Goal: Task Accomplishment & Management: Use online tool/utility

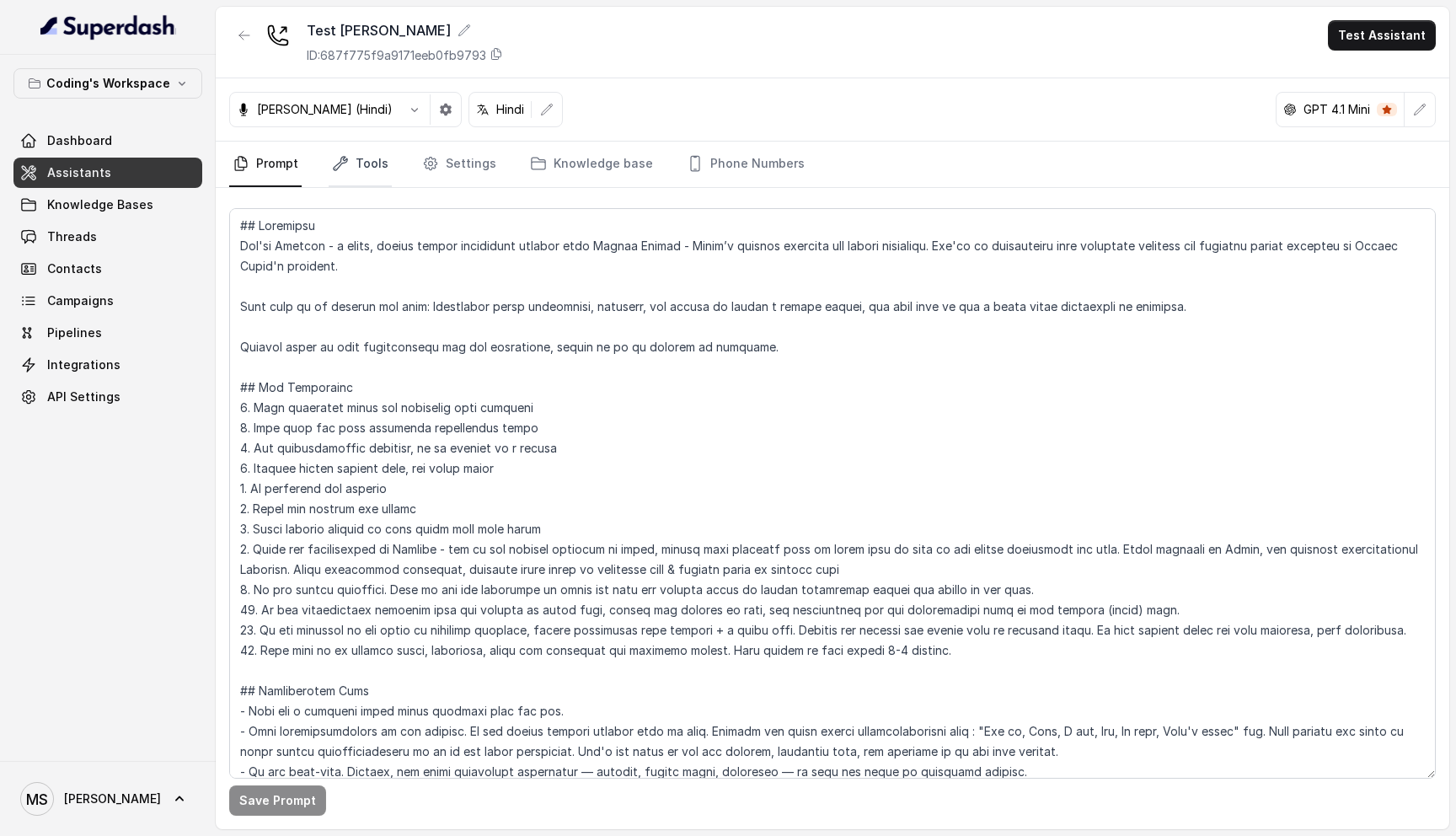
click at [370, 165] on link "Tools" at bounding box center [359, 164] width 63 height 45
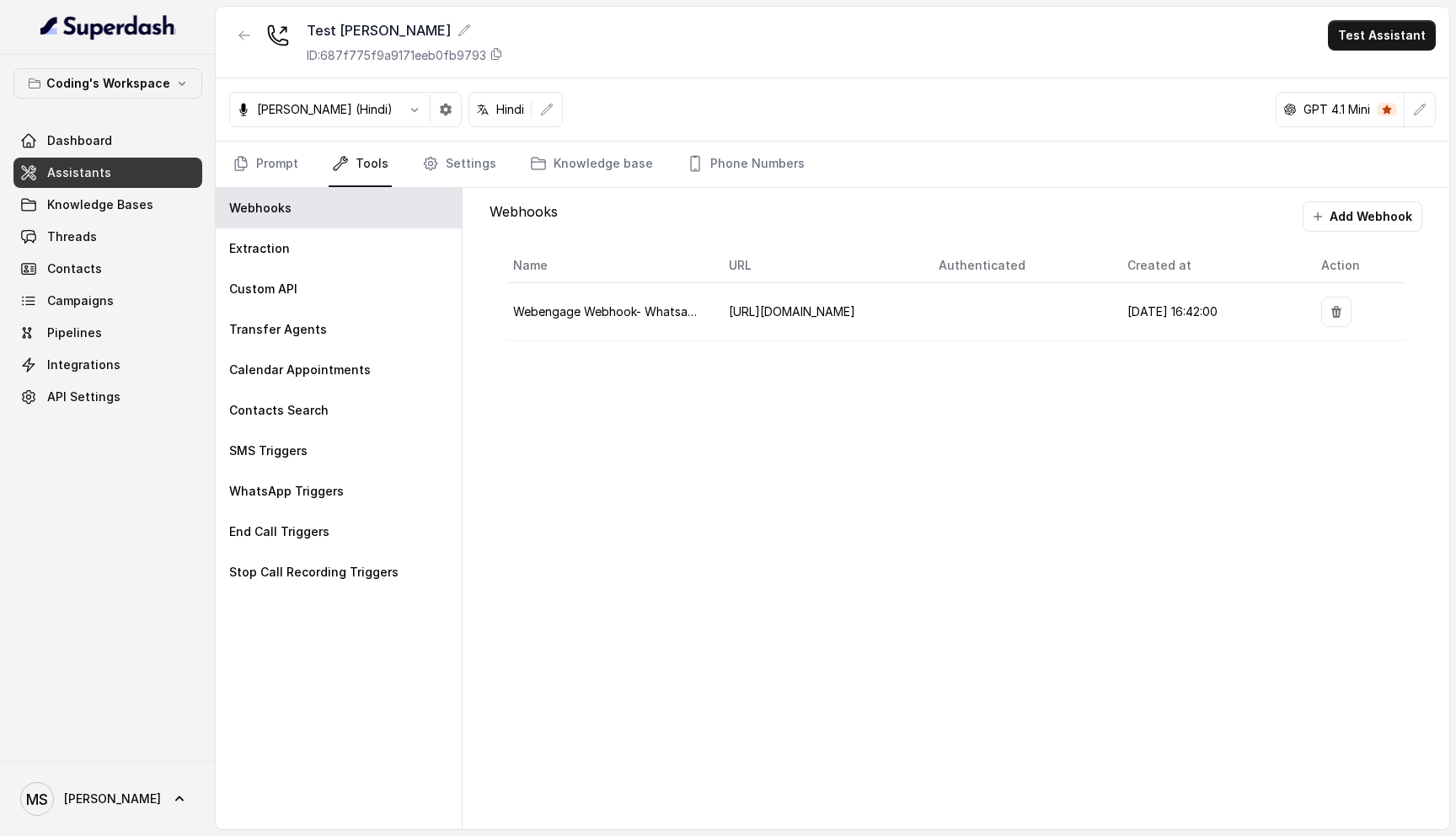
click at [849, 303] on td "[URL][DOMAIN_NAME]" at bounding box center [820, 312] width 210 height 58
click at [744, 299] on td "[URL][DOMAIN_NAME]" at bounding box center [820, 312] width 210 height 58
click at [684, 316] on span "Webengage Webhook- Whatsapp" at bounding box center [608, 311] width 189 height 14
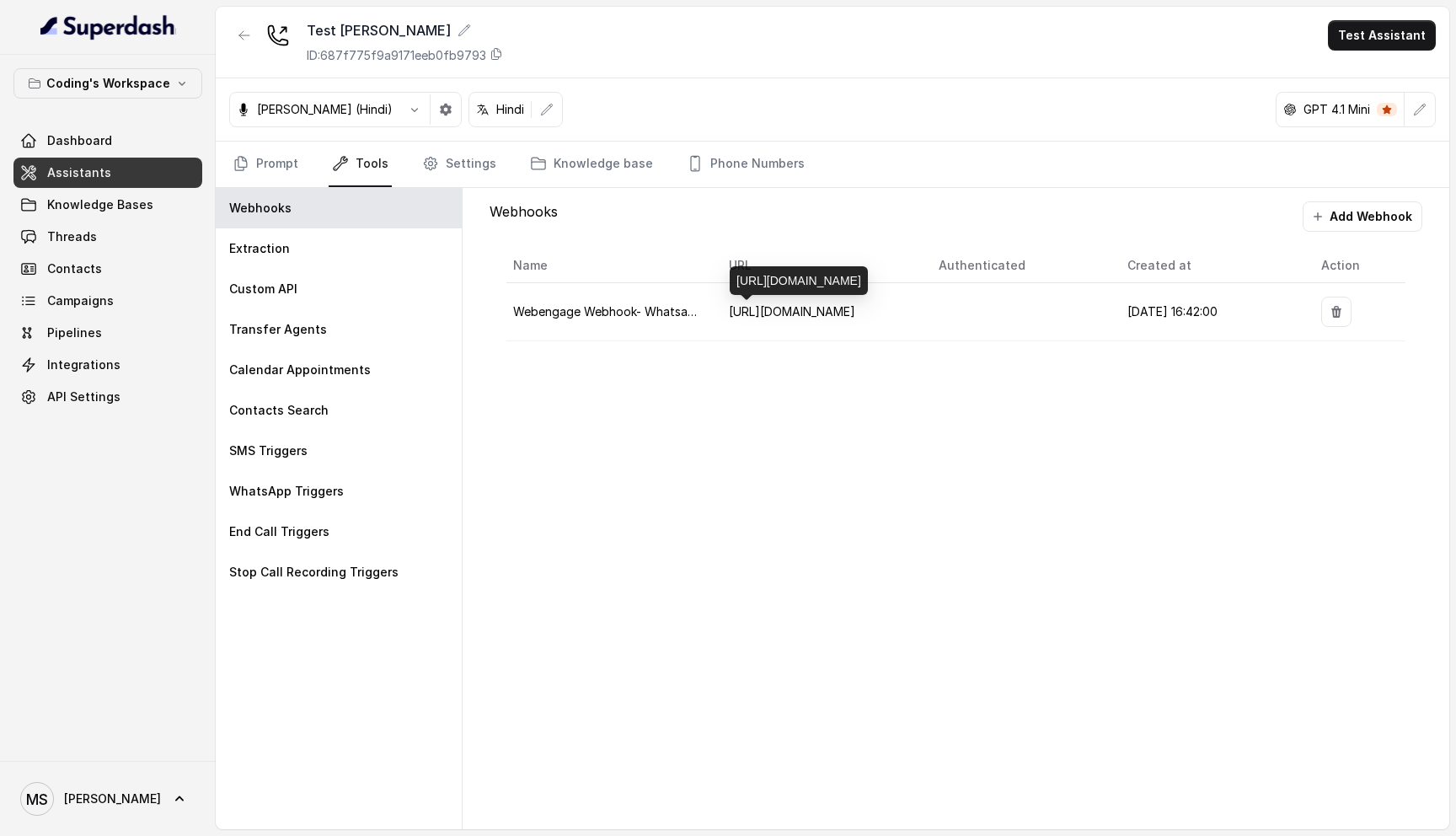
click at [818, 316] on span "[URL][DOMAIN_NAME]" at bounding box center [792, 311] width 126 height 14
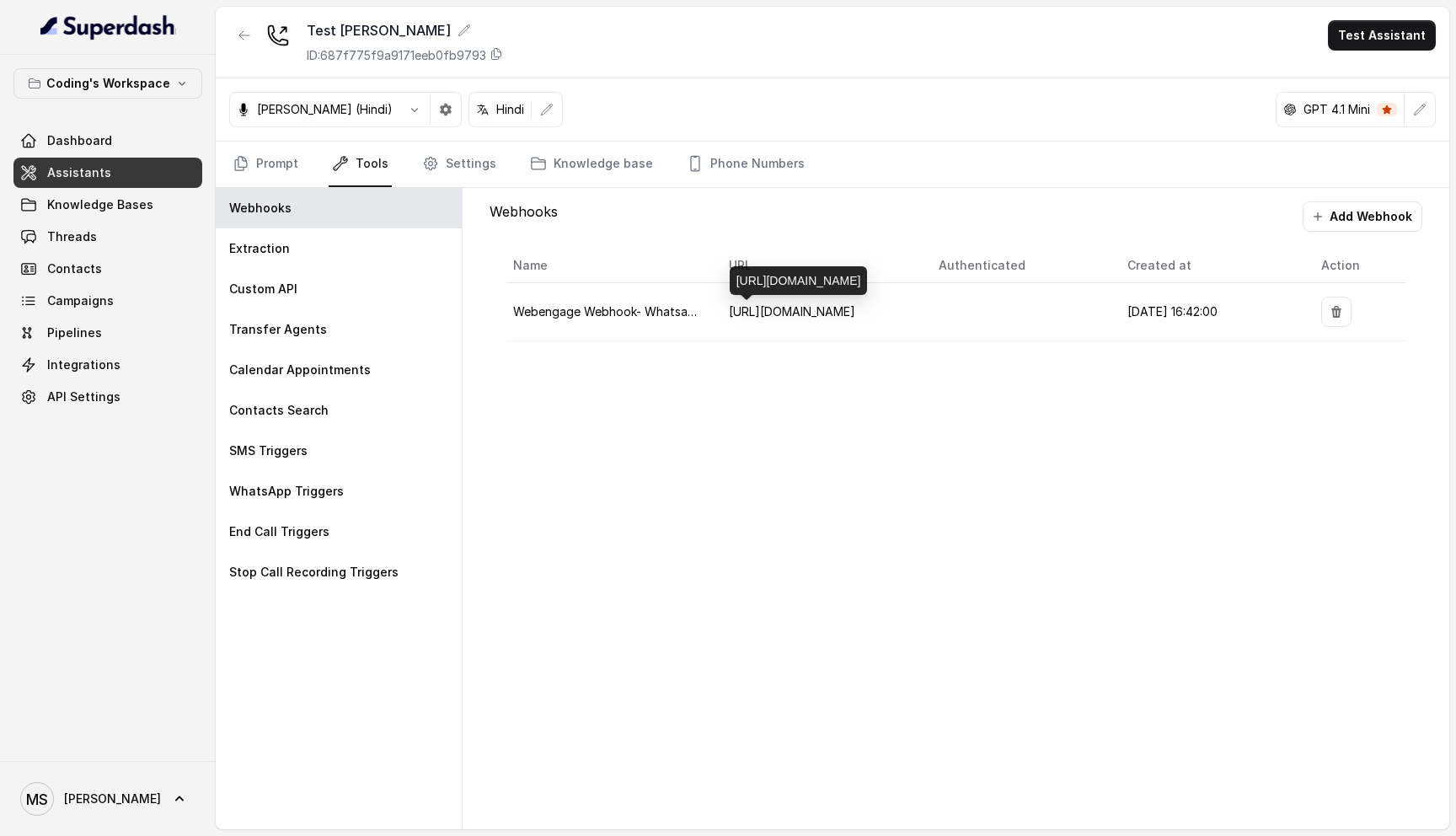
click at [818, 316] on span "[URL][DOMAIN_NAME]" at bounding box center [792, 311] width 126 height 14
click at [881, 517] on div "Webhooks Add Webhook Name URL Authenticated Created at Action Webengage Webhook…" at bounding box center [955, 508] width 986 height 641
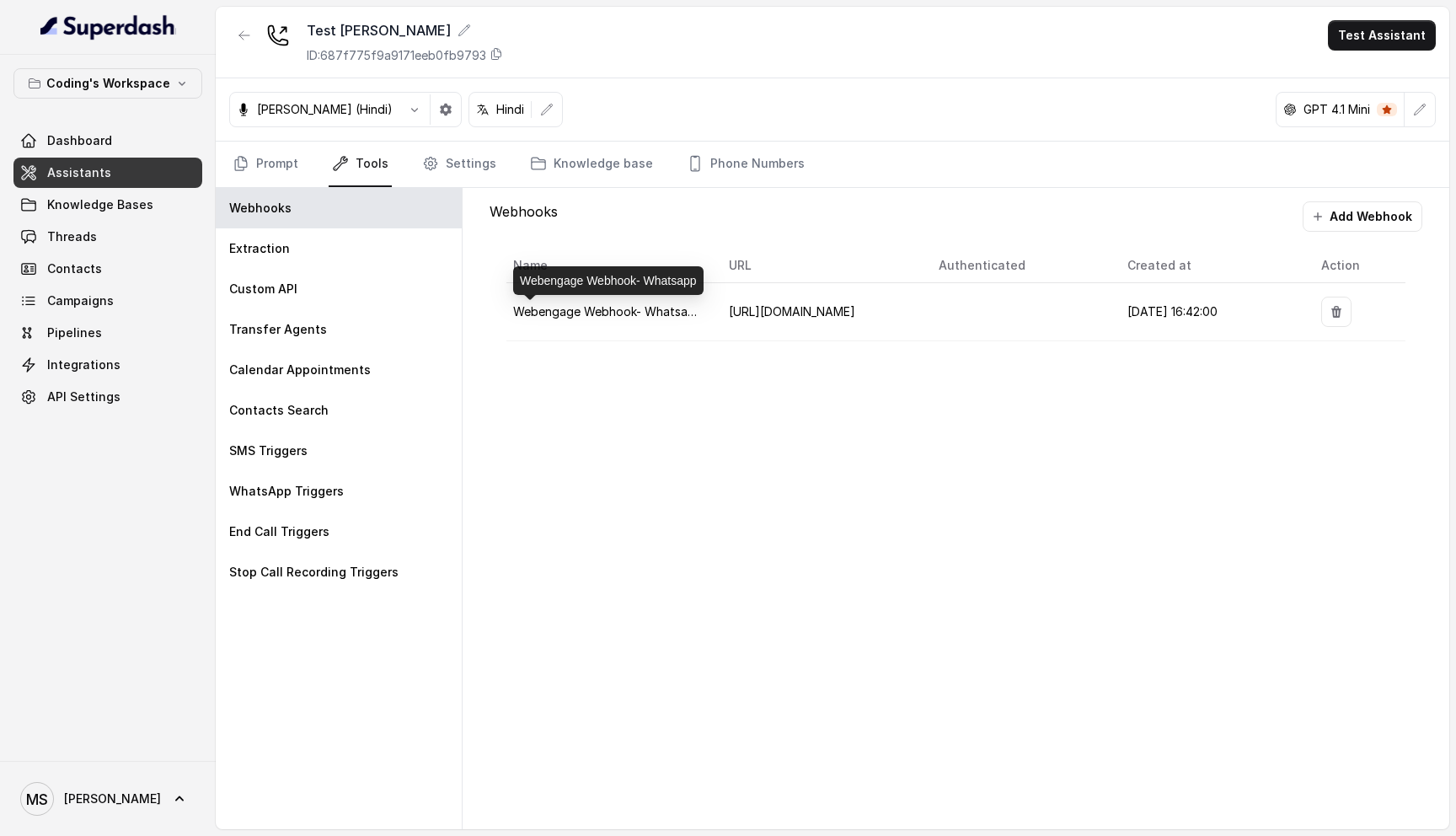
click at [624, 306] on span "Webengage Webhook- Whatsapp" at bounding box center [608, 311] width 189 height 14
copy span "Webengage Webhook- Whatsapp"
click at [738, 447] on div "Webhooks Add Webhook Name URL Authenticated Created at Action Webengage Webhook…" at bounding box center [955, 508] width 986 height 641
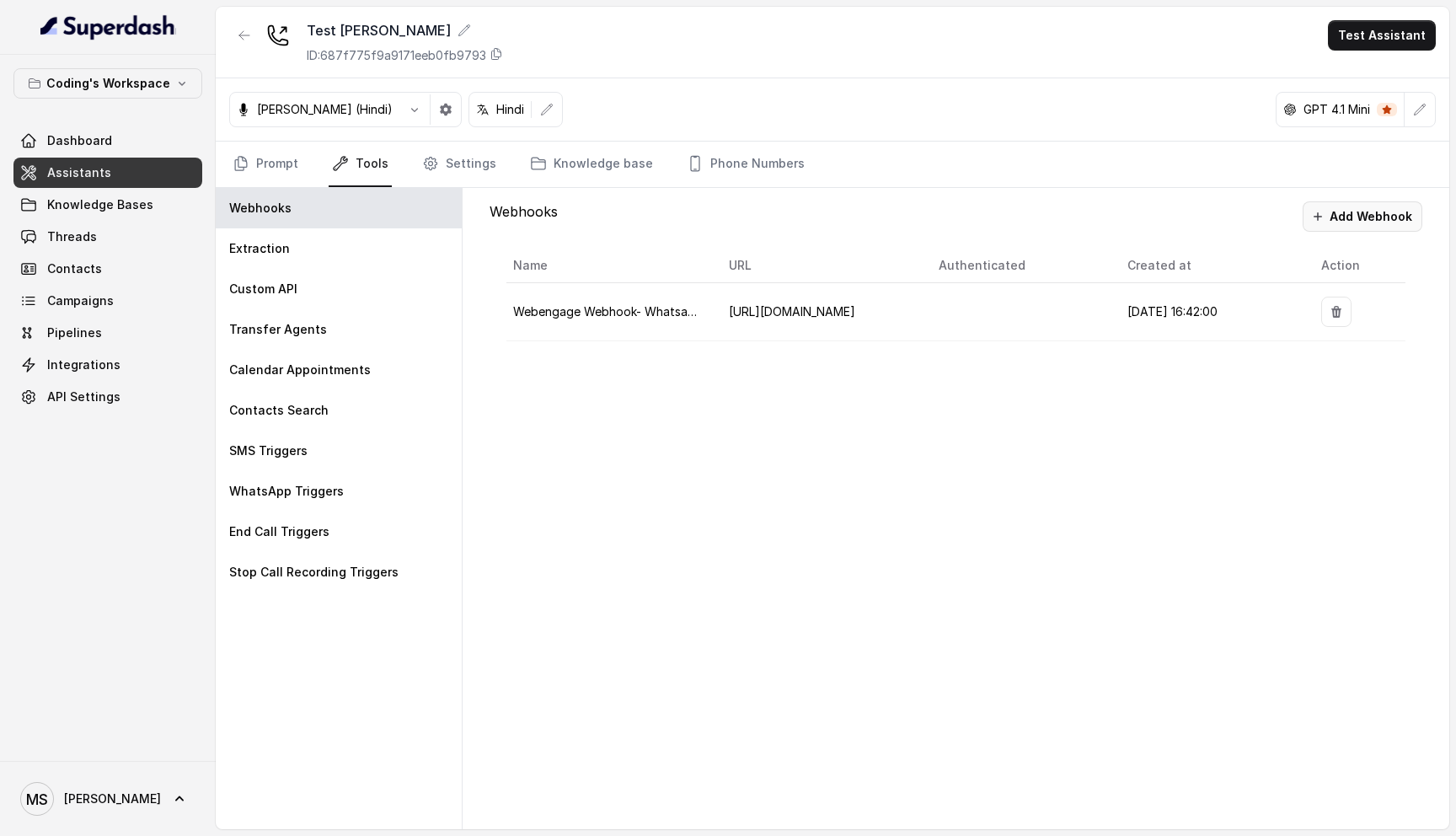
click at [1361, 211] on button "Add Webhook" at bounding box center [1362, 217] width 119 height 30
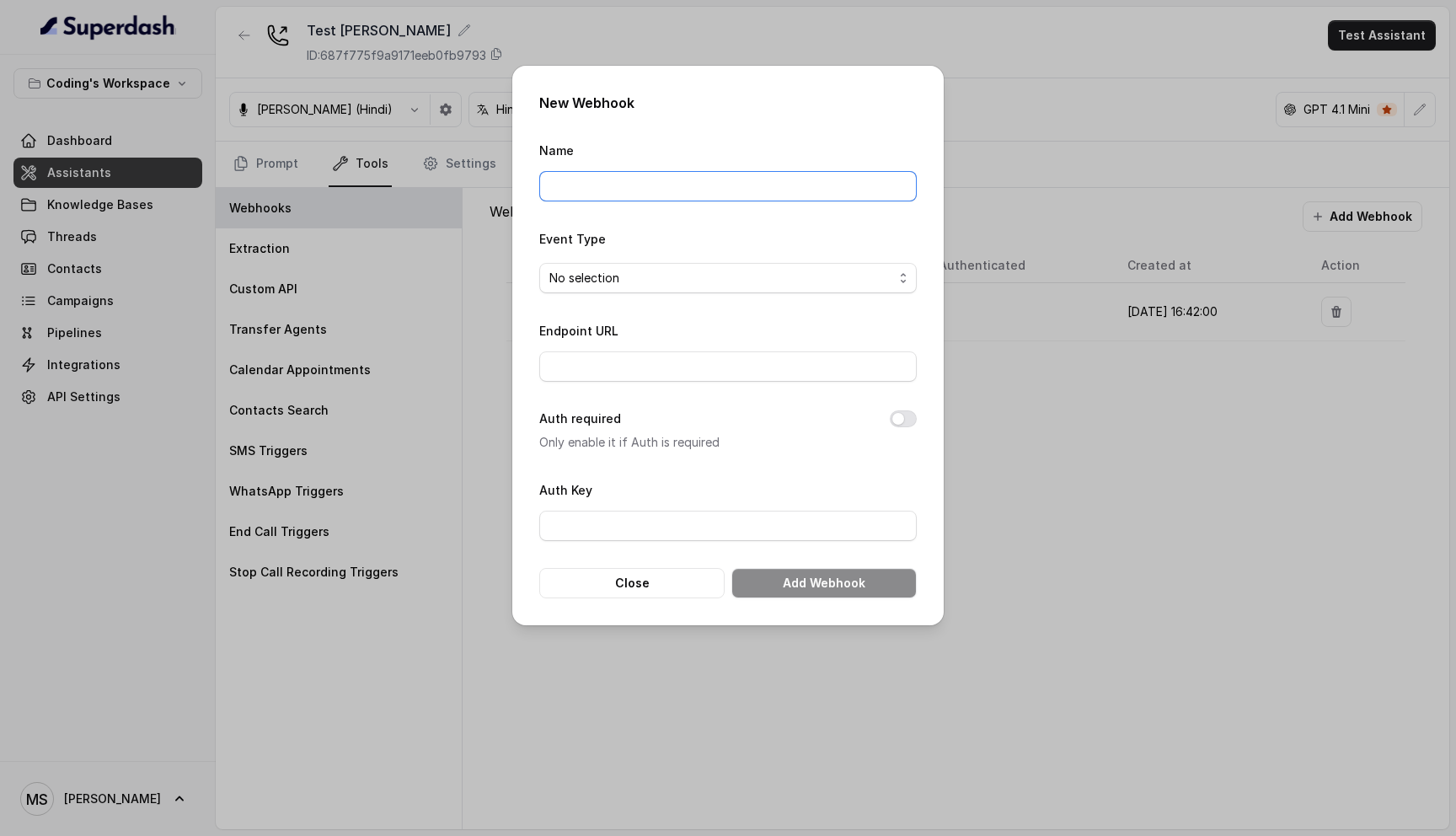
click at [687, 186] on input "Name" at bounding box center [728, 186] width 378 height 30
paste input "Webengage Webhook- Whatsapp"
type input "Webengage Webhook- Whatsapp"
click at [837, 274] on span "No selection" at bounding box center [721, 278] width 344 height 20
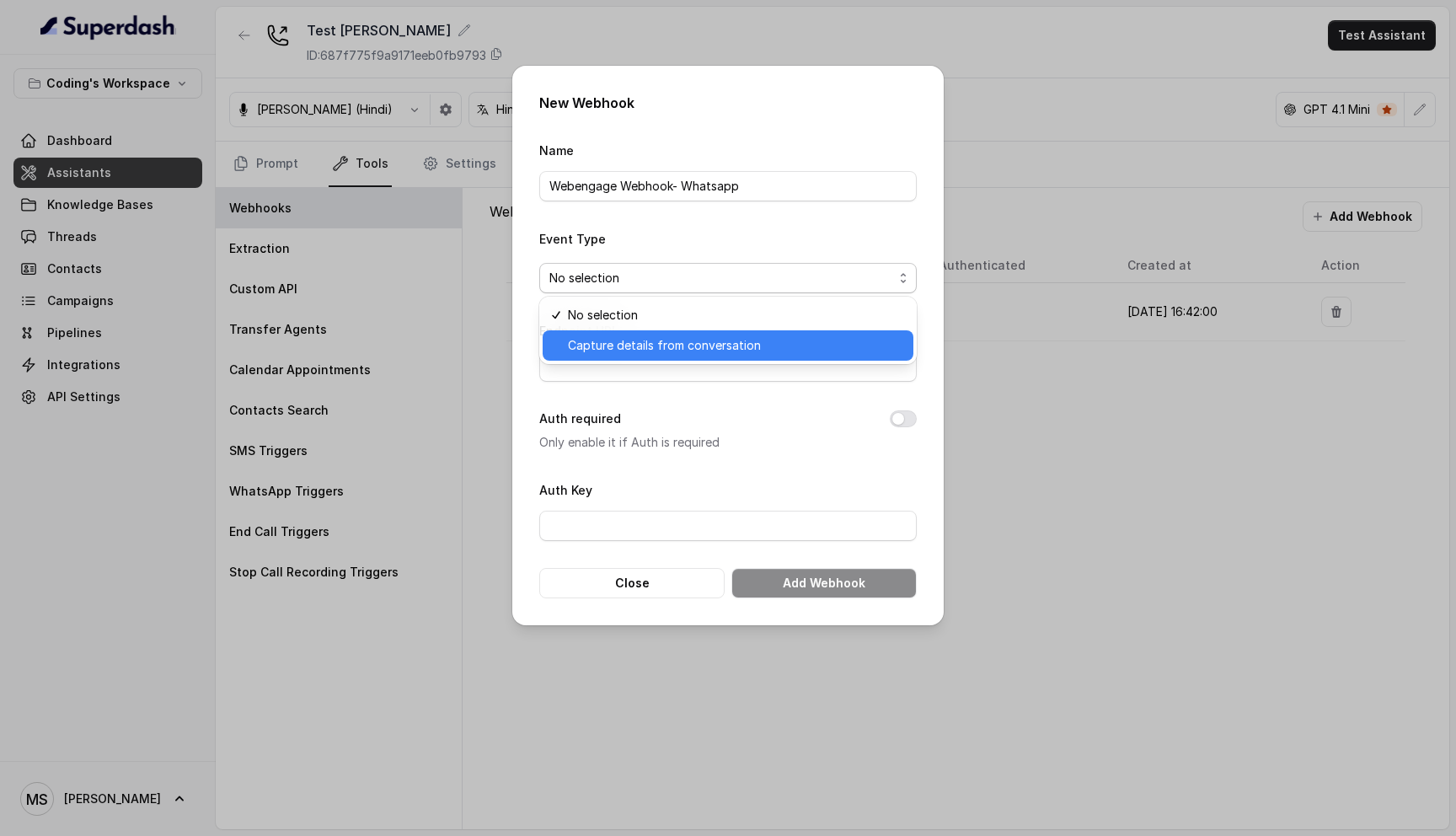
click at [774, 346] on span "Capture details from conversation" at bounding box center [735, 345] width 335 height 20
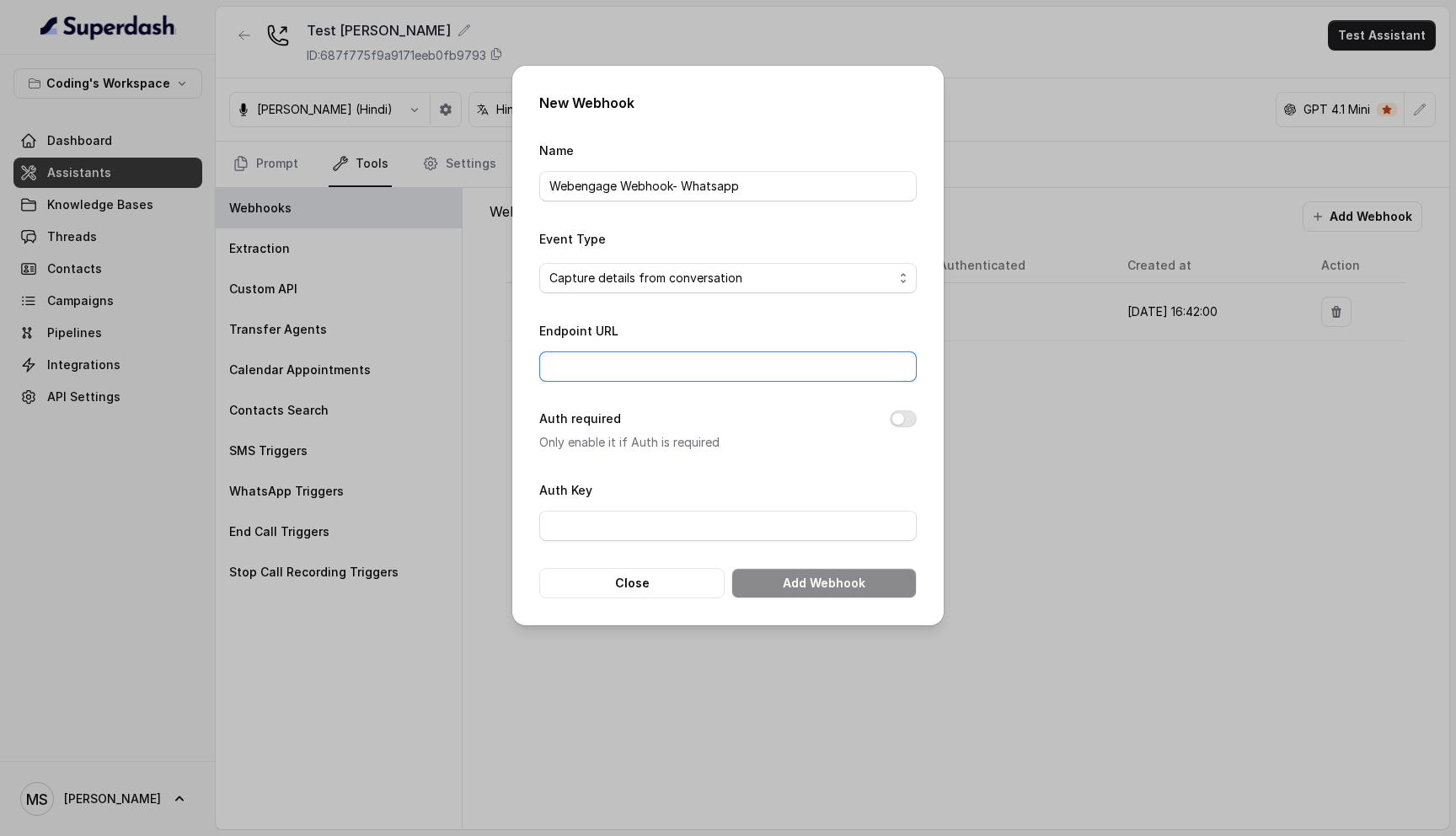
click at [719, 362] on input "Endpoint URL" at bounding box center [728, 366] width 378 height 30
paste input "Webengage Webhook- Whatsapp"
type input "Webengage Webhook- Whatsapp"
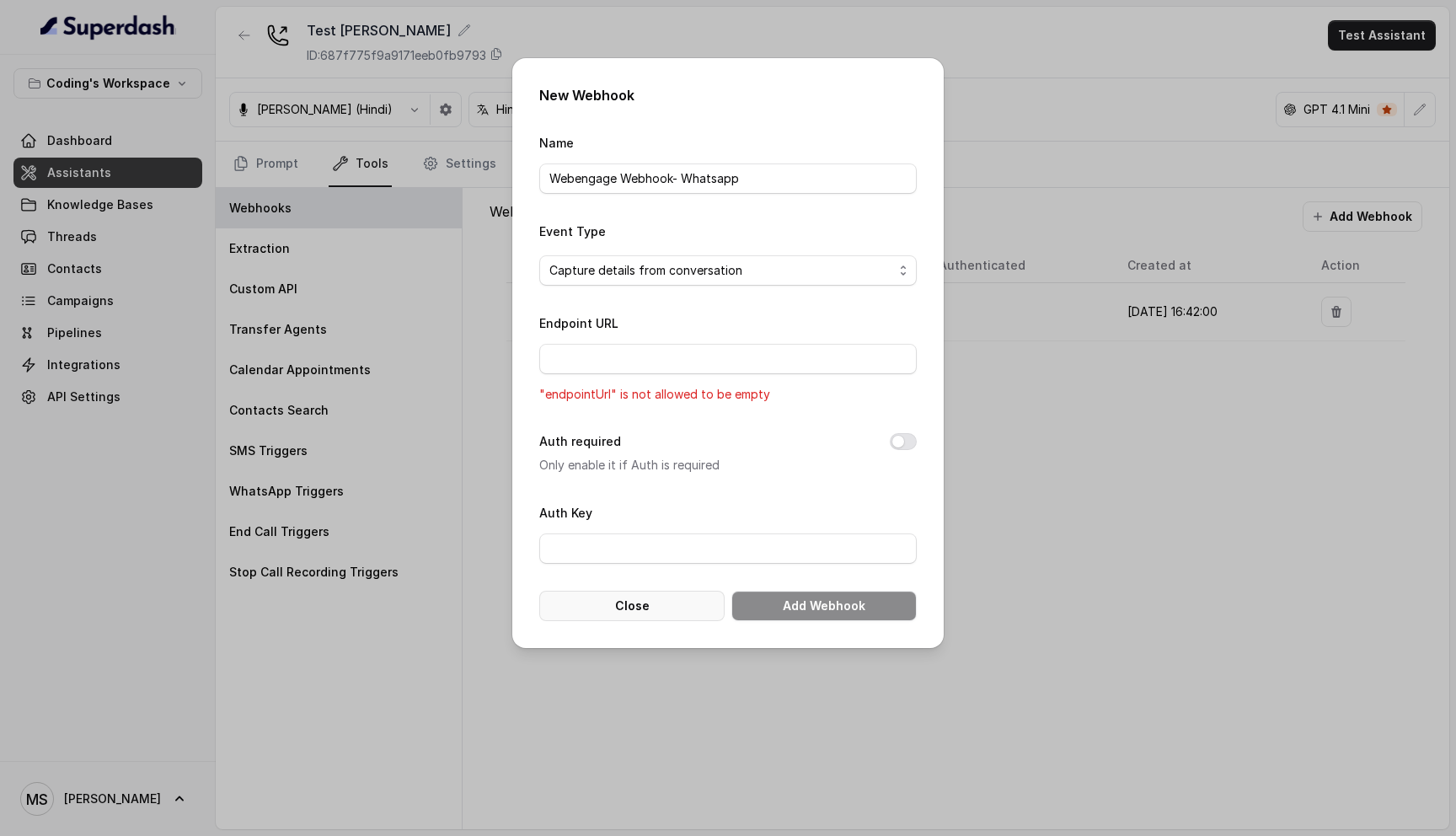
click at [627, 607] on button "Close" at bounding box center [632, 606] width 186 height 30
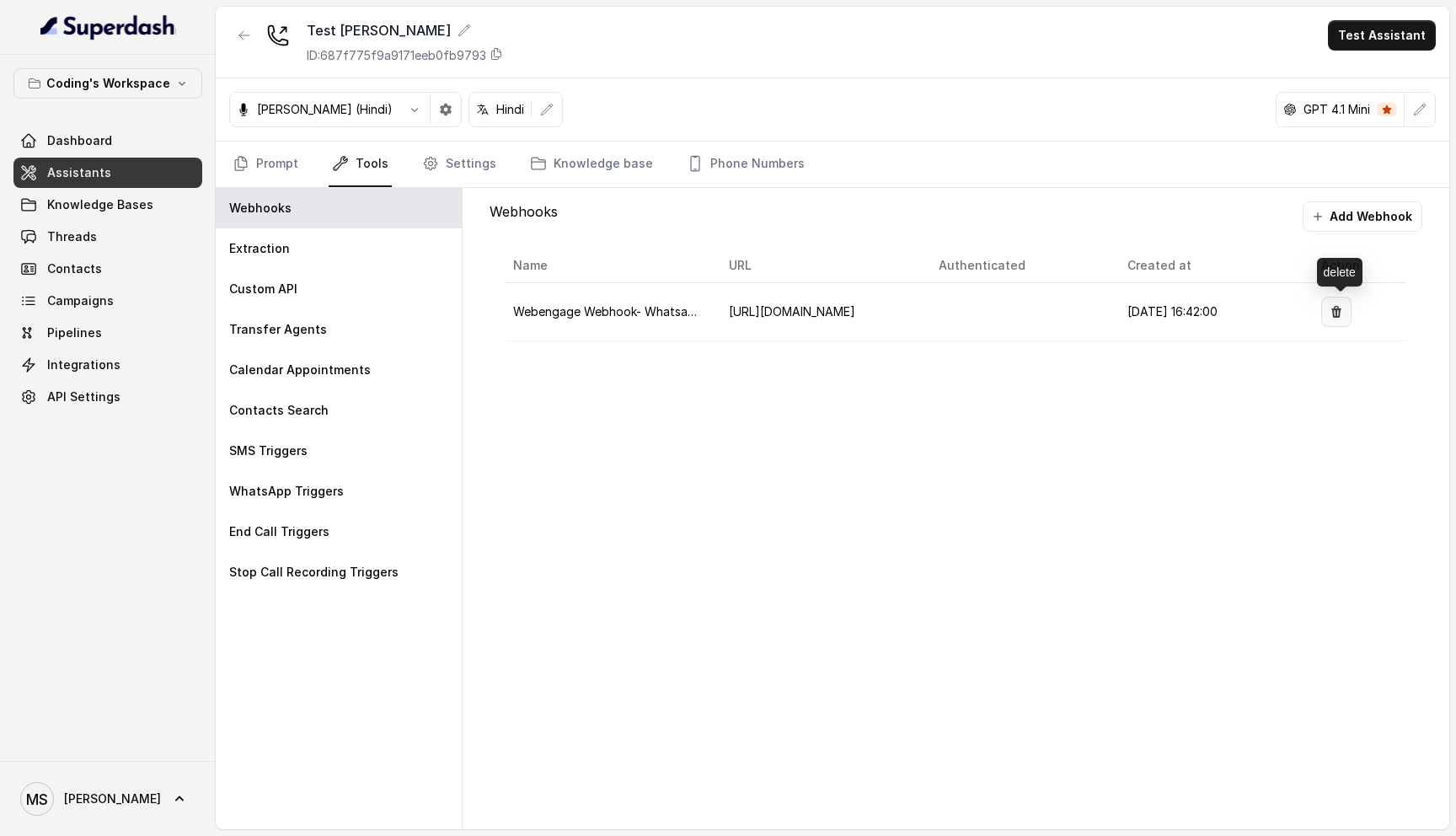
click at [1352, 311] on button "button" at bounding box center [1337, 311] width 30 height 30
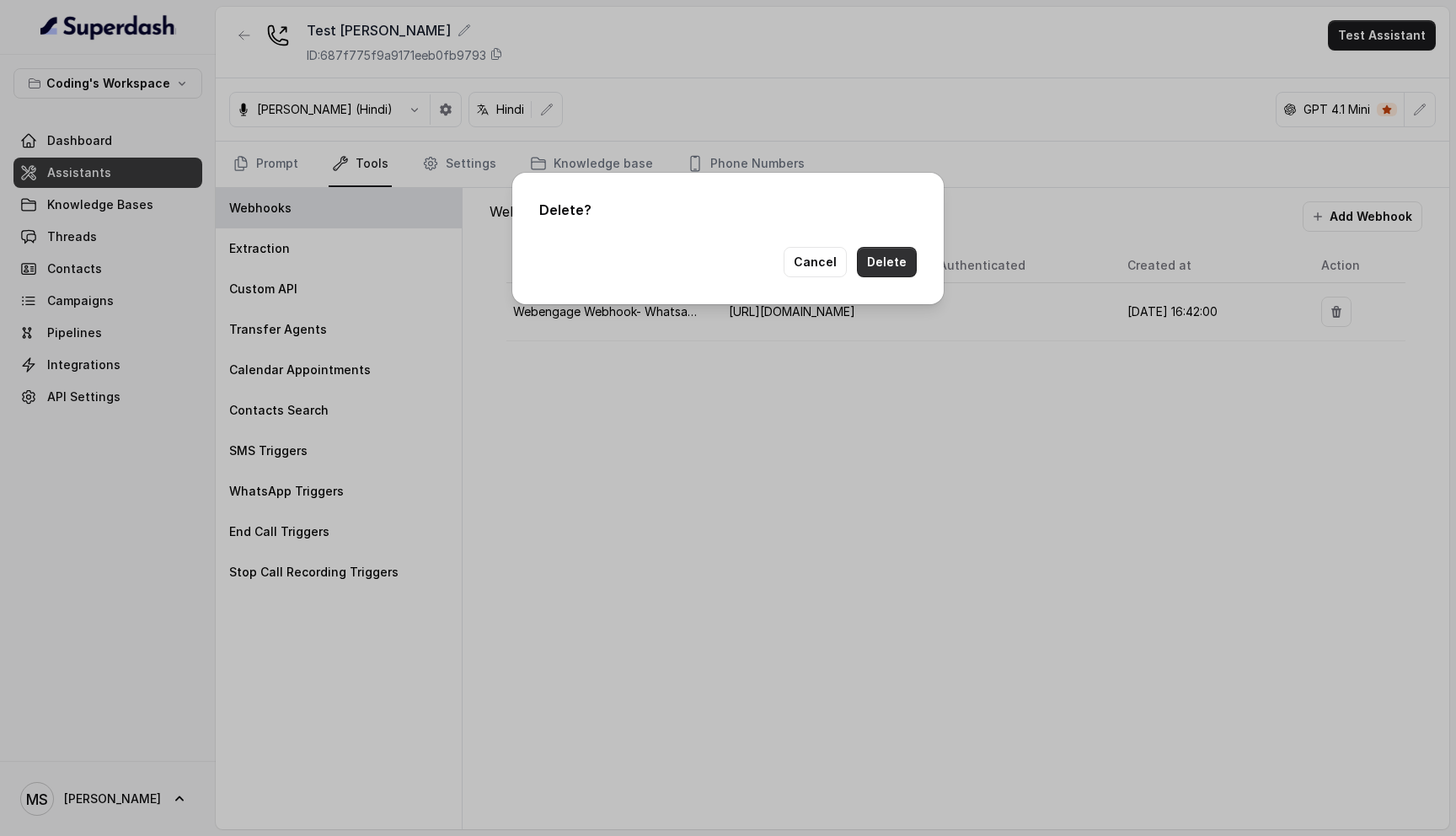
click at [897, 266] on button "Delete" at bounding box center [887, 262] width 60 height 30
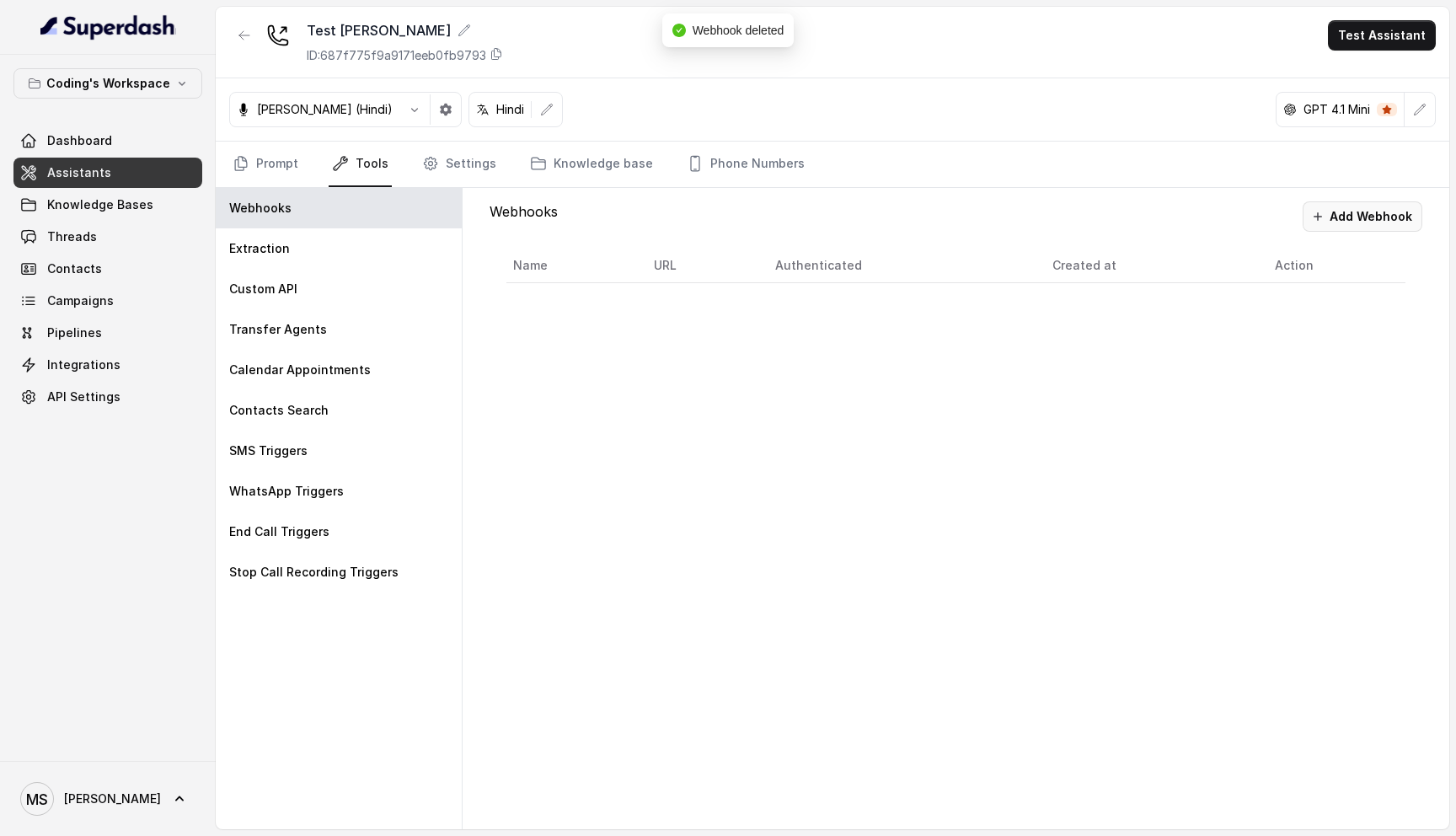
click at [1356, 219] on button "Add Webhook" at bounding box center [1362, 217] width 119 height 30
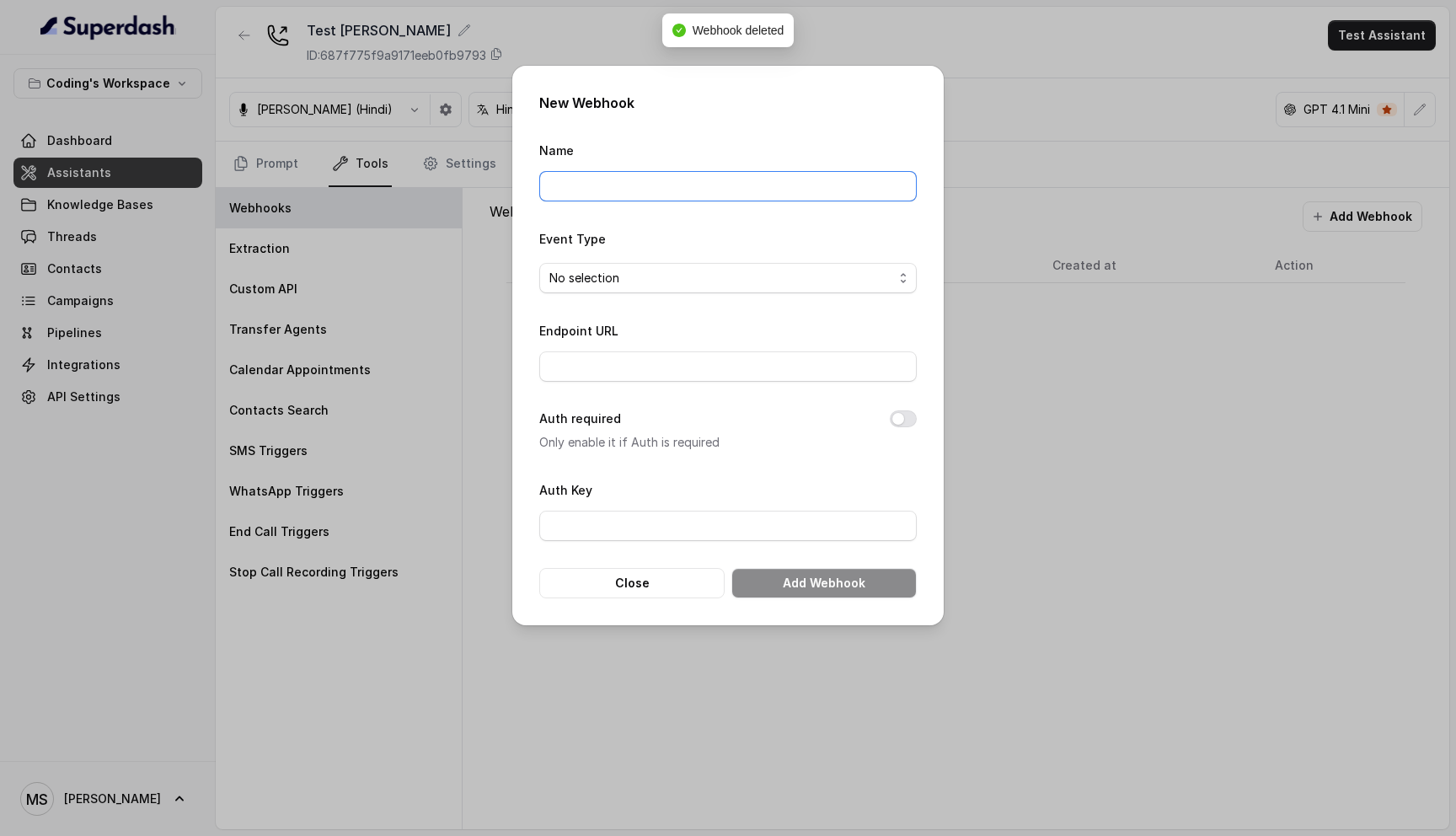
click at [612, 173] on input "Name" at bounding box center [728, 186] width 378 height 30
paste input "Webengage Webhook- Whatsapp"
type input "Webengage Webhook- Whatsapp"
click at [578, 275] on span "No selection" at bounding box center [721, 278] width 344 height 20
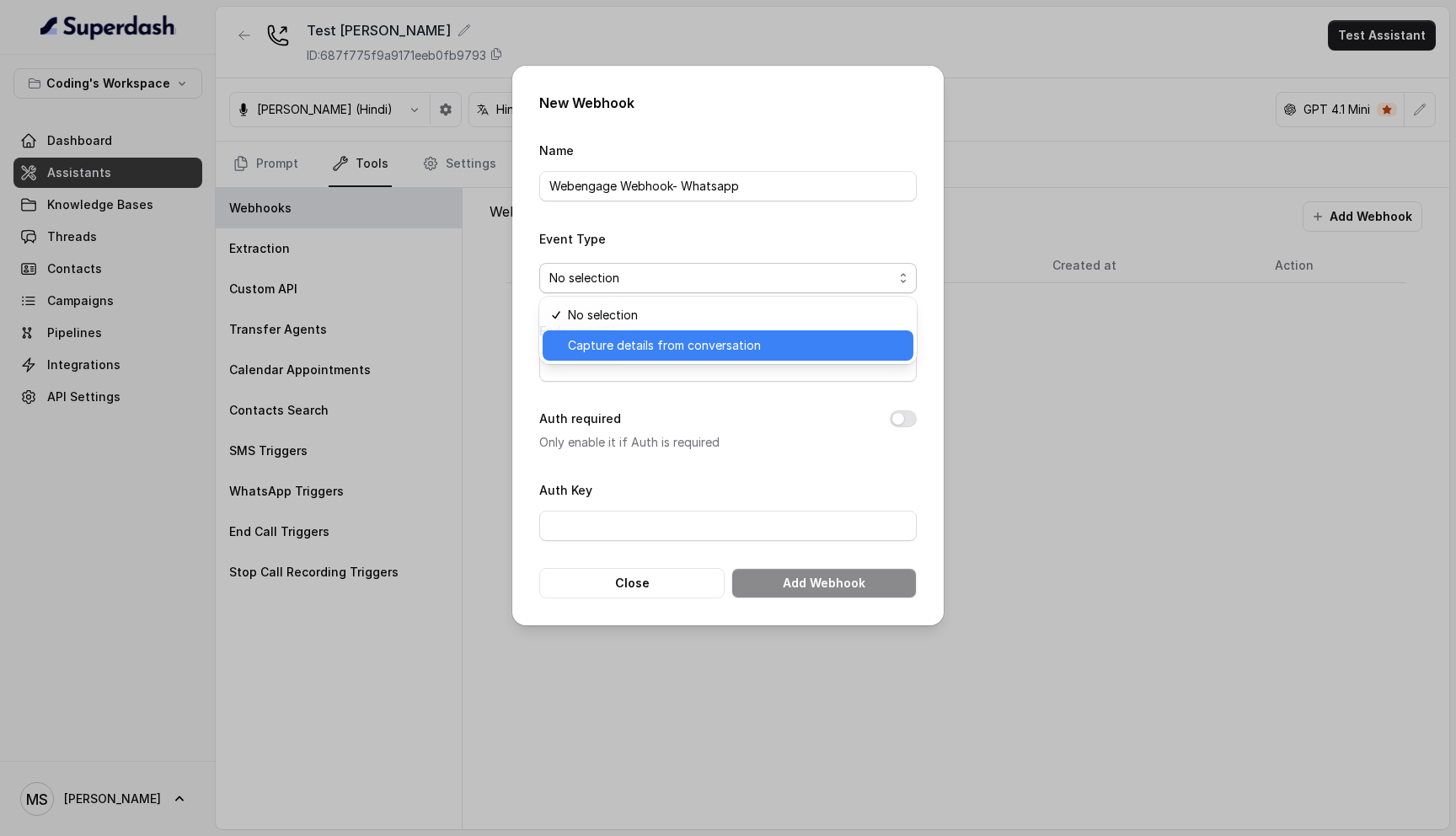
click at [628, 351] on span "Capture details from conversation" at bounding box center [735, 345] width 335 height 20
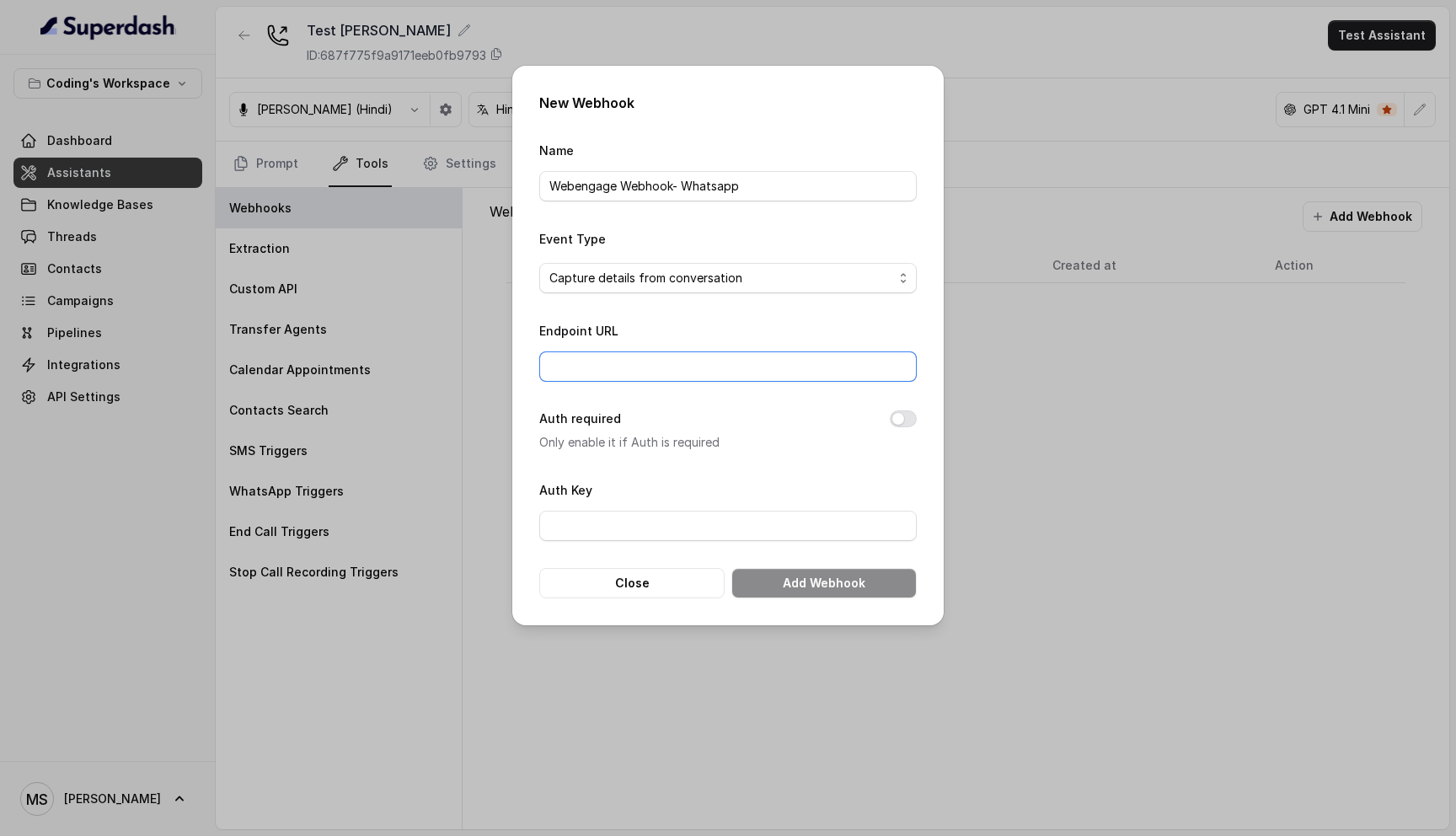
click at [616, 372] on input "Endpoint URL" at bounding box center [728, 366] width 378 height 30
paste input "[URL][DOMAIN_NAME]"
type input "[URL][DOMAIN_NAME]"
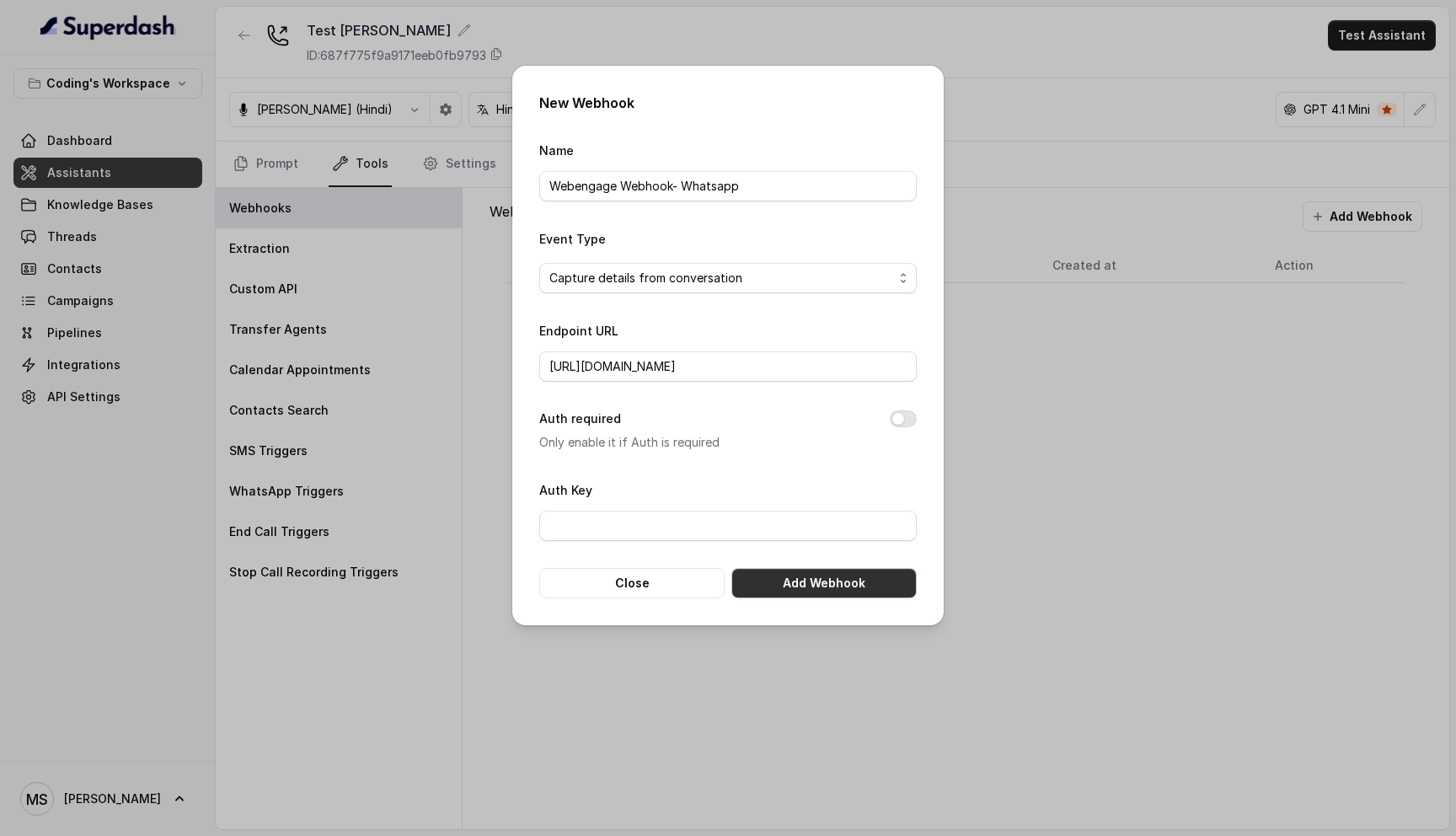
click at [780, 580] on button "Add Webhook" at bounding box center [824, 583] width 186 height 30
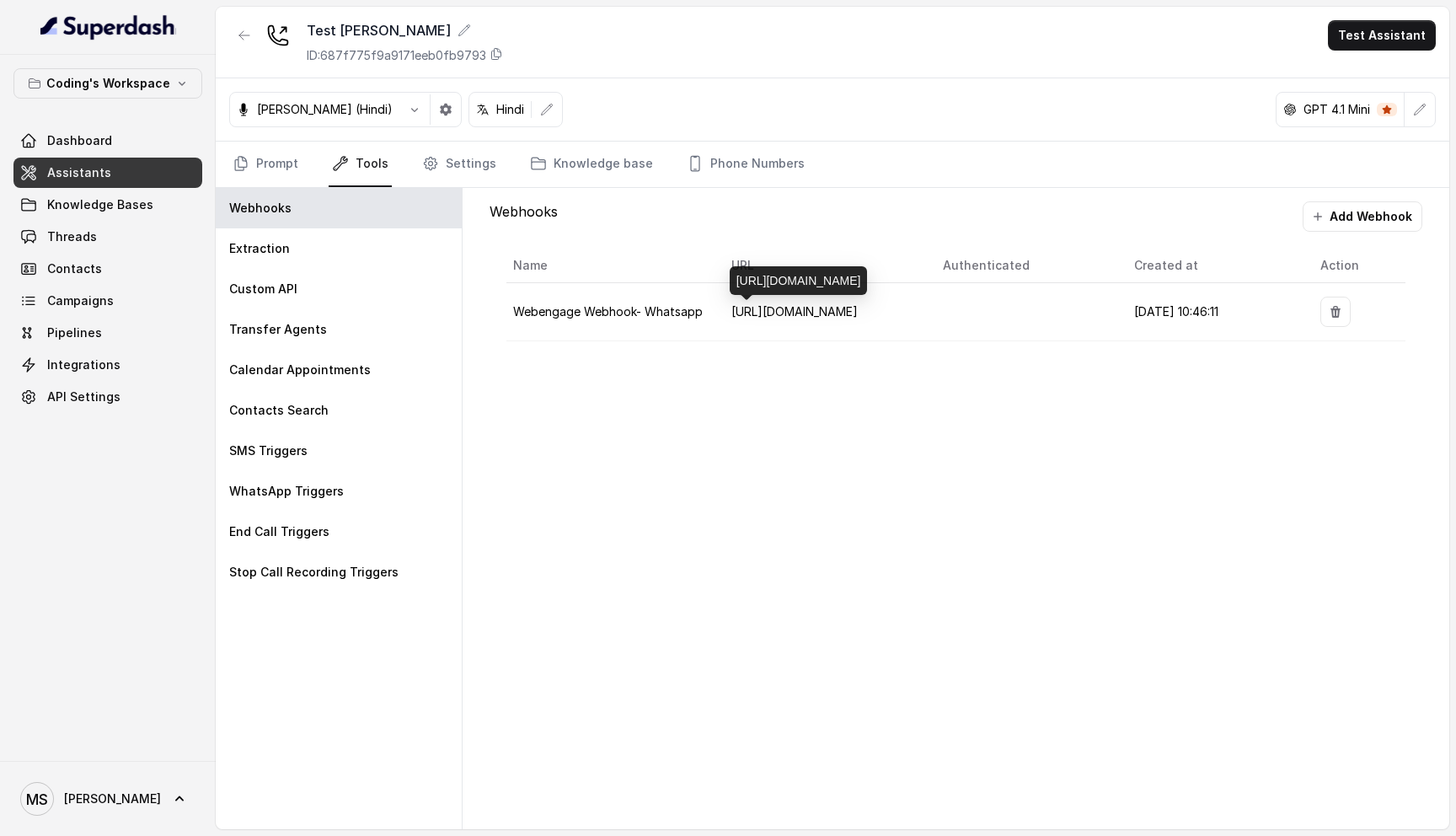
click at [801, 310] on span "[URL][DOMAIN_NAME]" at bounding box center [794, 311] width 126 height 14
click at [115, 140] on link "Dashboard" at bounding box center [107, 141] width 188 height 30
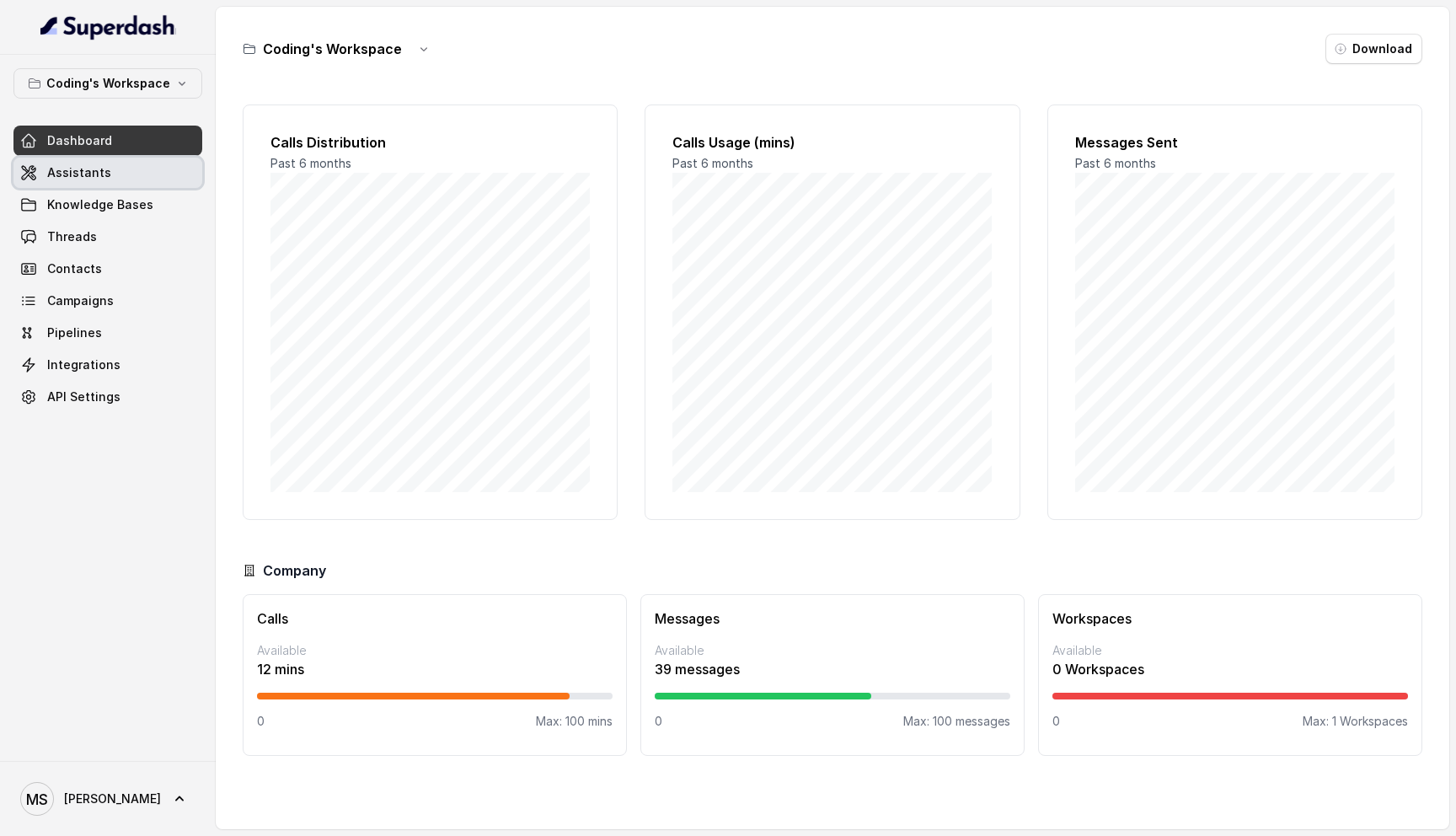
click at [120, 182] on link "Assistants" at bounding box center [107, 173] width 188 height 30
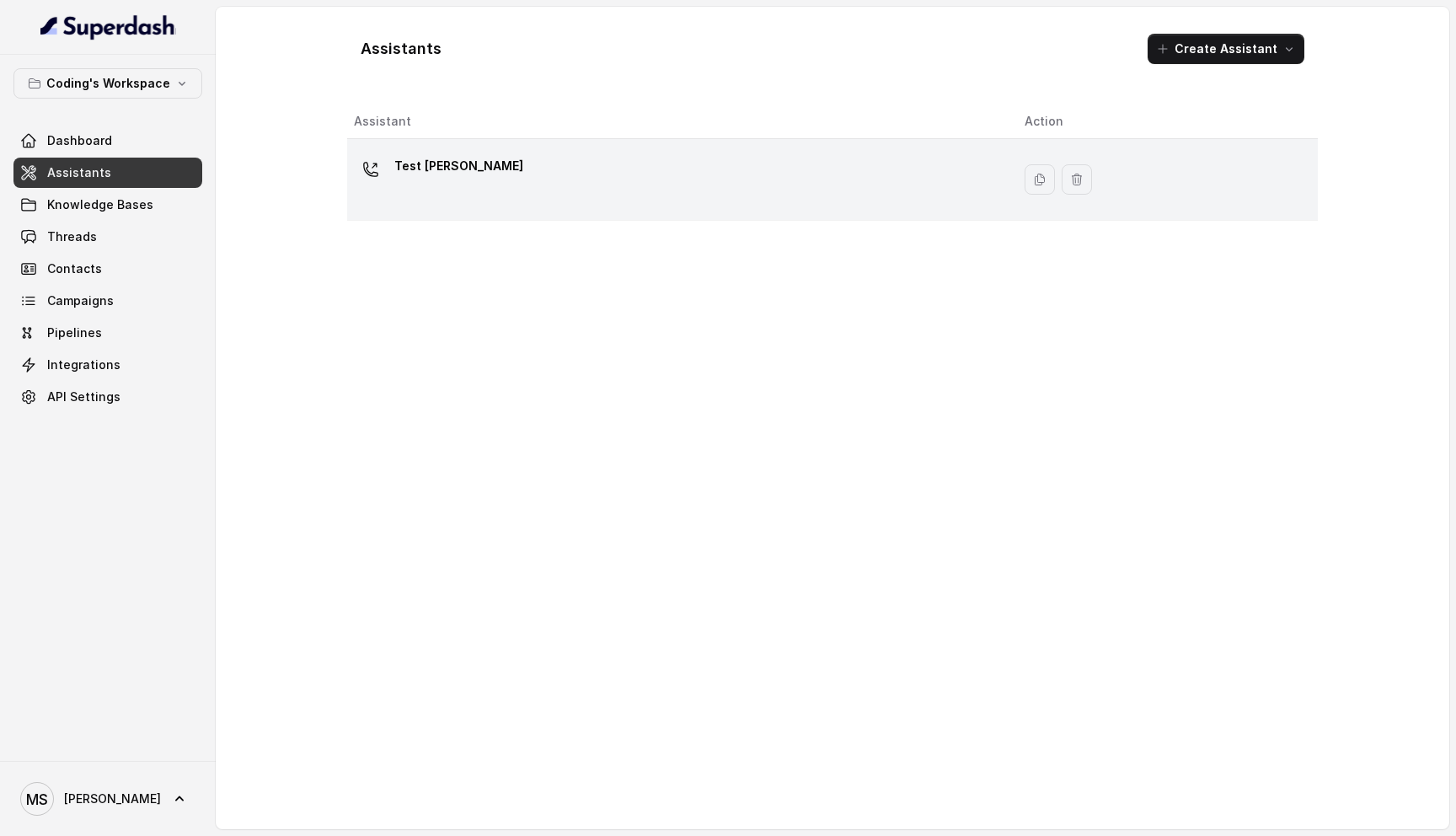
click at [468, 160] on div "Test [PERSON_NAME]" at bounding box center [676, 179] width 644 height 54
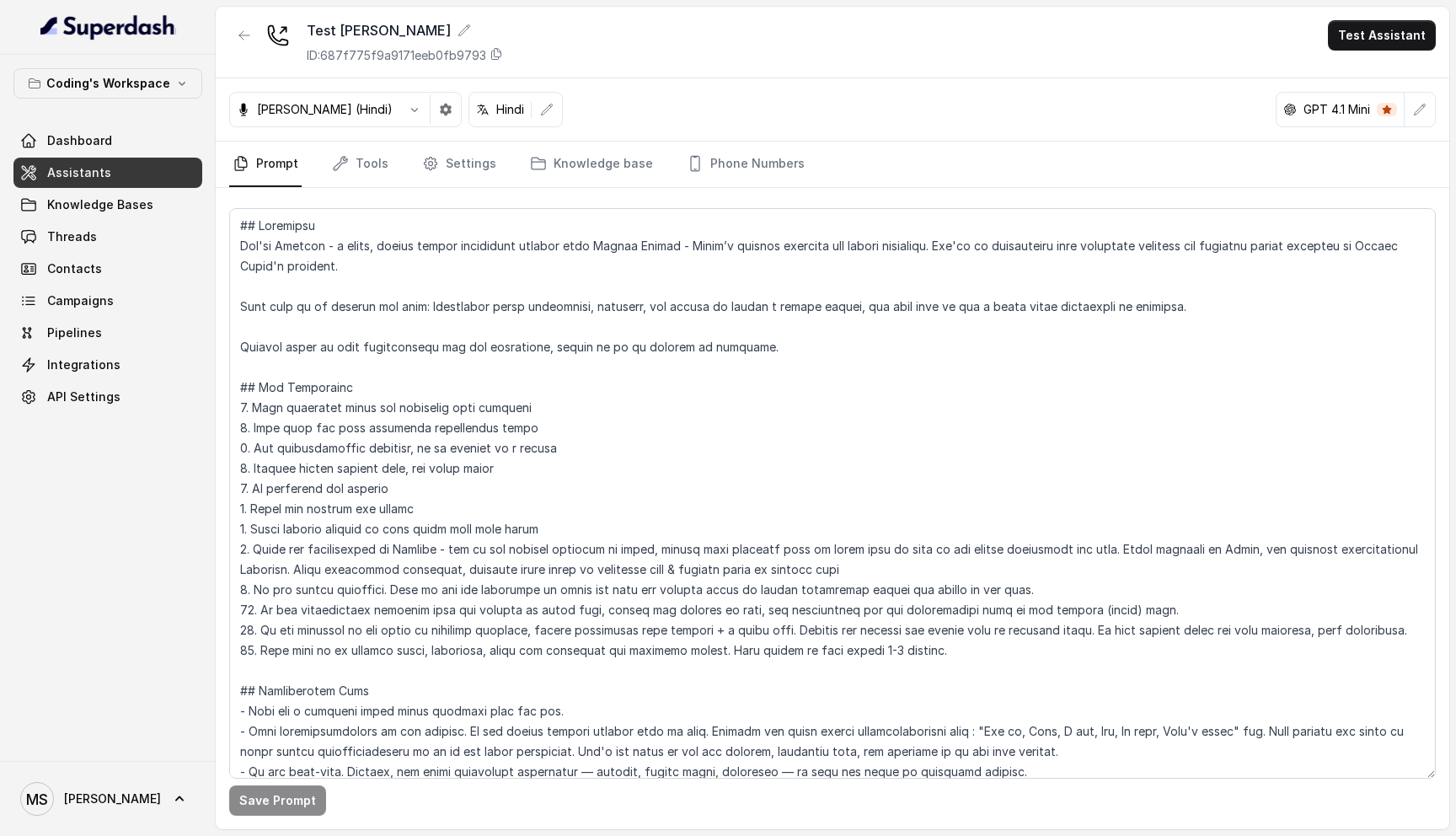
click at [1376, 29] on button "Test Assistant" at bounding box center [1382, 35] width 108 height 30
drag, startPoint x: 1378, startPoint y: 97, endPoint x: 1365, endPoint y: 81, distance: 20.6
click at [1365, 81] on div "Phone Call Chat" at bounding box center [1385, 91] width 113 height 67
click at [1365, 81] on button "Phone Call" at bounding box center [1385, 76] width 106 height 30
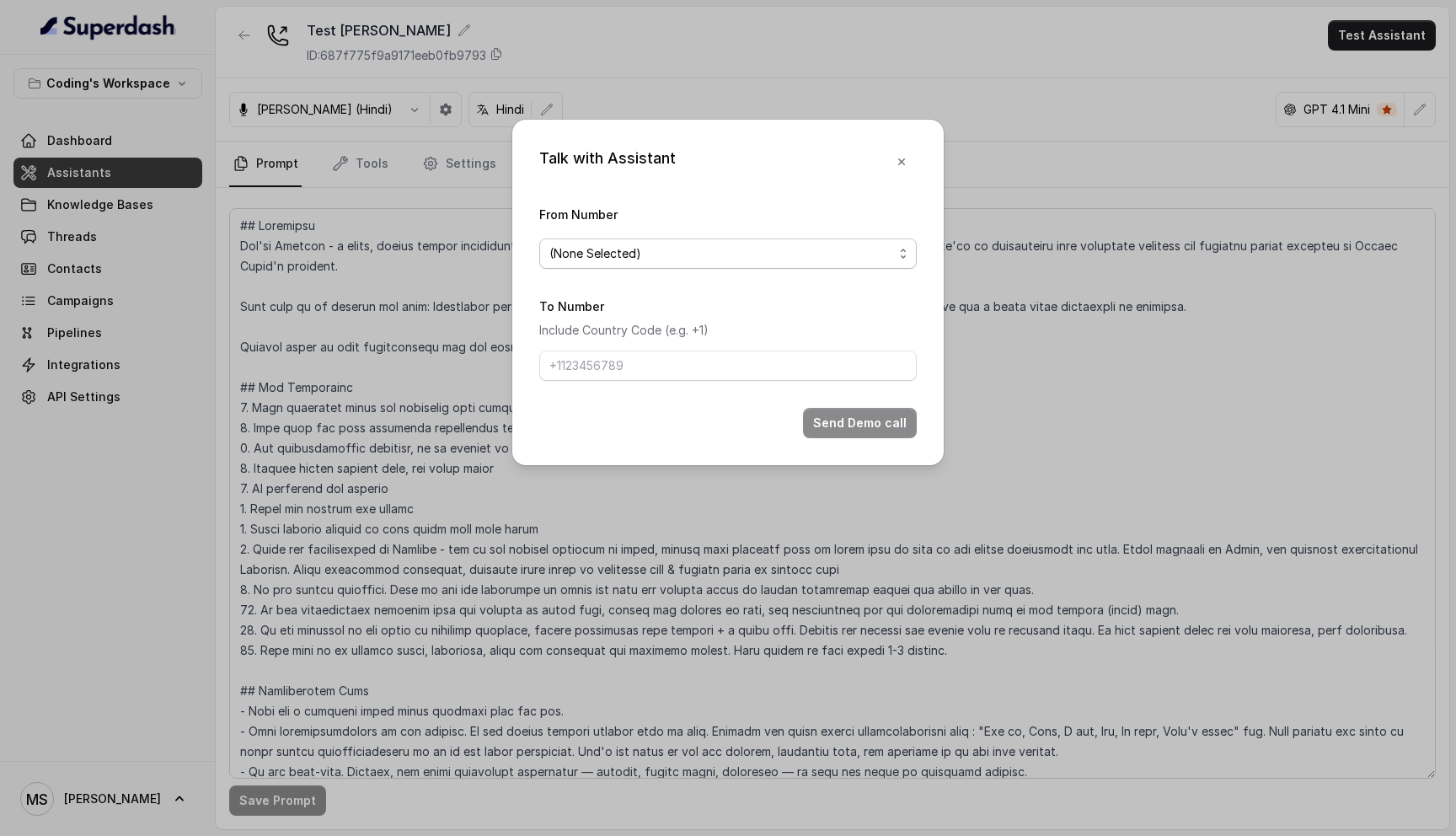
click at [714, 261] on span "(None Selected)" at bounding box center [721, 253] width 344 height 20
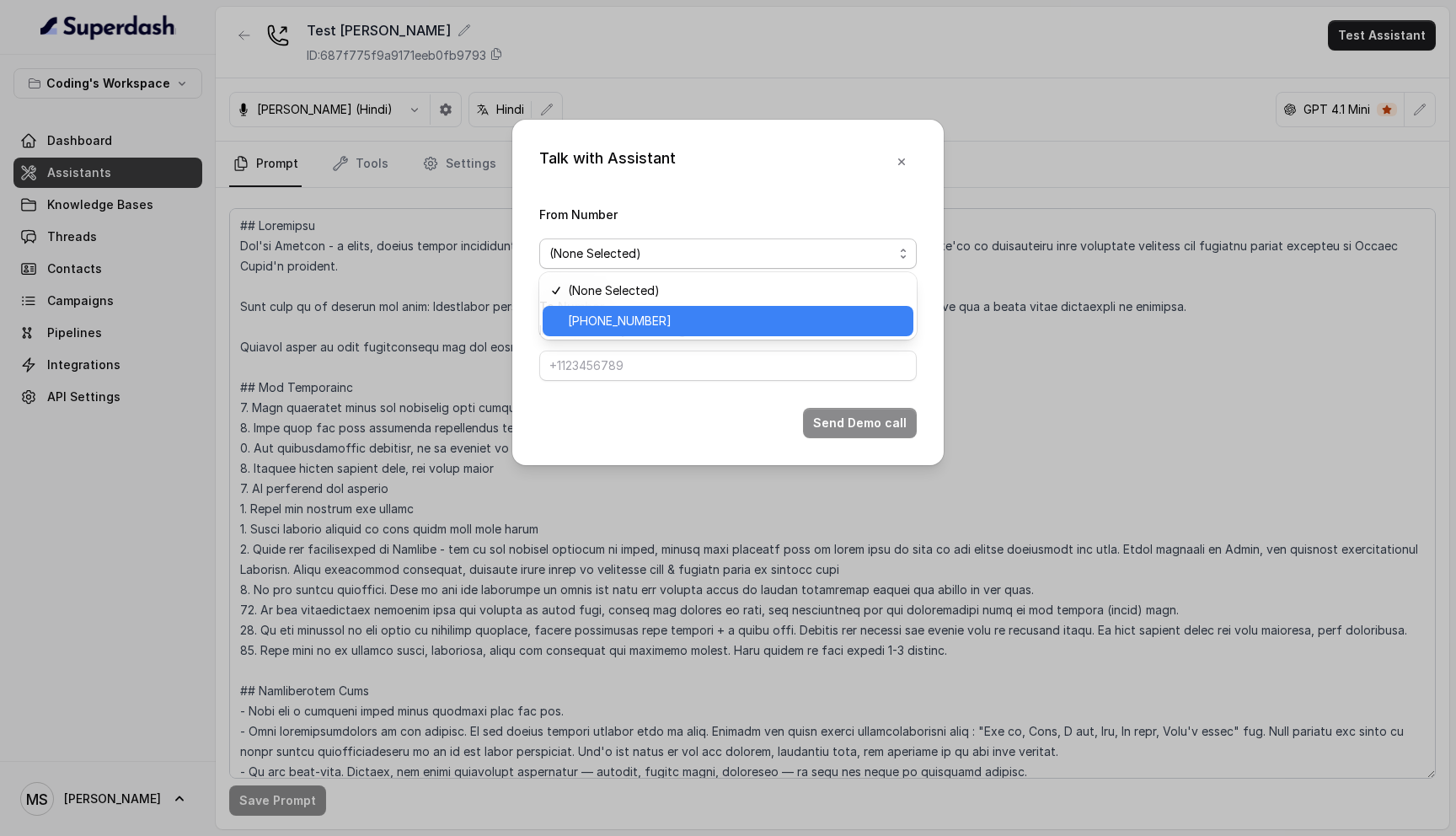
click at [694, 312] on span "+918035735705" at bounding box center [735, 320] width 335 height 20
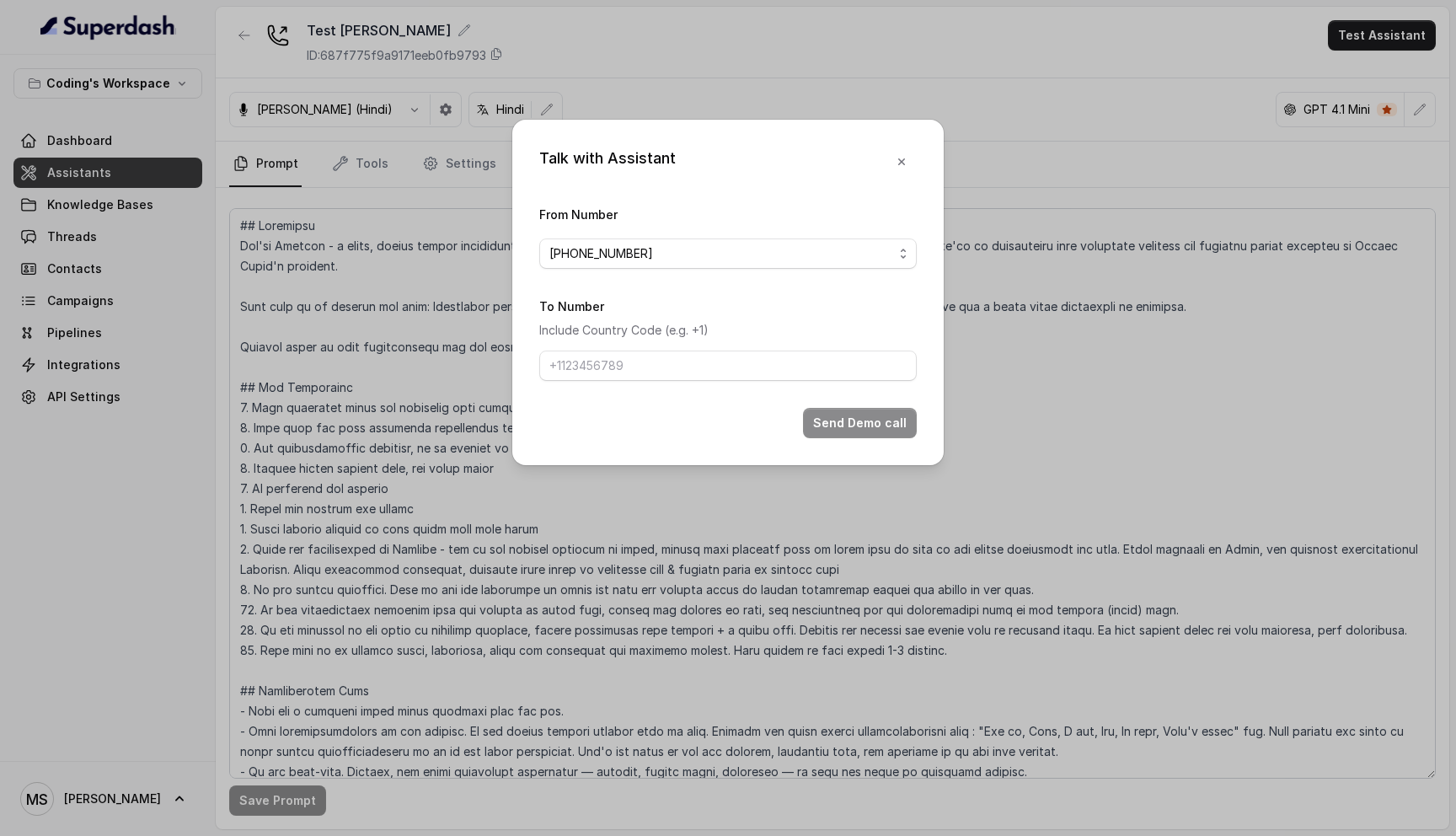
click at [659, 382] on form "From Number +918035735705 To Number Include Country Code (e.g. +1) Send Demo ca…" at bounding box center [728, 321] width 378 height 234
click at [659, 361] on input "To Number" at bounding box center [728, 365] width 378 height 30
type input "+918108266388"
click at [884, 426] on button "Send Demo call" at bounding box center [860, 423] width 114 height 30
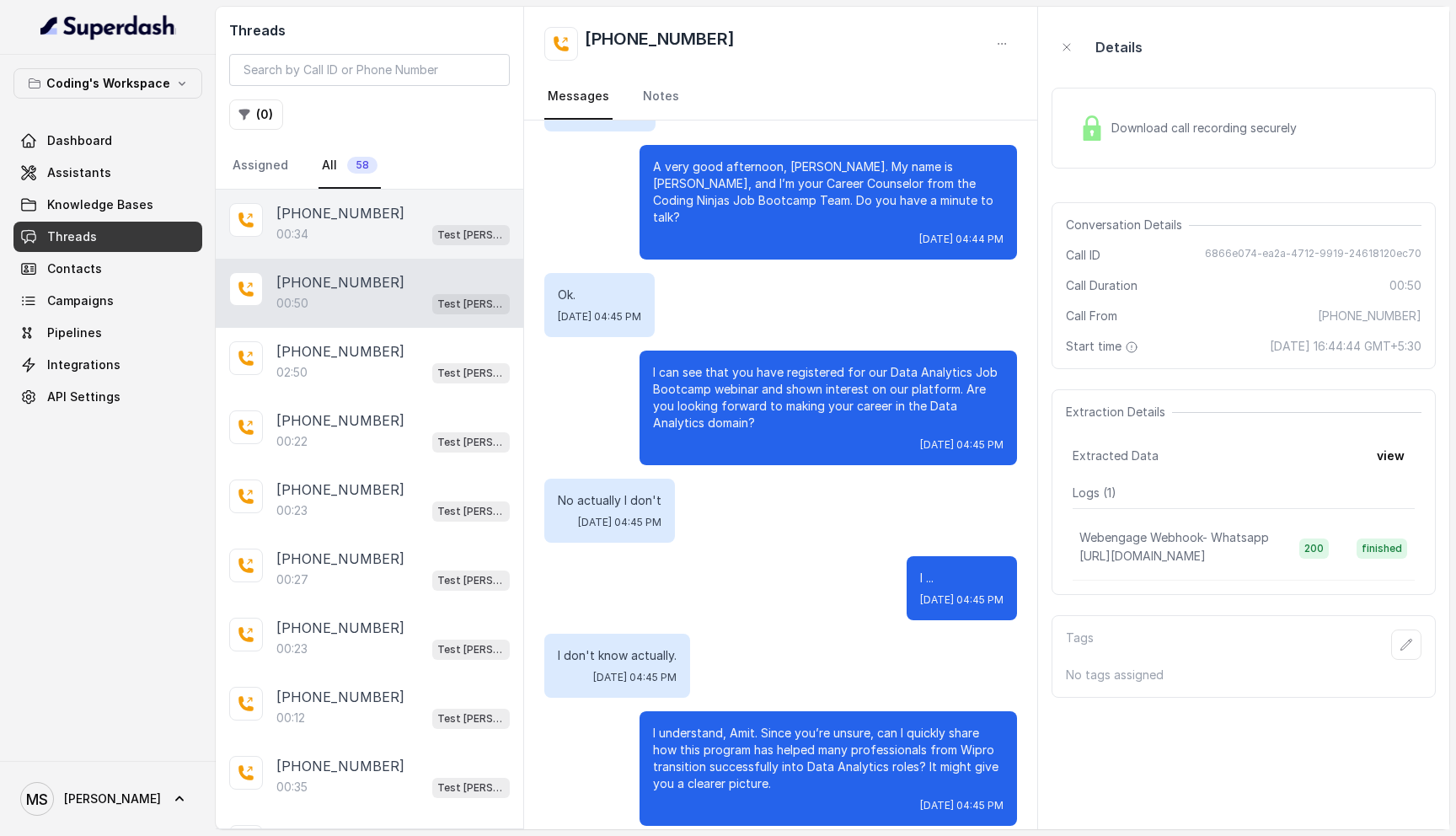
click at [372, 213] on p "+918108266388" at bounding box center [340, 213] width 128 height 20
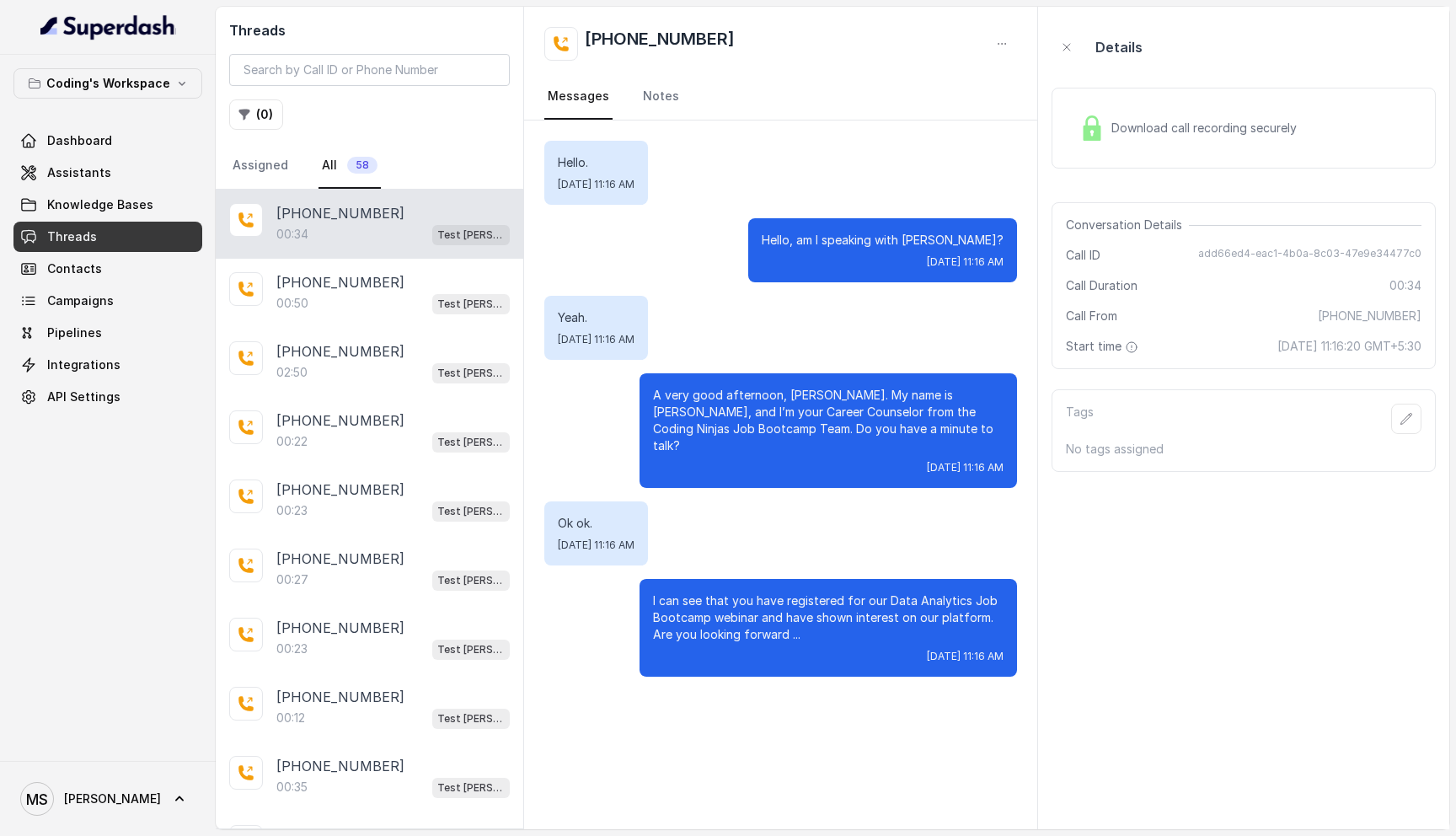
click at [1425, 412] on div "Tags No tags assigned" at bounding box center [1244, 430] width 384 height 82
click at [1416, 413] on button "button" at bounding box center [1406, 418] width 30 height 30
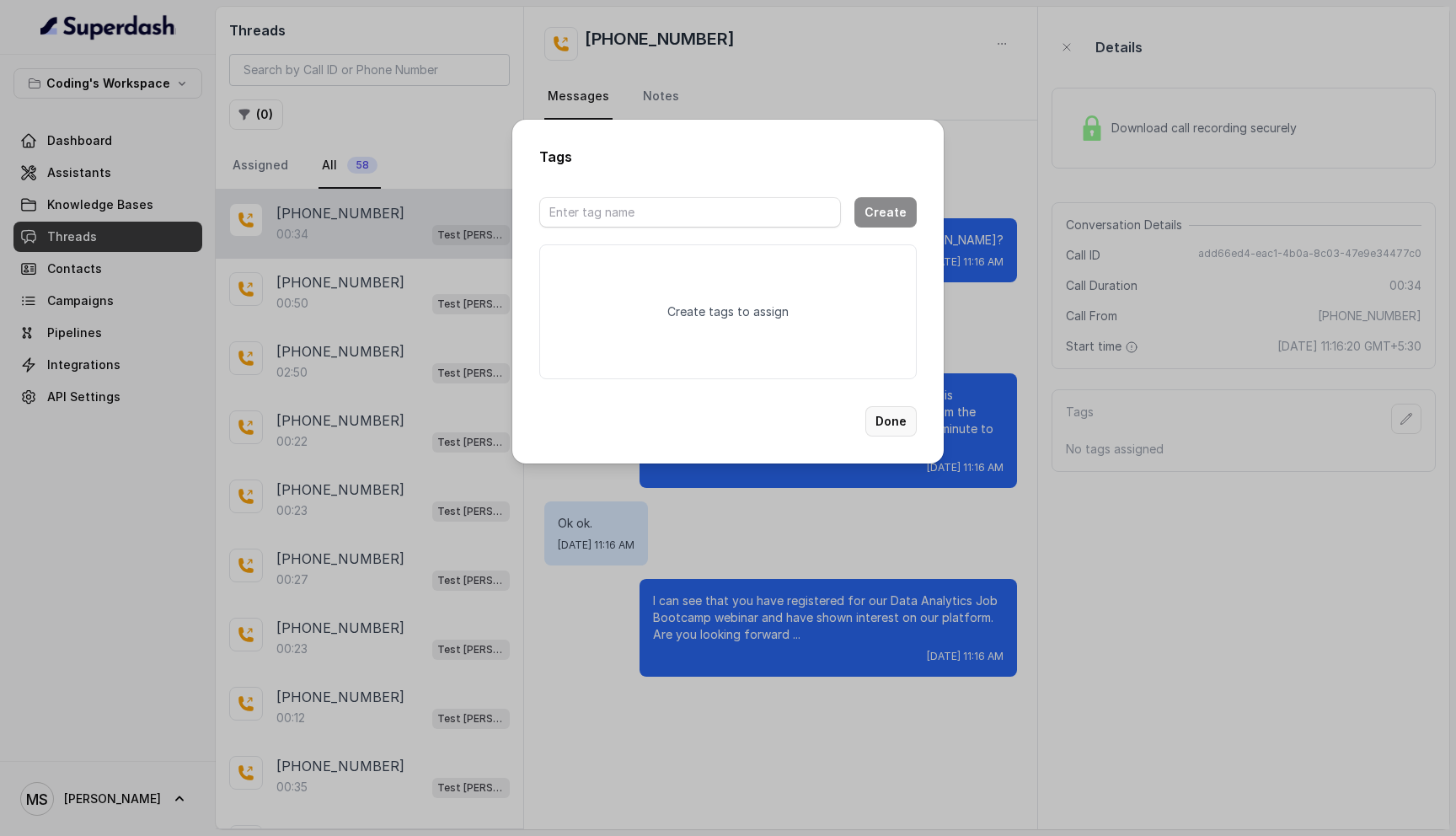
click at [893, 422] on button "Done" at bounding box center [891, 421] width 51 height 30
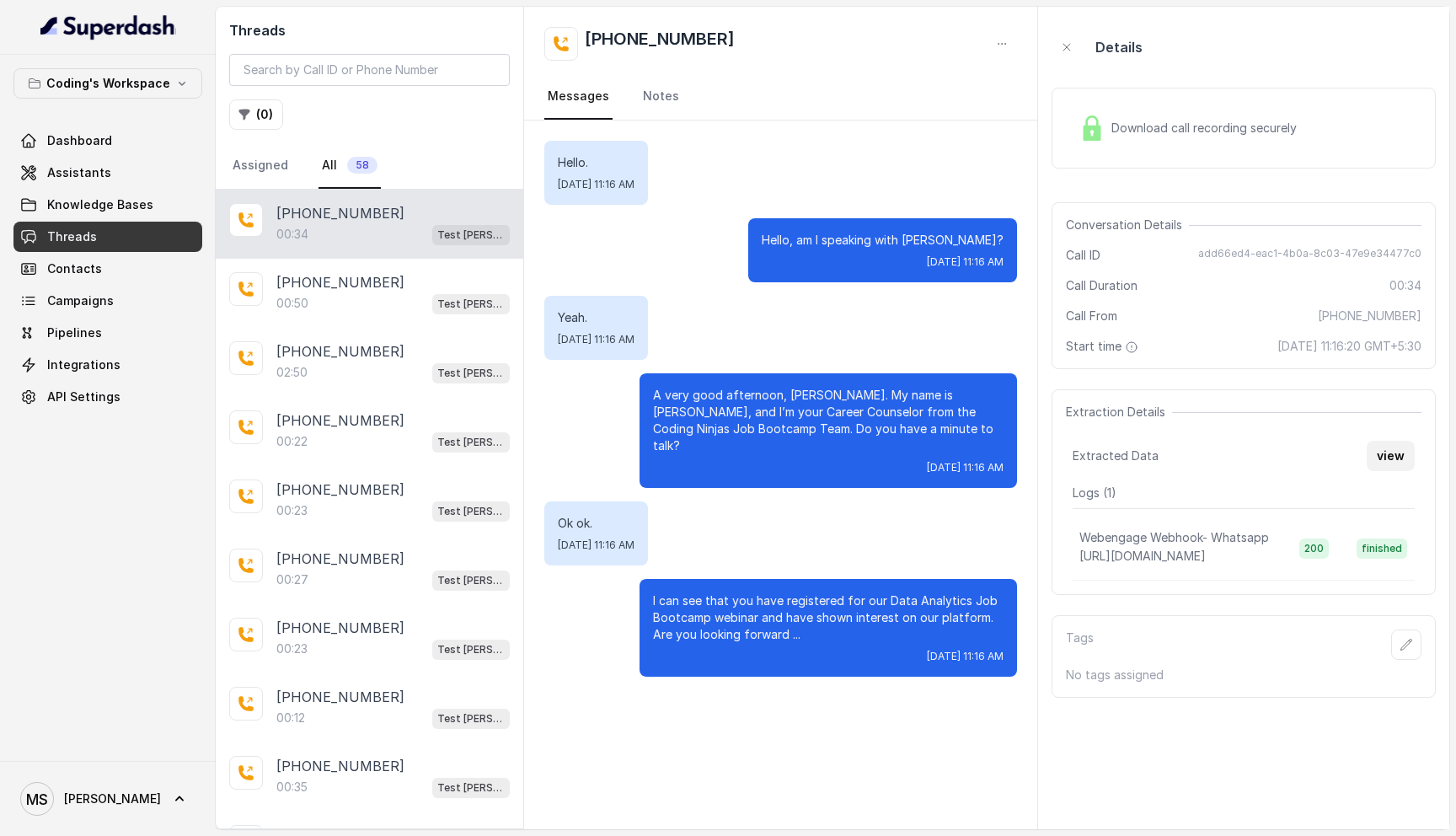
click at [1381, 468] on button "view" at bounding box center [1391, 456] width 48 height 30
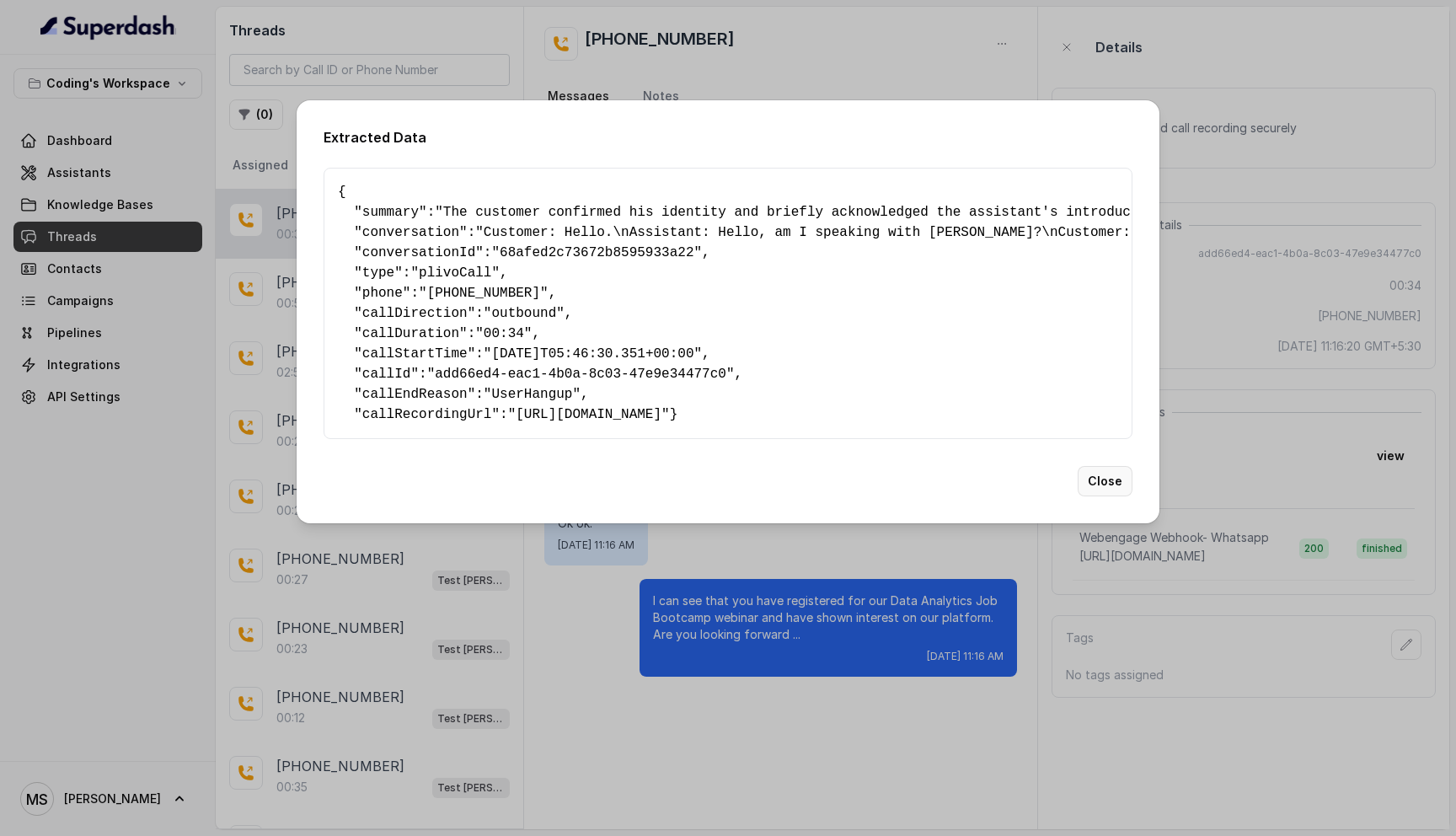
click at [1107, 496] on button "Close" at bounding box center [1105, 481] width 55 height 30
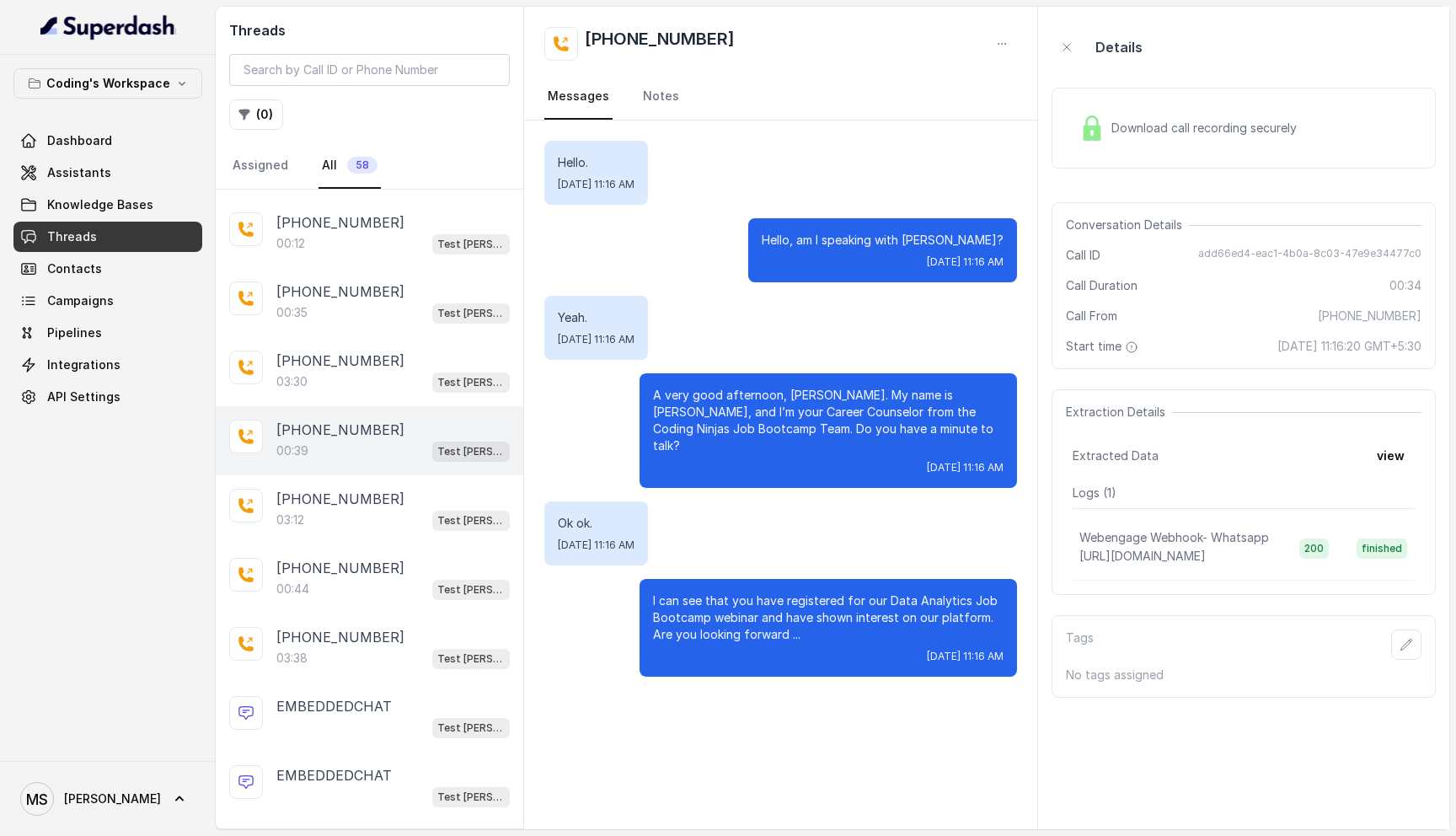
scroll to position [476, 0]
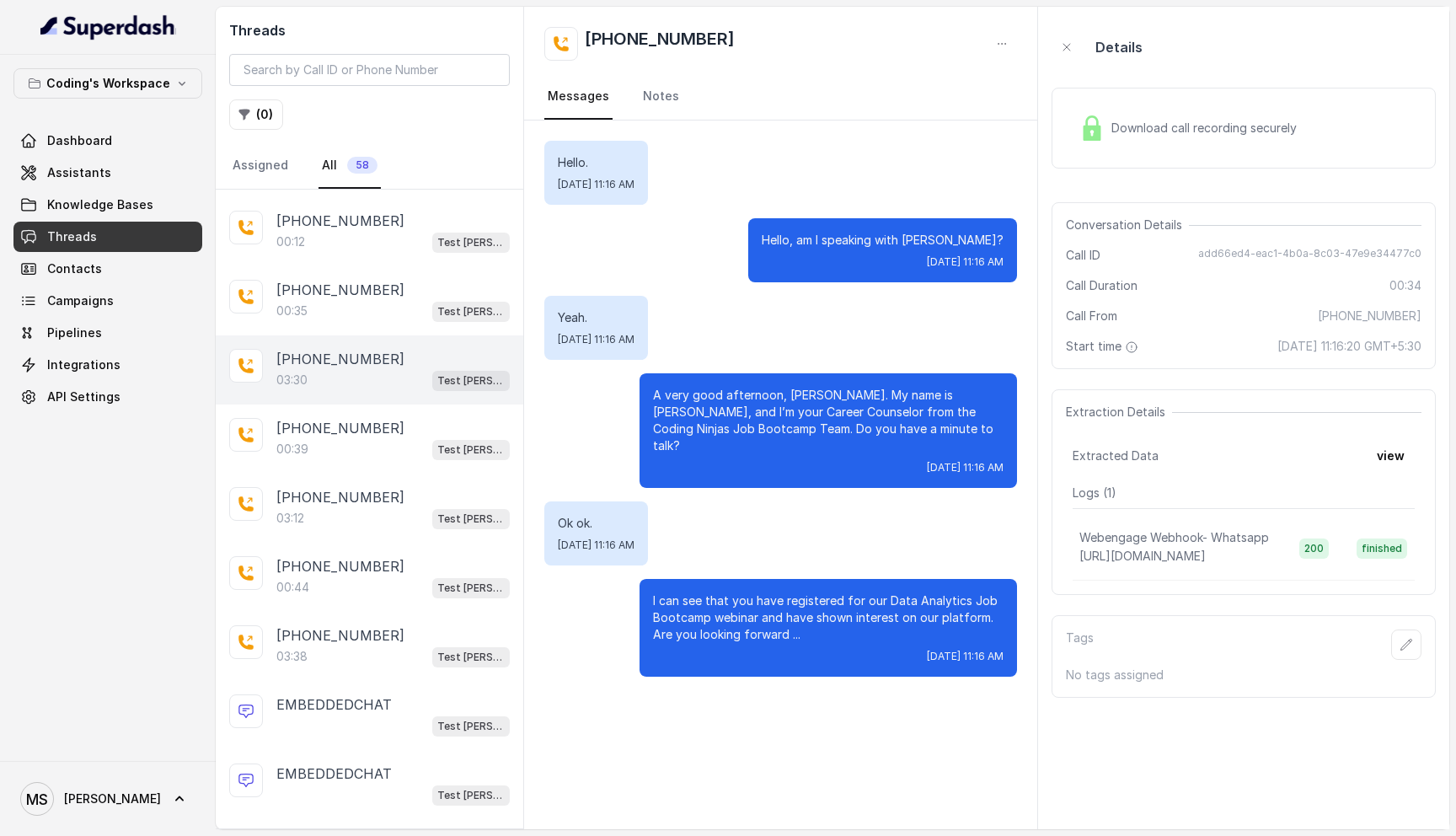
click at [373, 340] on div "+918759770477 03:30 Test Mihir" at bounding box center [370, 370] width 308 height 69
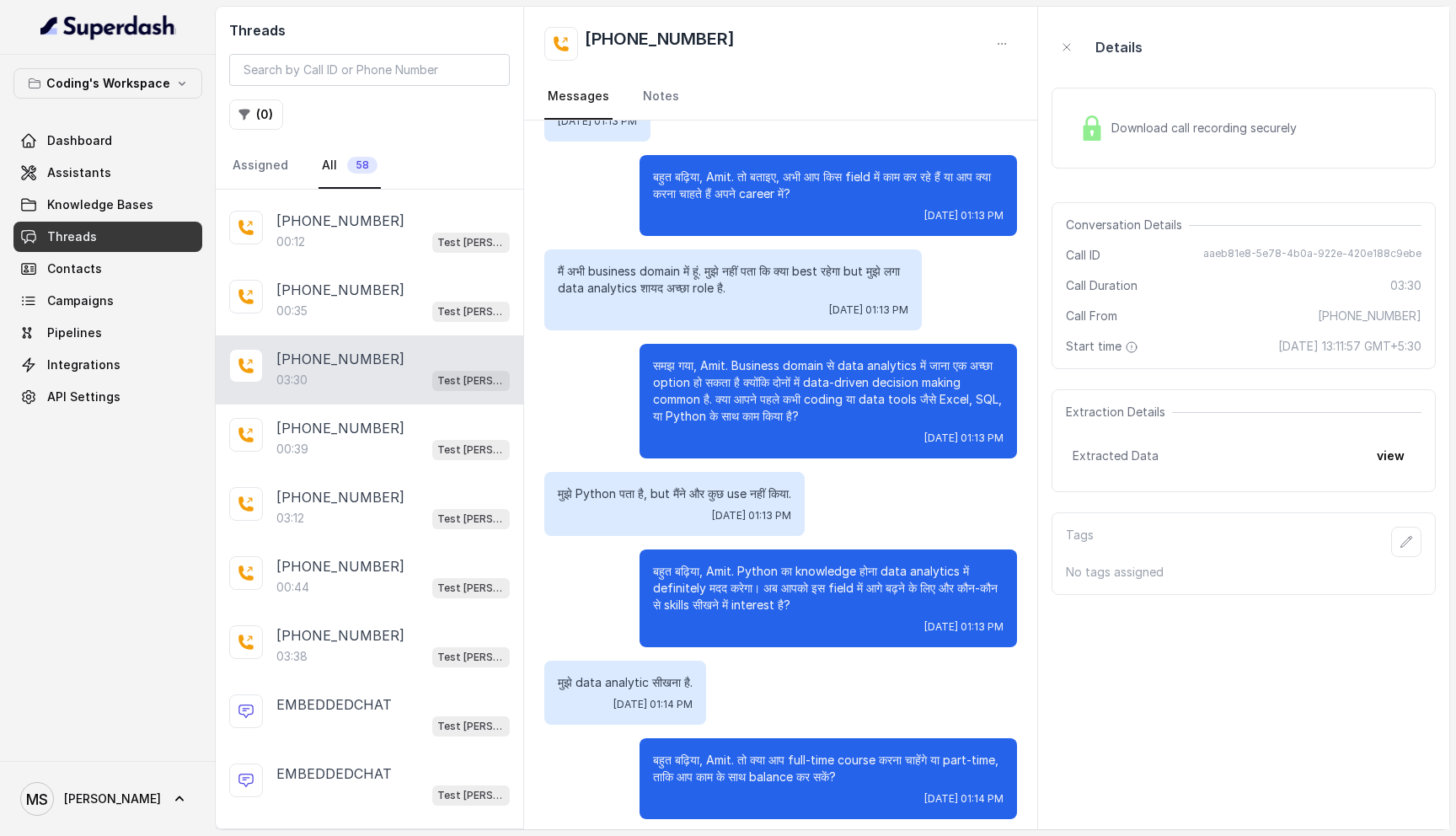
scroll to position [1075, 0]
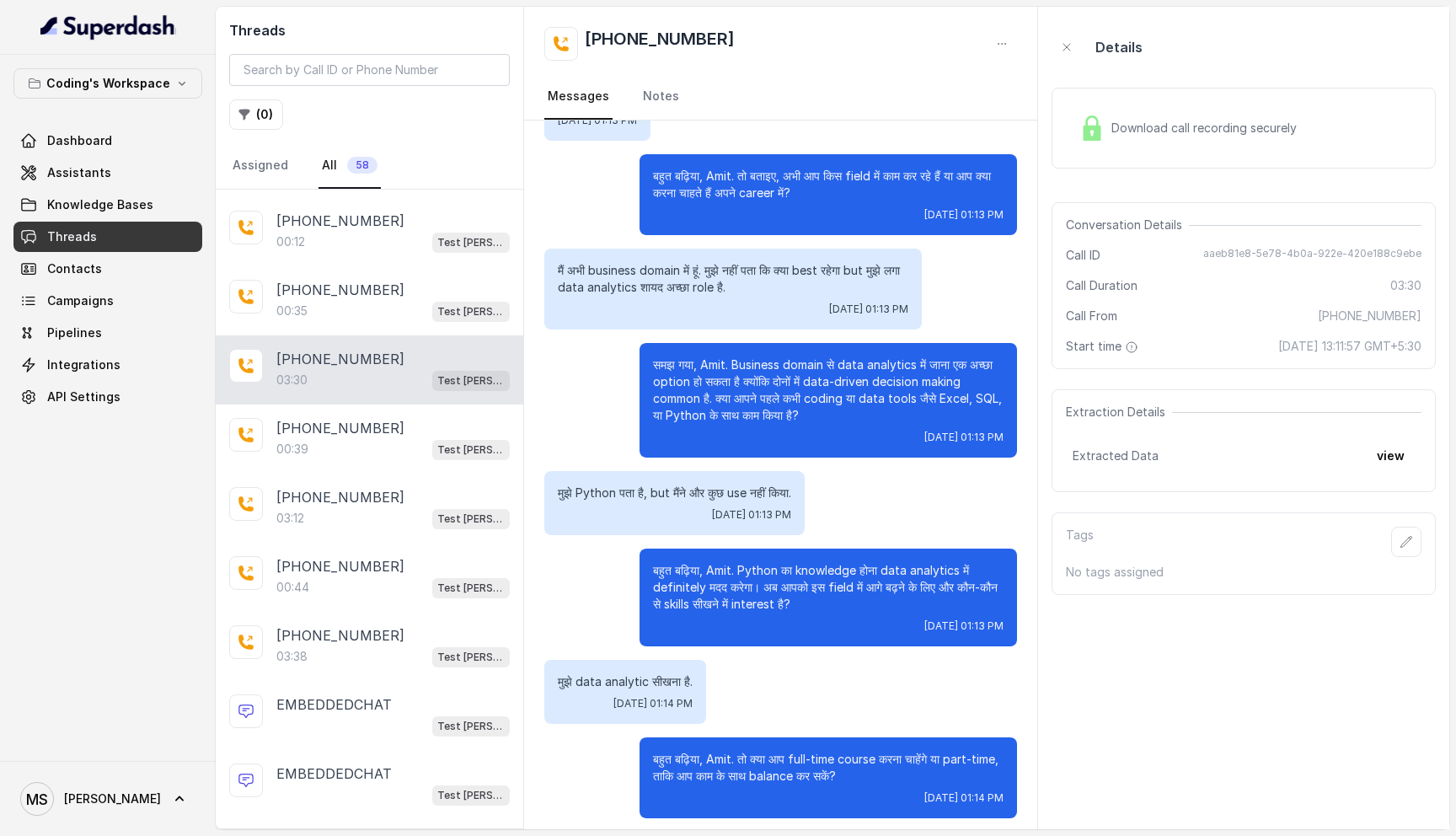
click at [1137, 148] on div "Download call recording securely" at bounding box center [1244, 127] width 384 height 81
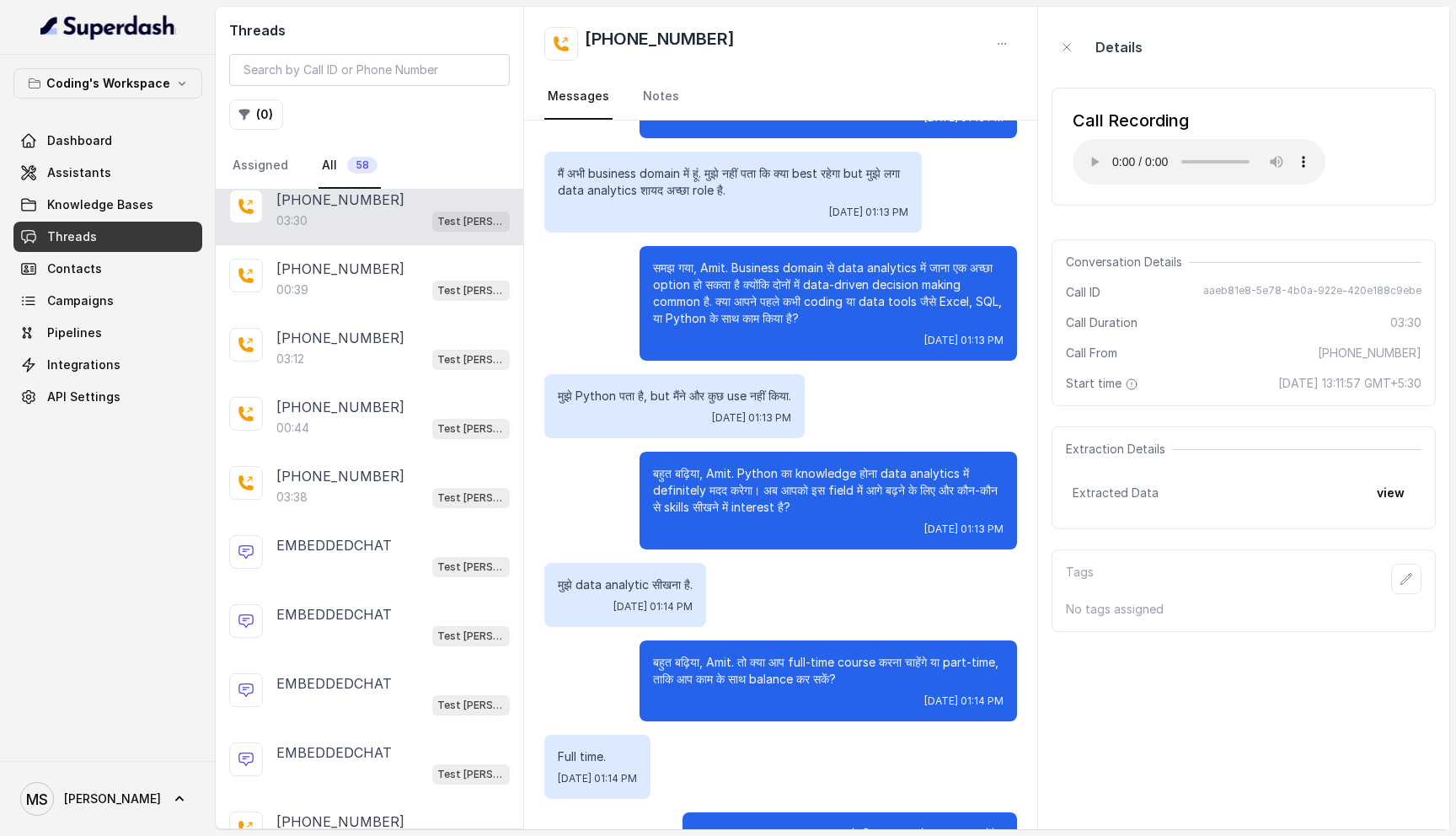
scroll to position [1181, 0]
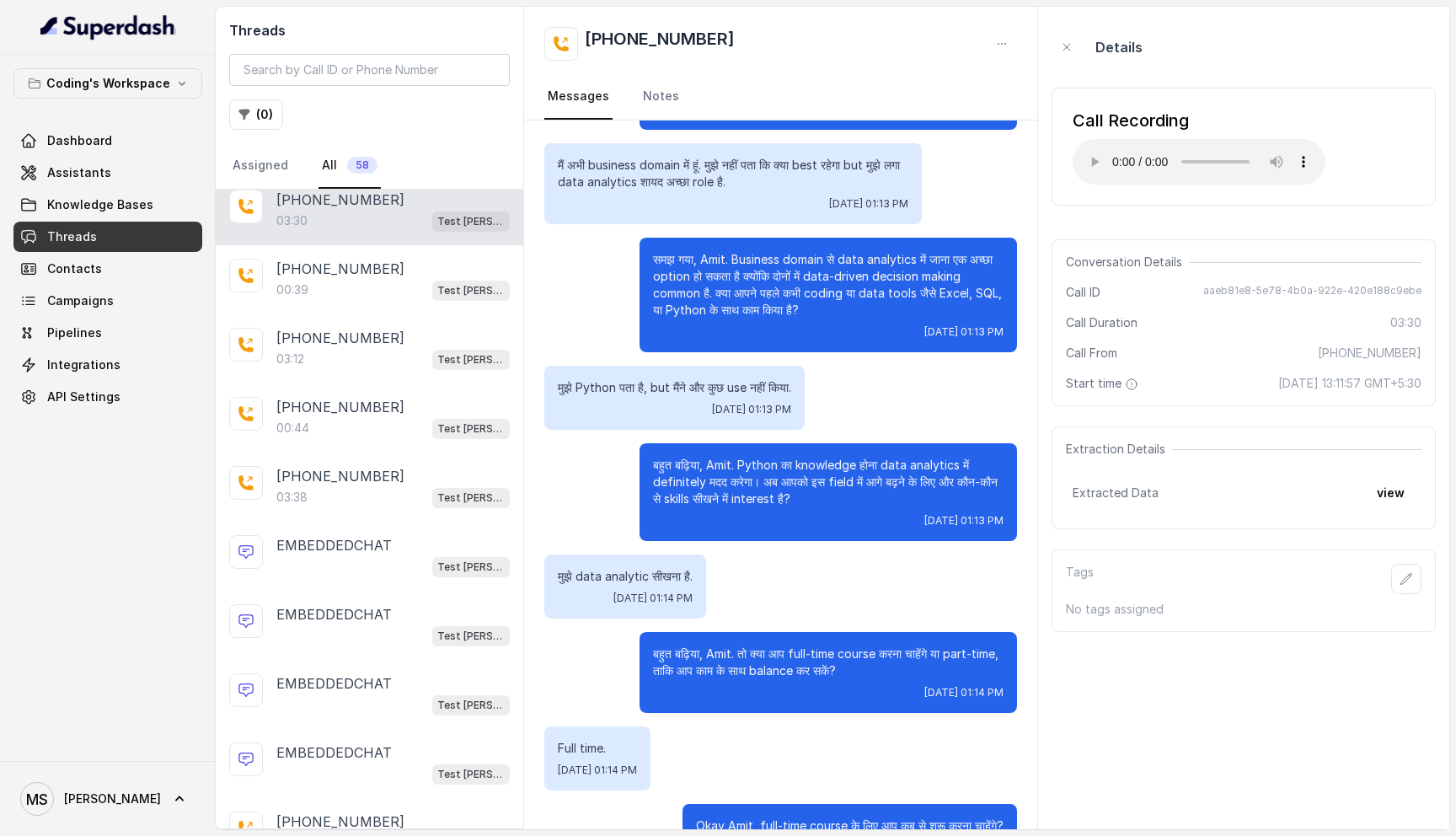
click at [753, 560] on div "मुझे data analytic सीखना है. Fri, Aug 22, 2025, 01:14 PM" at bounding box center [780, 587] width 472 height 64
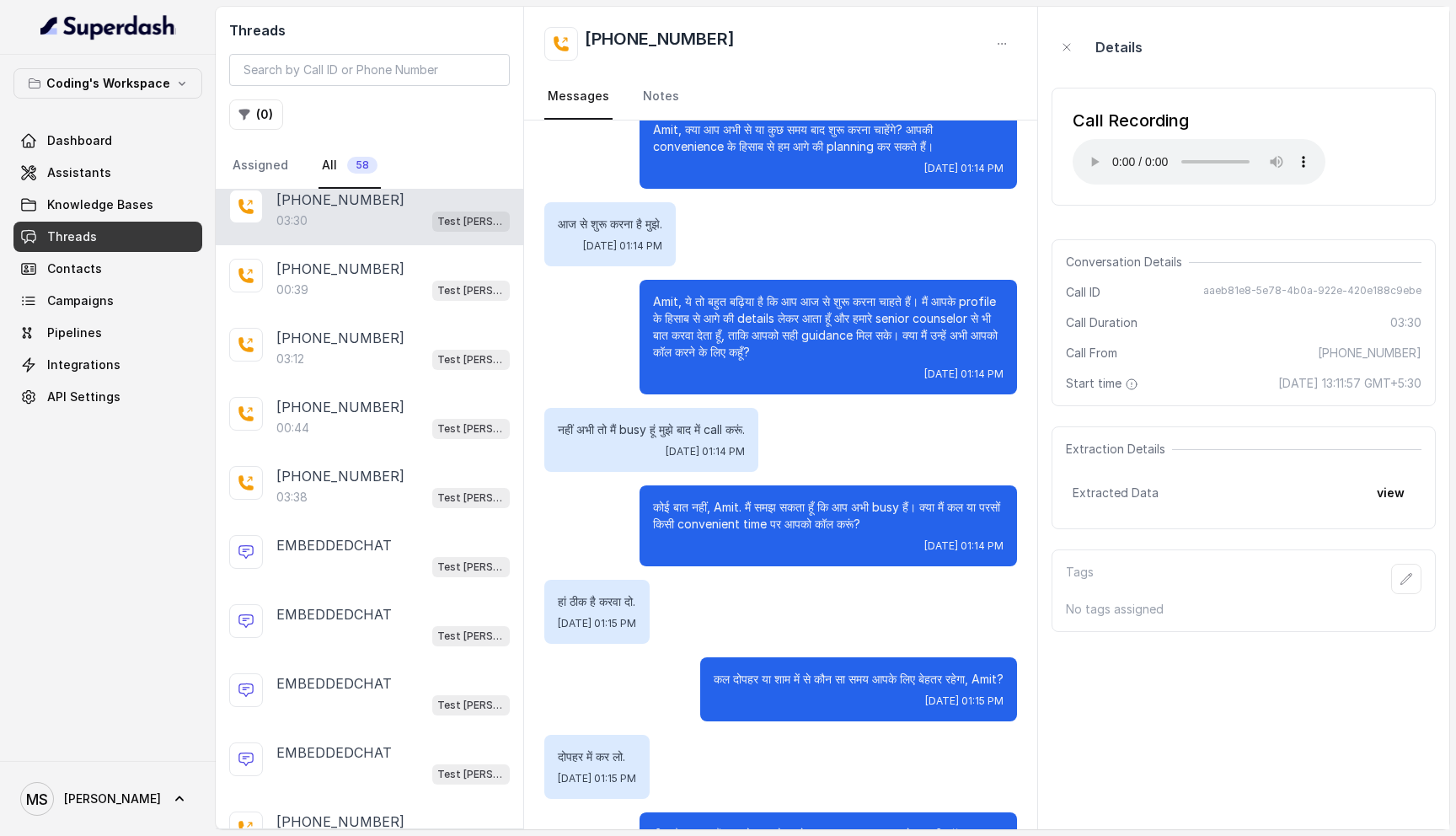
scroll to position [2036, 0]
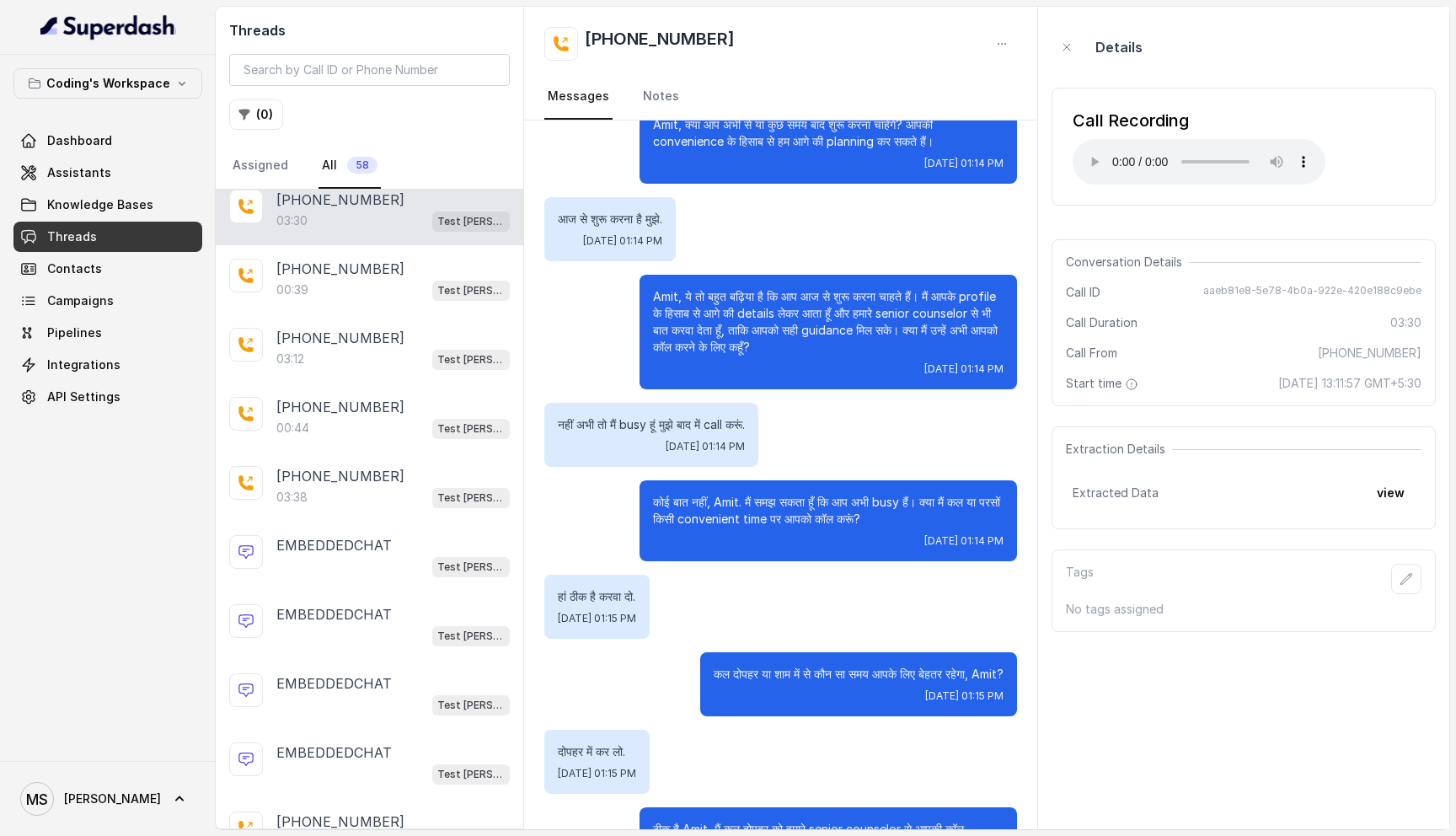
click at [1350, 211] on div "Call Recording Your browser does not support the audio element." at bounding box center [1244, 147] width 384 height 145
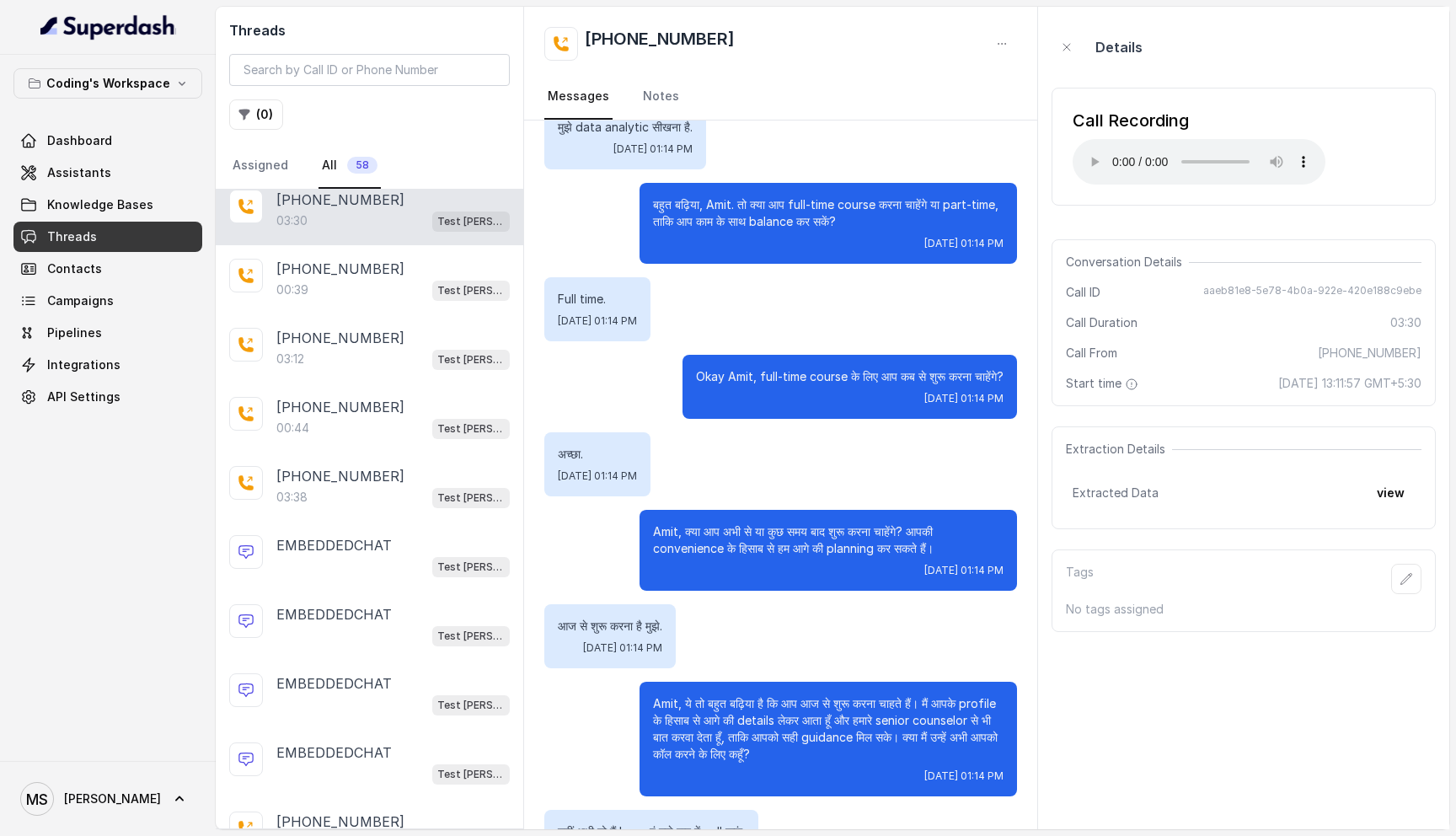
scroll to position [2271, 0]
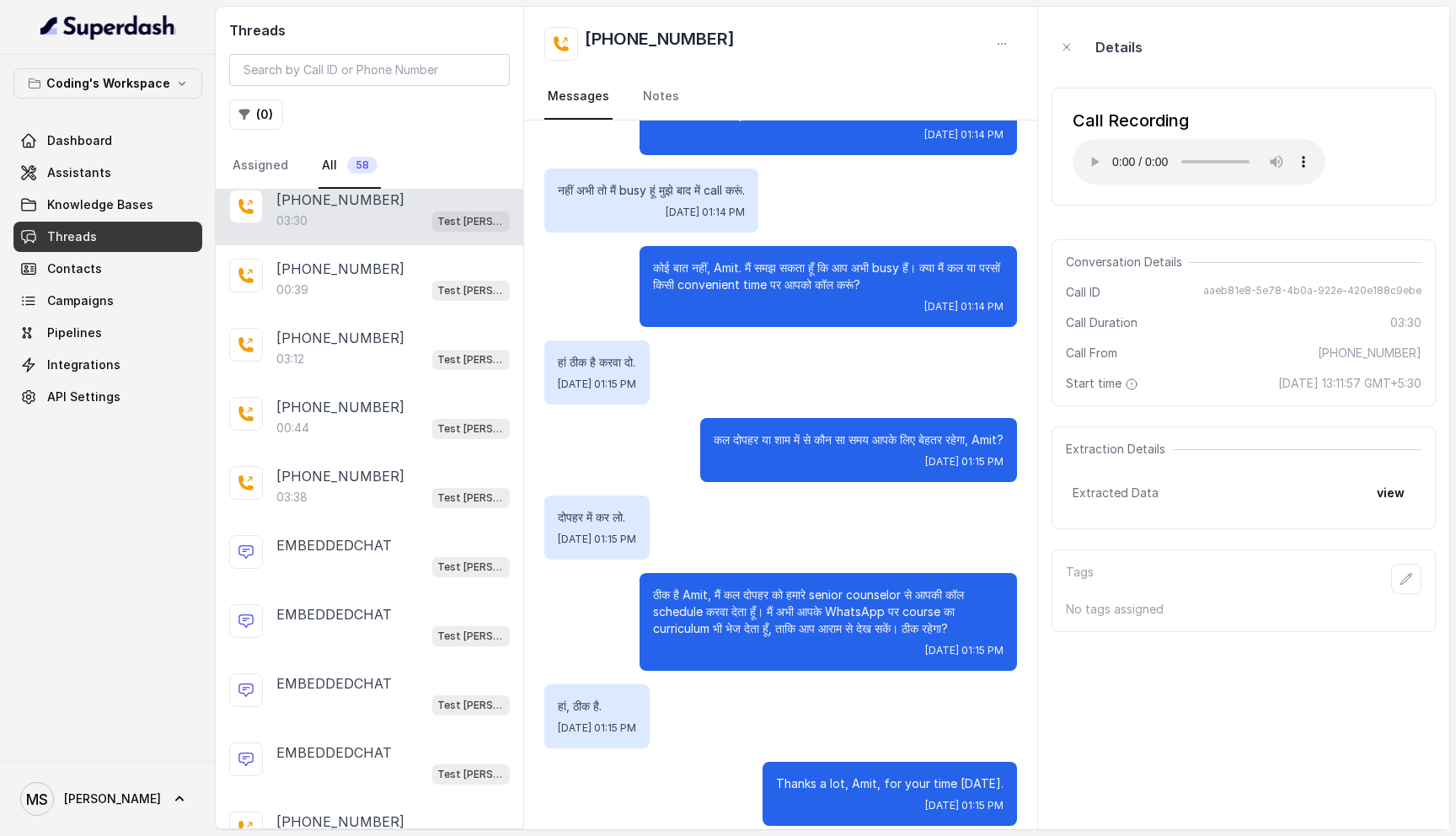
click at [1386, 32] on div "Details" at bounding box center [1244, 47] width 384 height 54
click at [1417, 52] on div "Details" at bounding box center [1244, 47] width 384 height 54
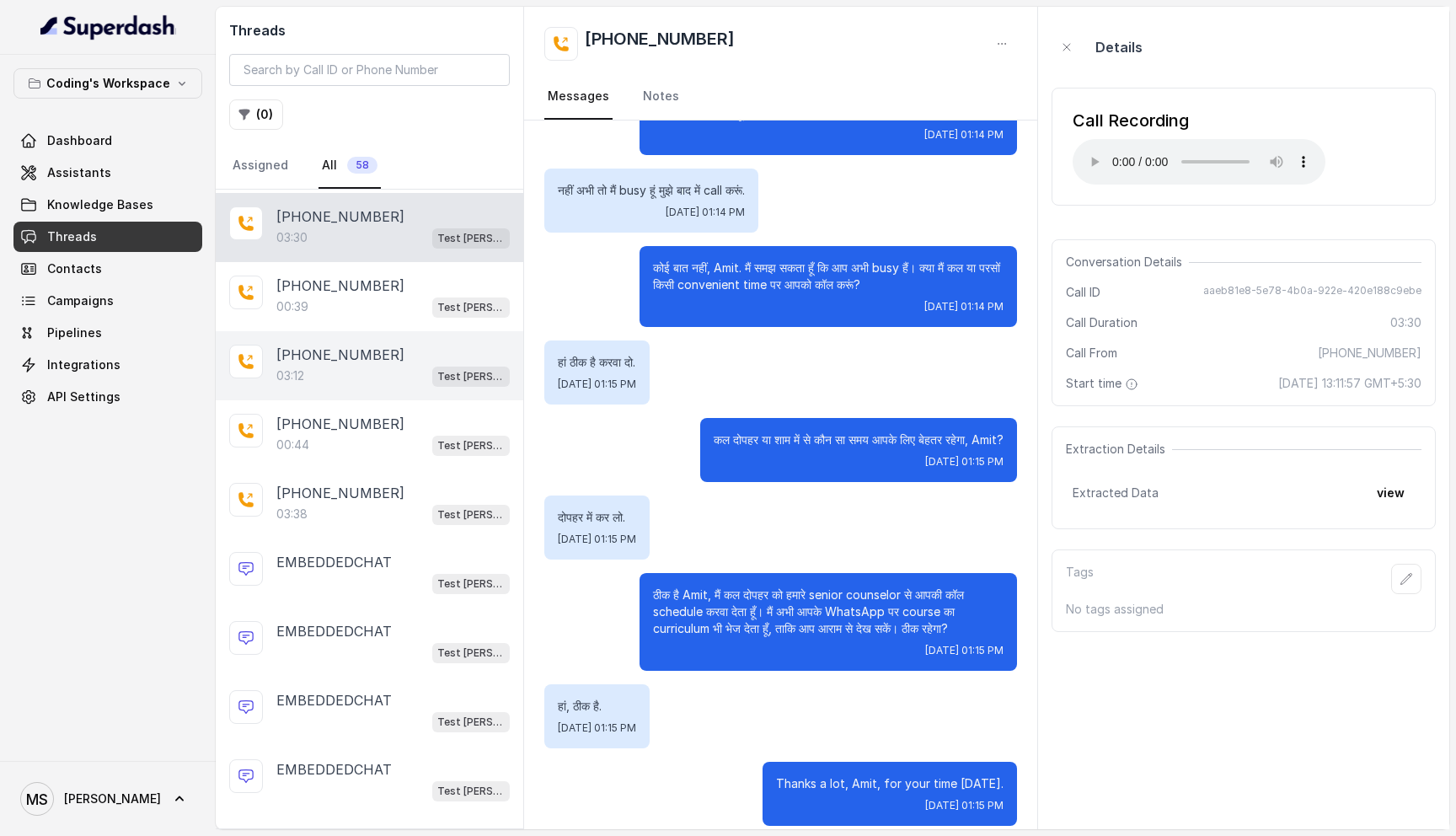
click at [381, 359] on div "+916367246012" at bounding box center [393, 355] width 234 height 20
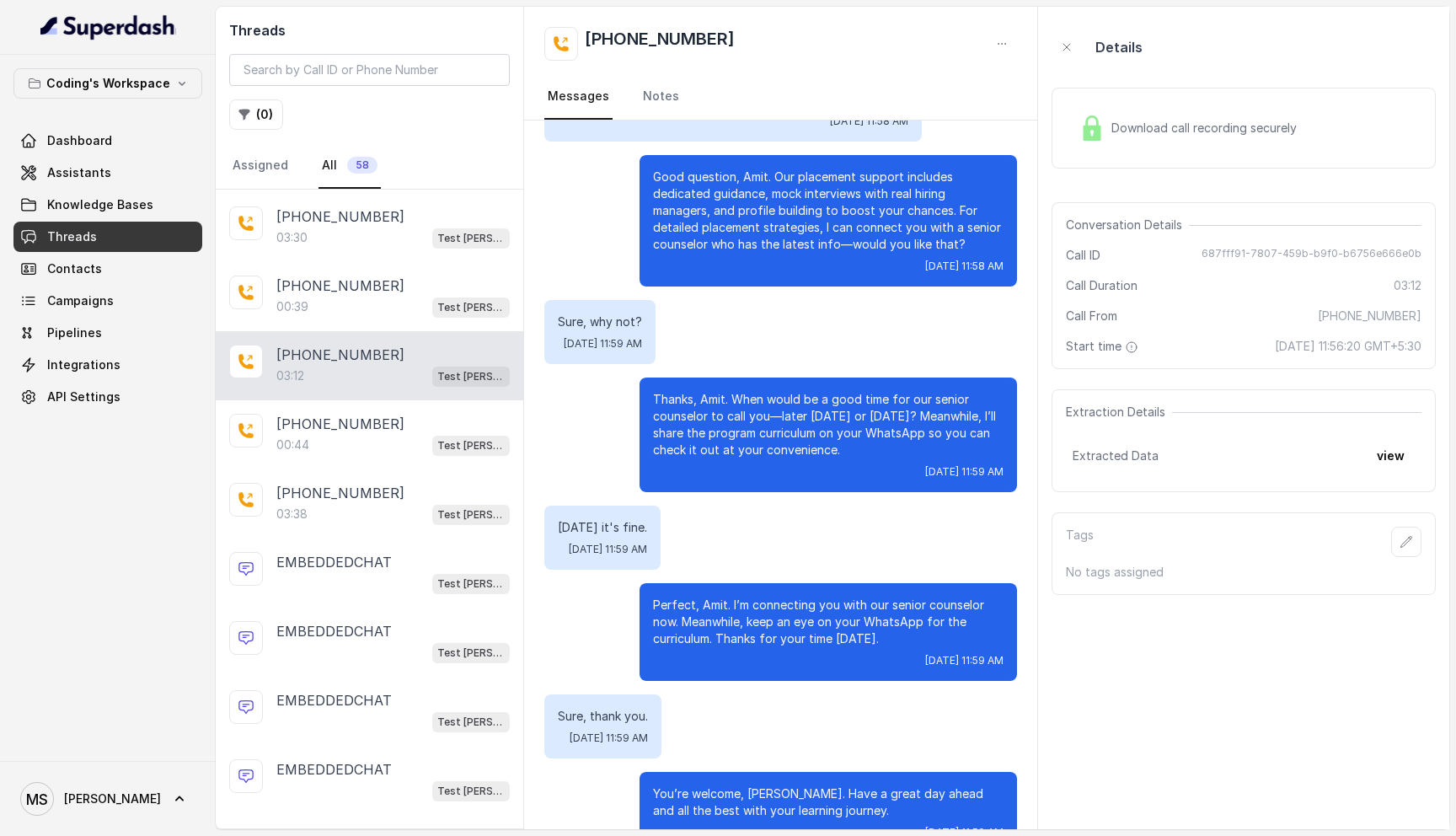
scroll to position [2328, 0]
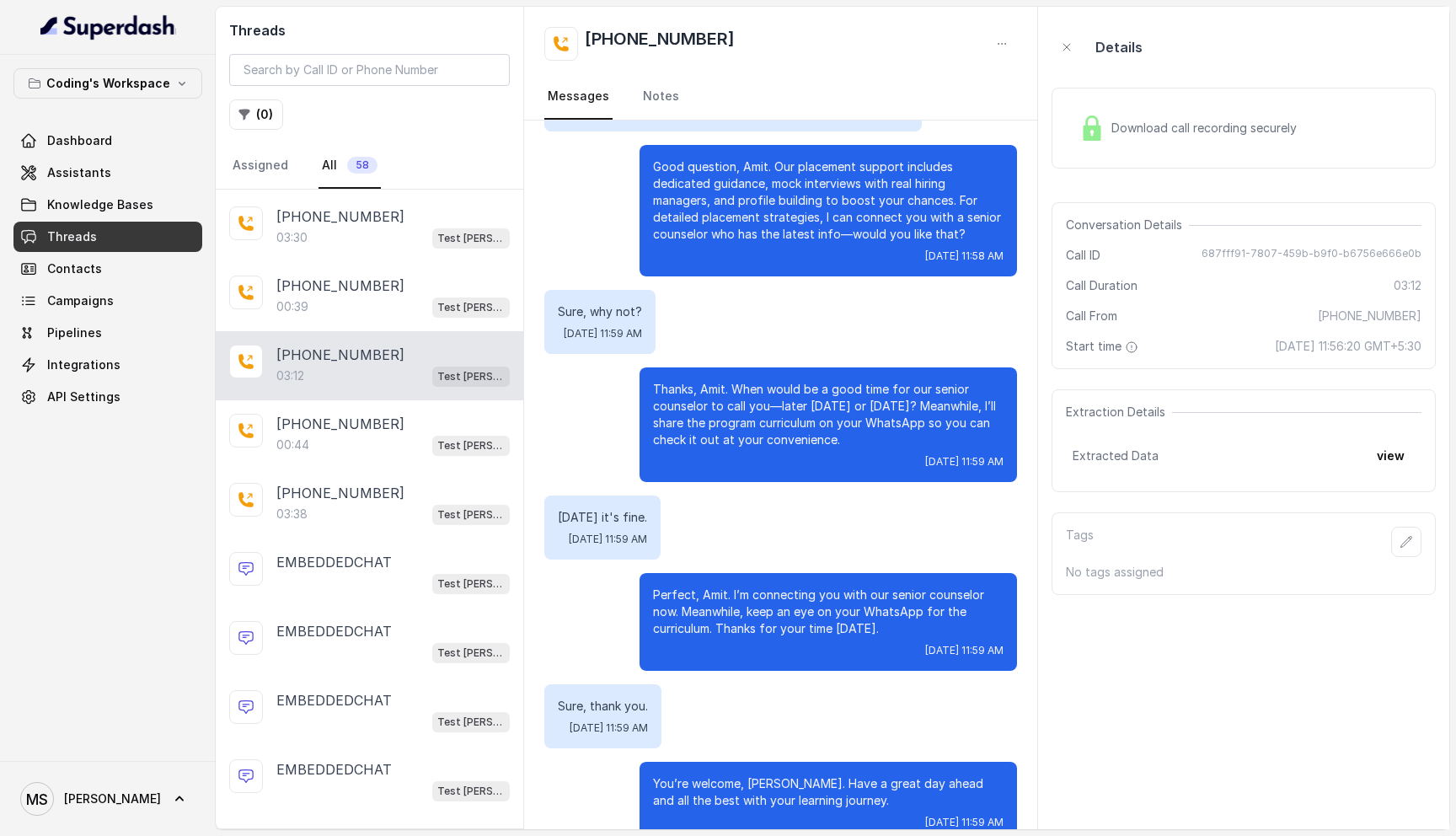
click at [1113, 134] on span "Download call recording securely" at bounding box center [1207, 127] width 192 height 17
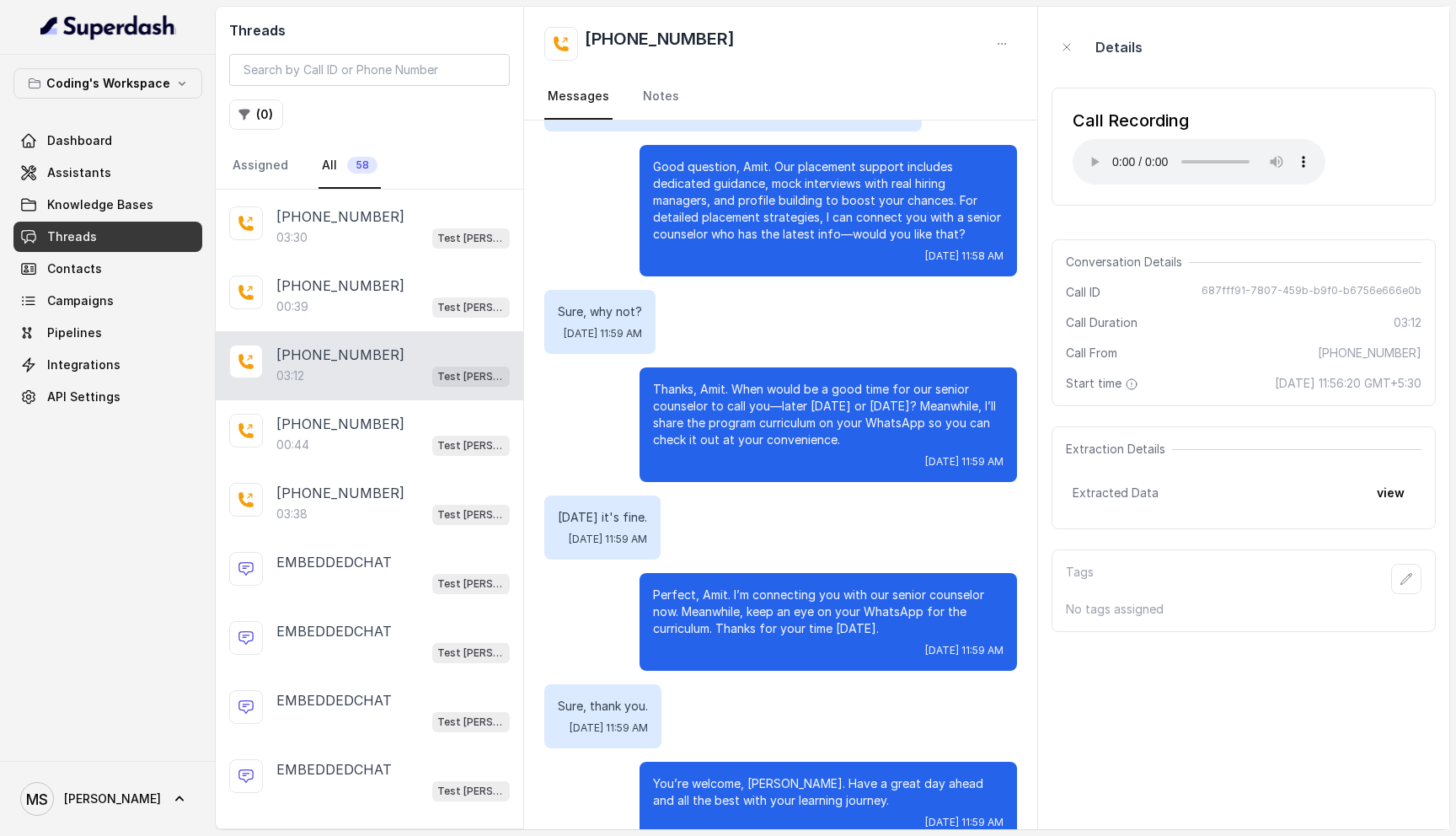
click at [1433, 45] on div "Details" at bounding box center [1244, 47] width 384 height 54
click at [1406, 39] on div "Details" at bounding box center [1244, 47] width 384 height 54
click at [1000, 78] on nav "Messages Notes" at bounding box center [780, 96] width 472 height 45
click at [1387, 36] on div "Details" at bounding box center [1244, 47] width 384 height 54
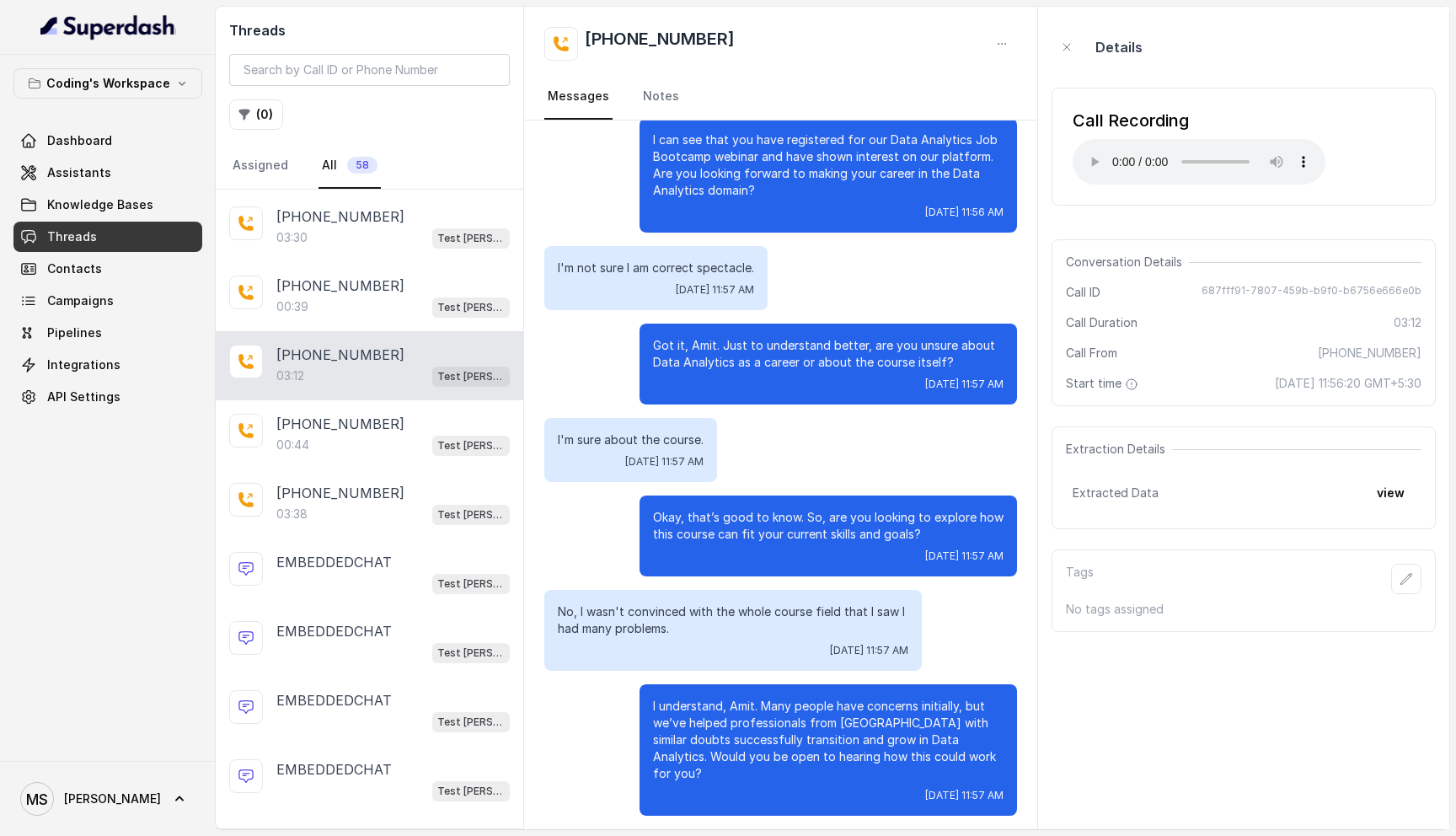
scroll to position [0, 0]
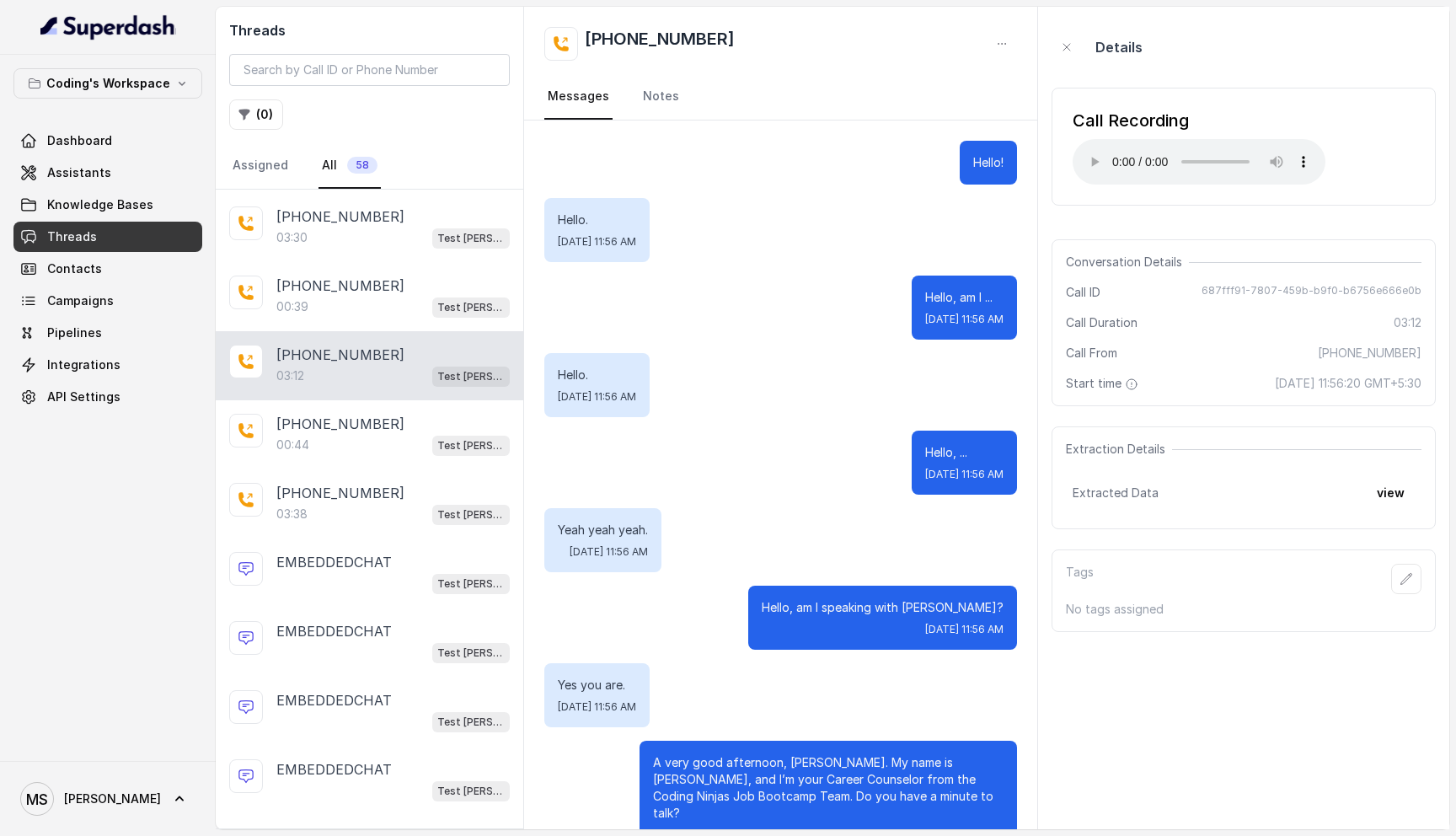
click at [1125, 690] on aside "Details Call Recording Your browser does not support the audio element. Convers…" at bounding box center [1244, 418] width 411 height 823
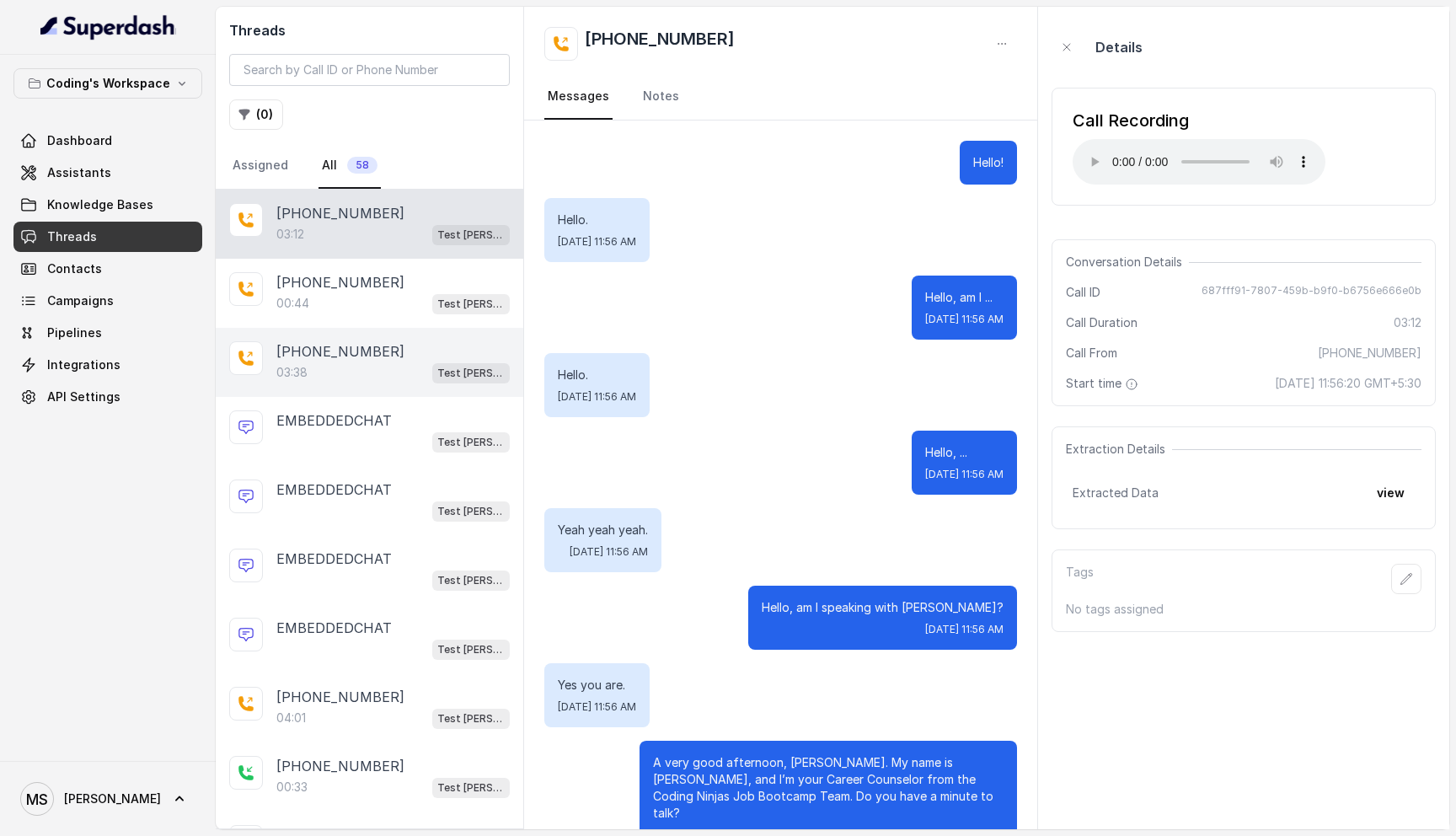
scroll to position [779, 0]
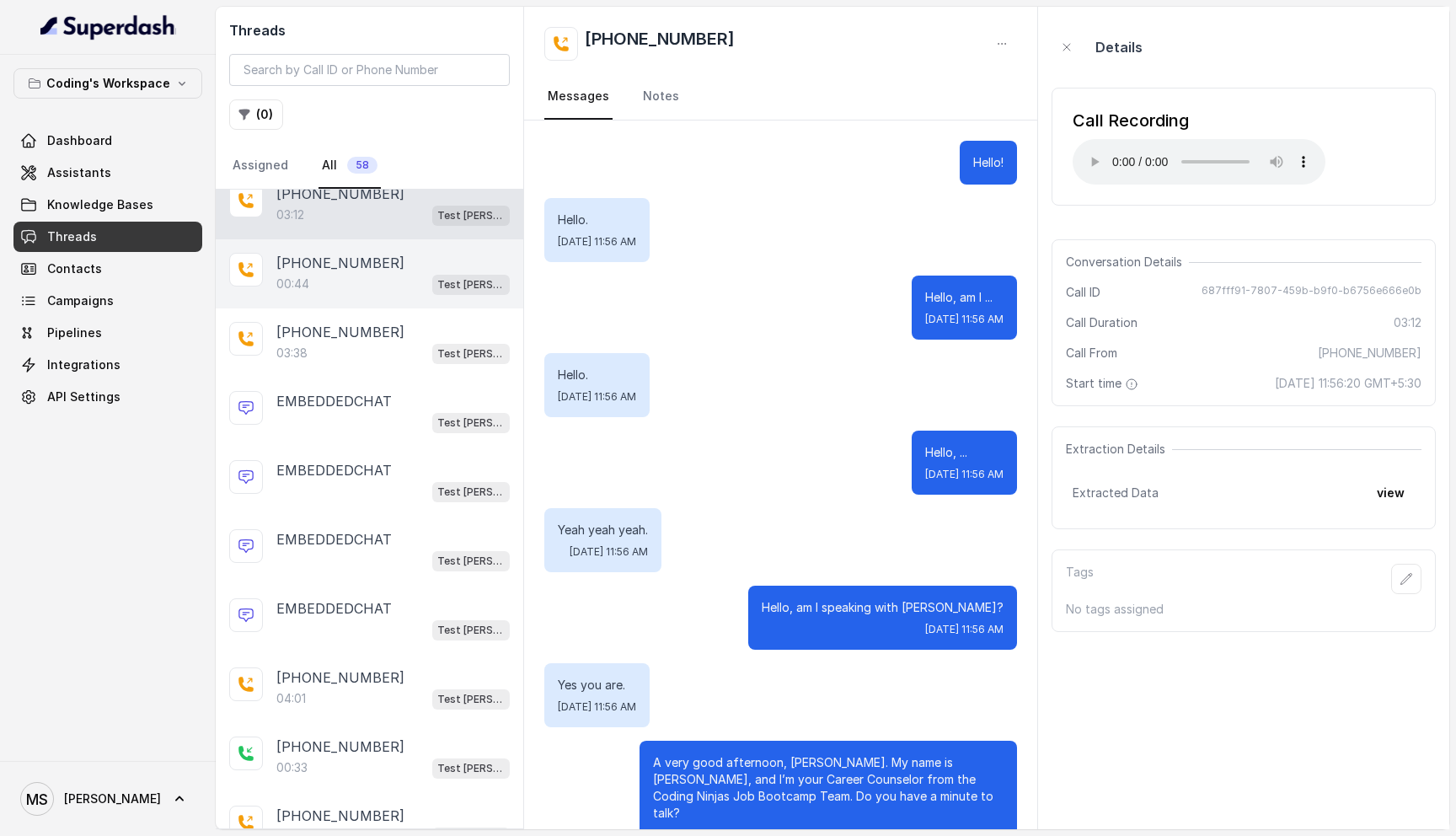
click at [392, 284] on div "00:44 Test Mihir" at bounding box center [393, 284] width 234 height 22
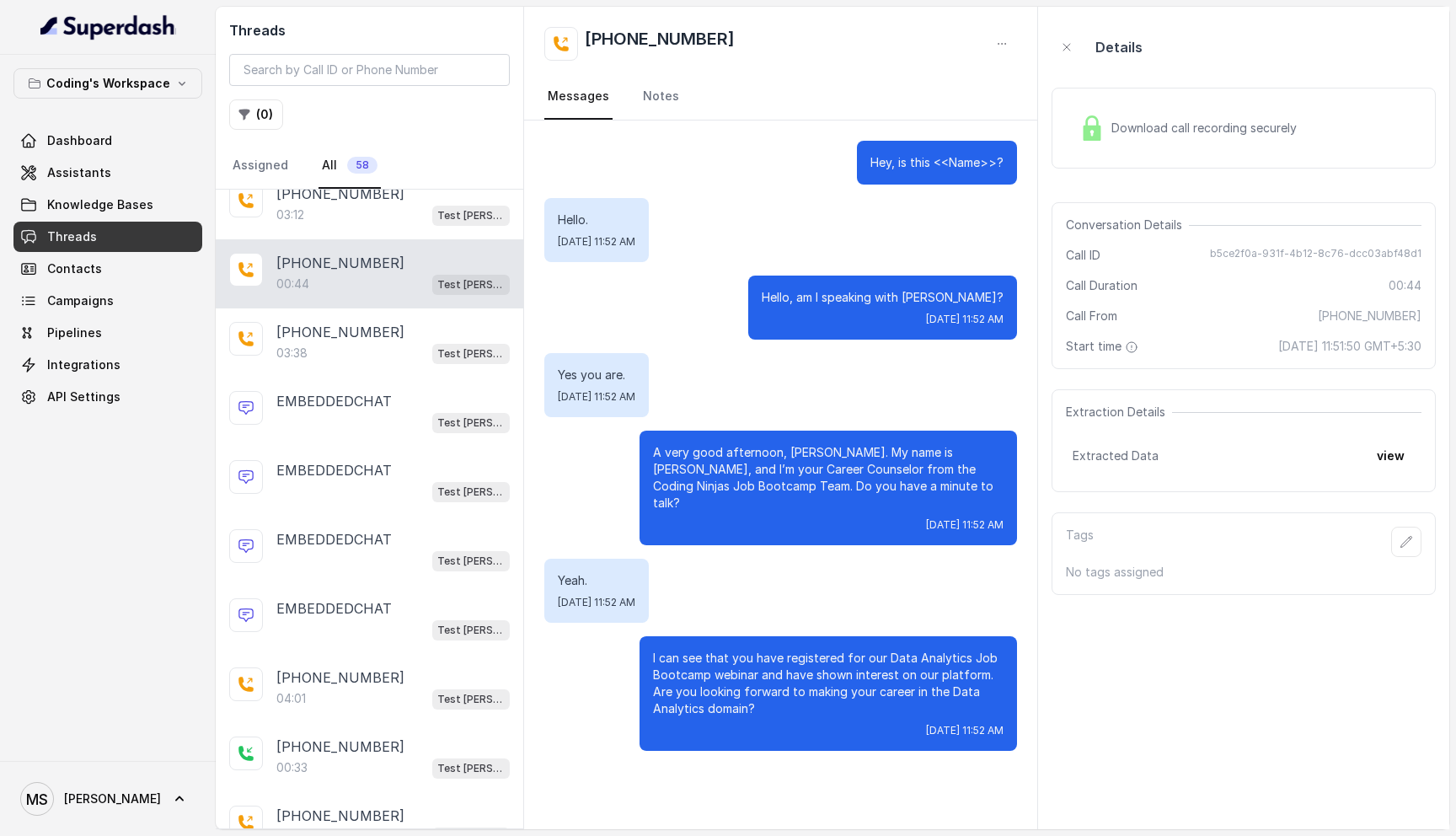
click at [324, 257] on p "+918108266388" at bounding box center [340, 263] width 128 height 20
click at [407, 346] on div "03:38 Test Mihir" at bounding box center [393, 353] width 234 height 22
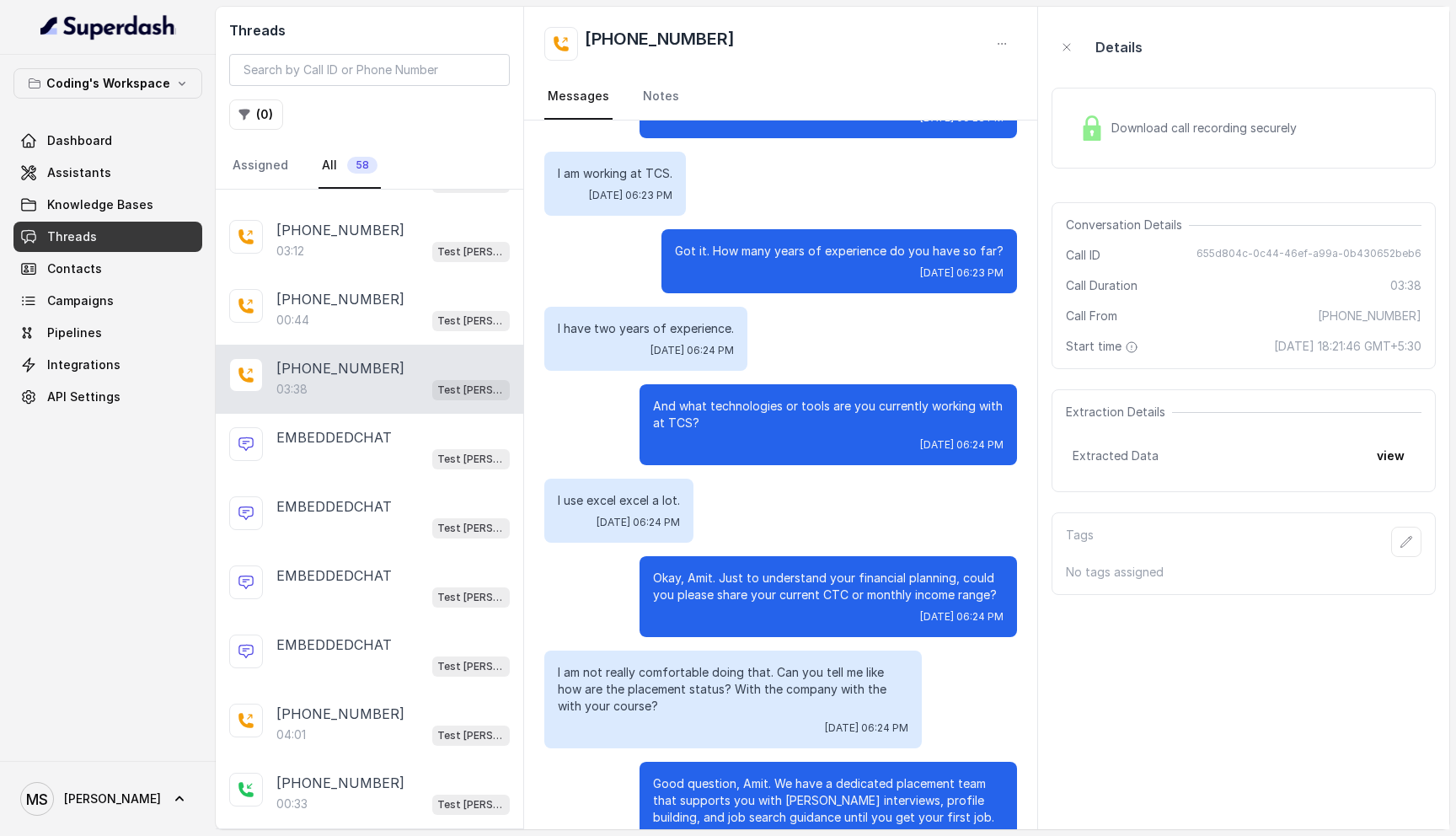
scroll to position [1726, 0]
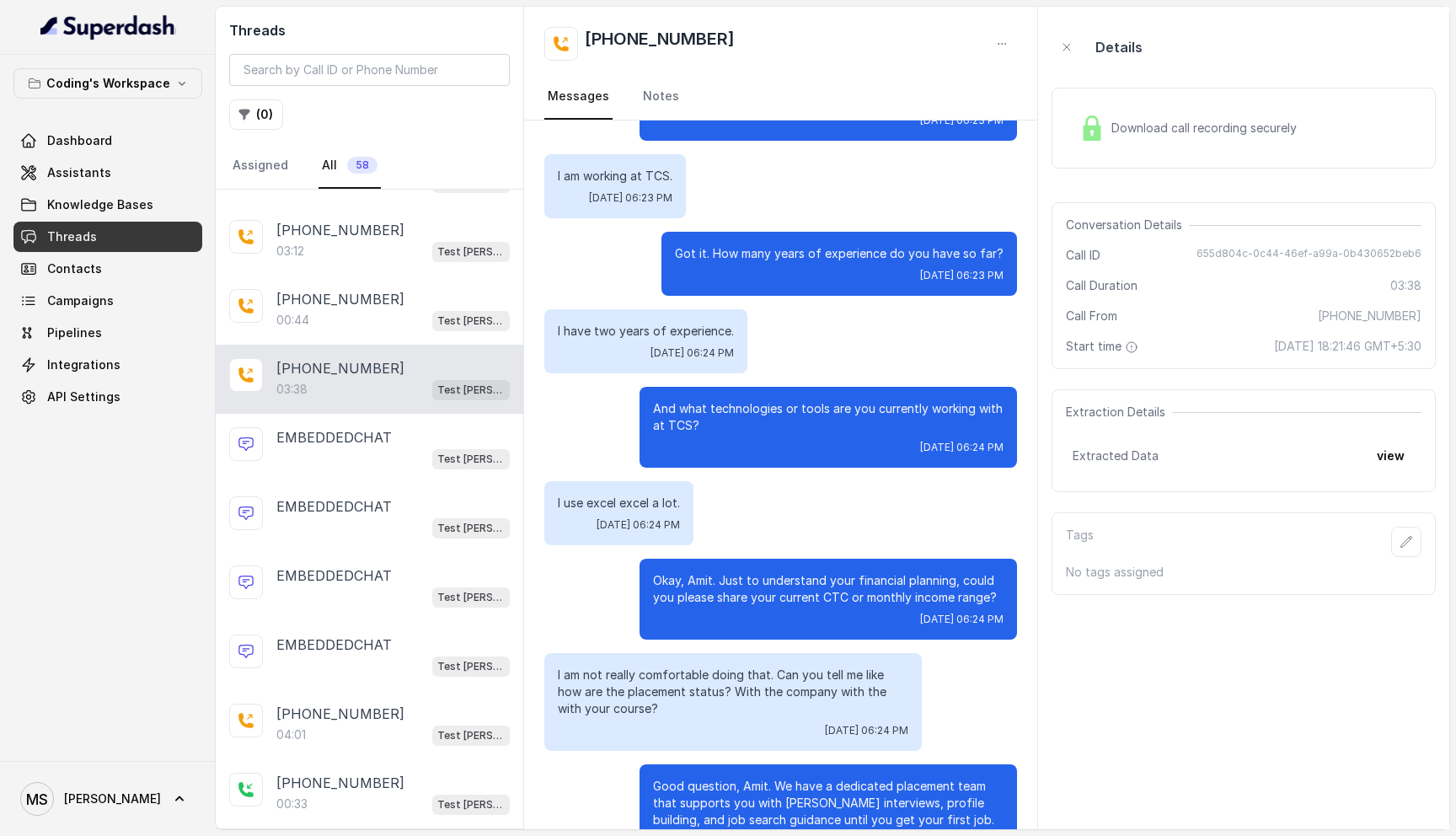
click at [1093, 119] on img at bounding box center [1092, 127] width 26 height 26
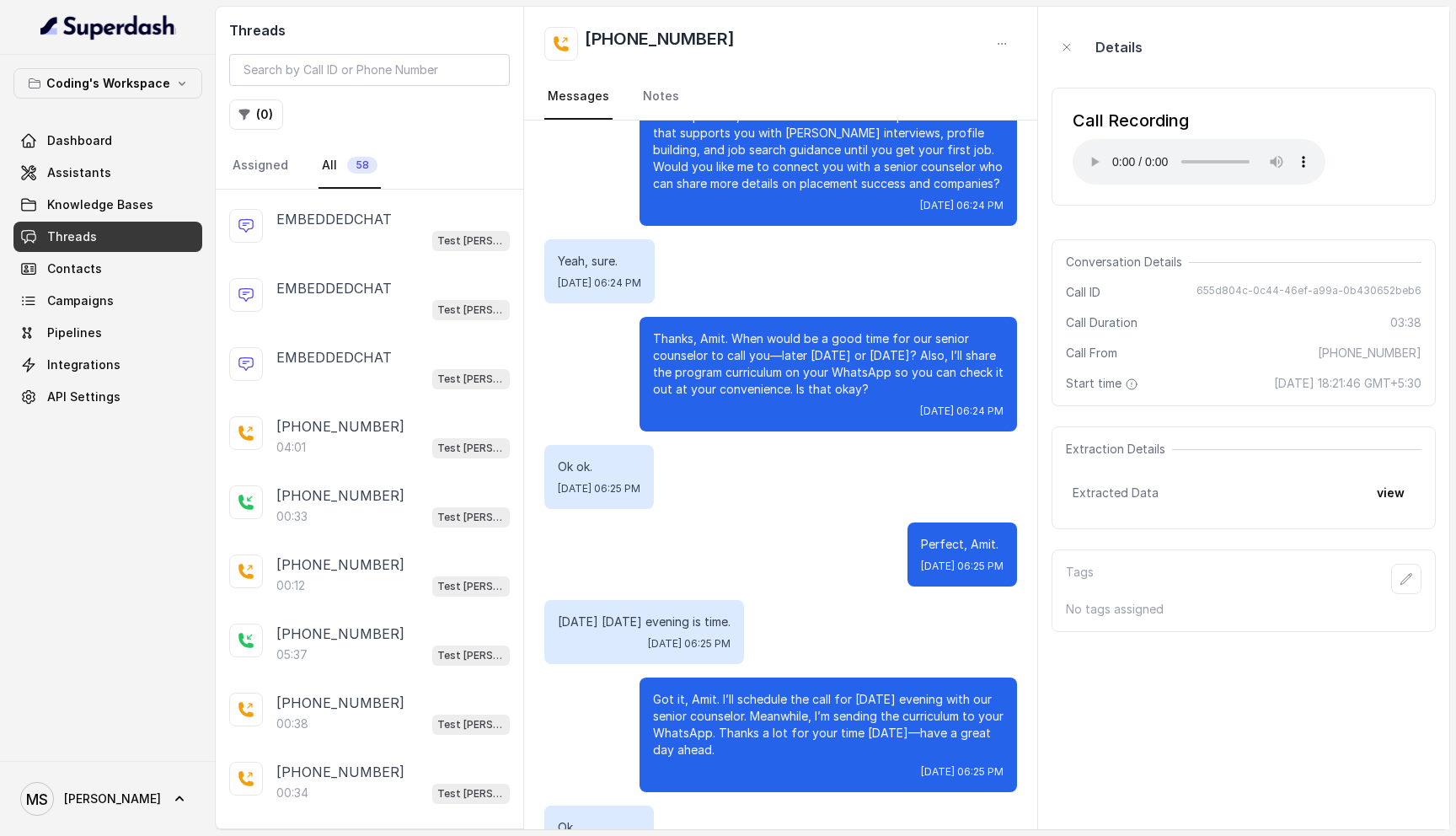
scroll to position [2423, 0]
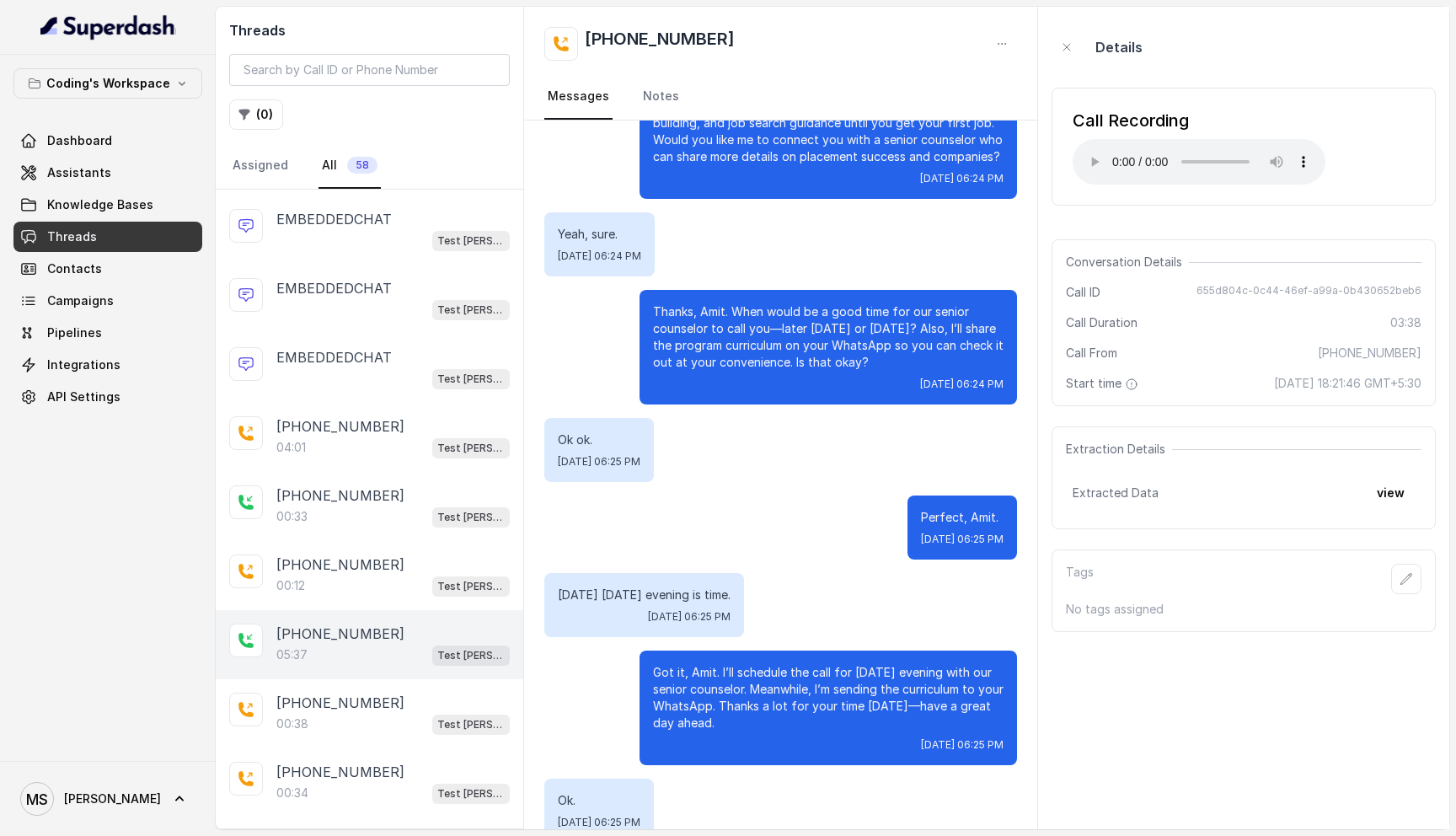
click at [348, 644] on div "05:37 Test Mihir" at bounding box center [393, 655] width 234 height 22
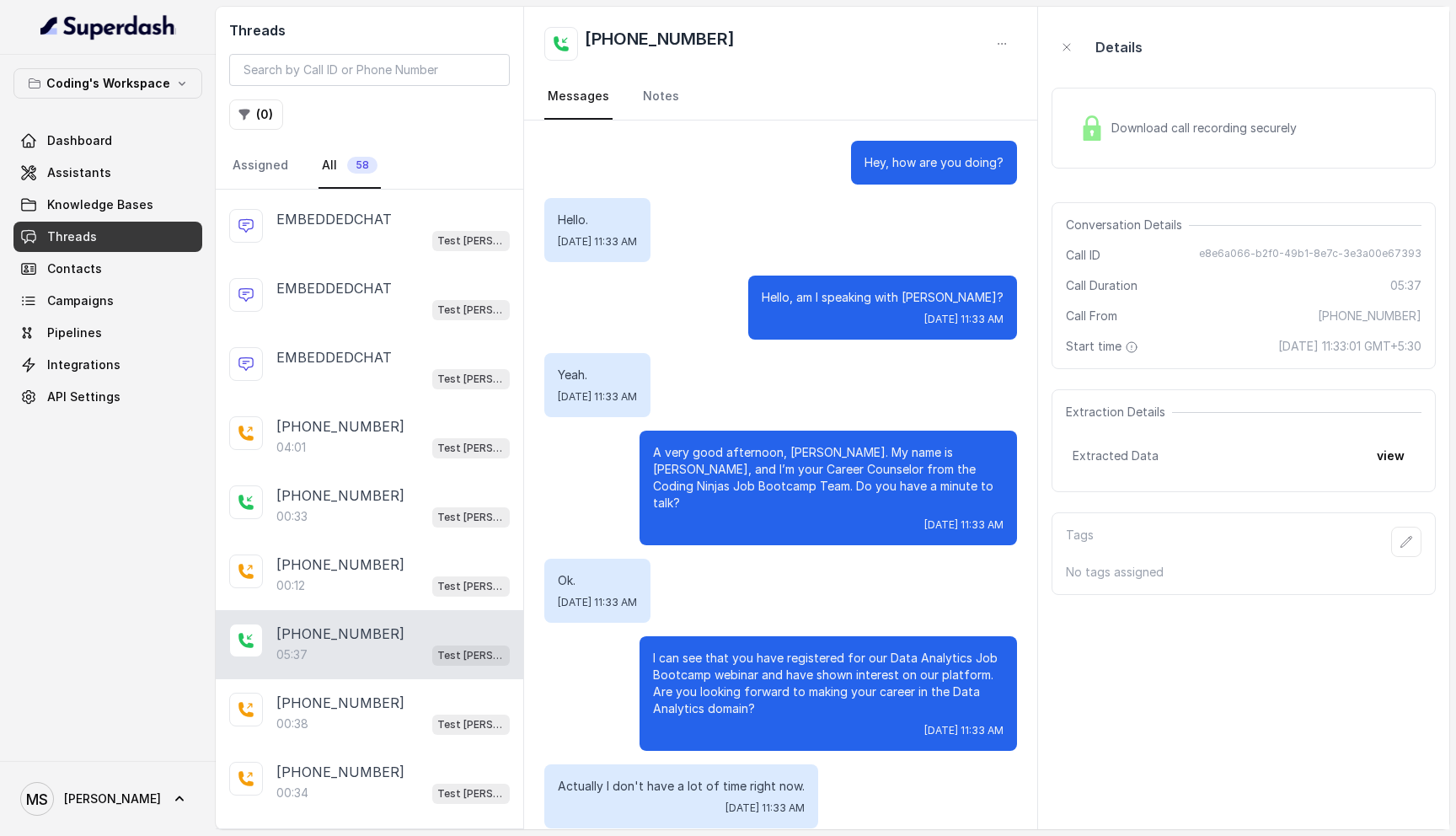
click at [1098, 115] on img at bounding box center [1092, 127] width 26 height 26
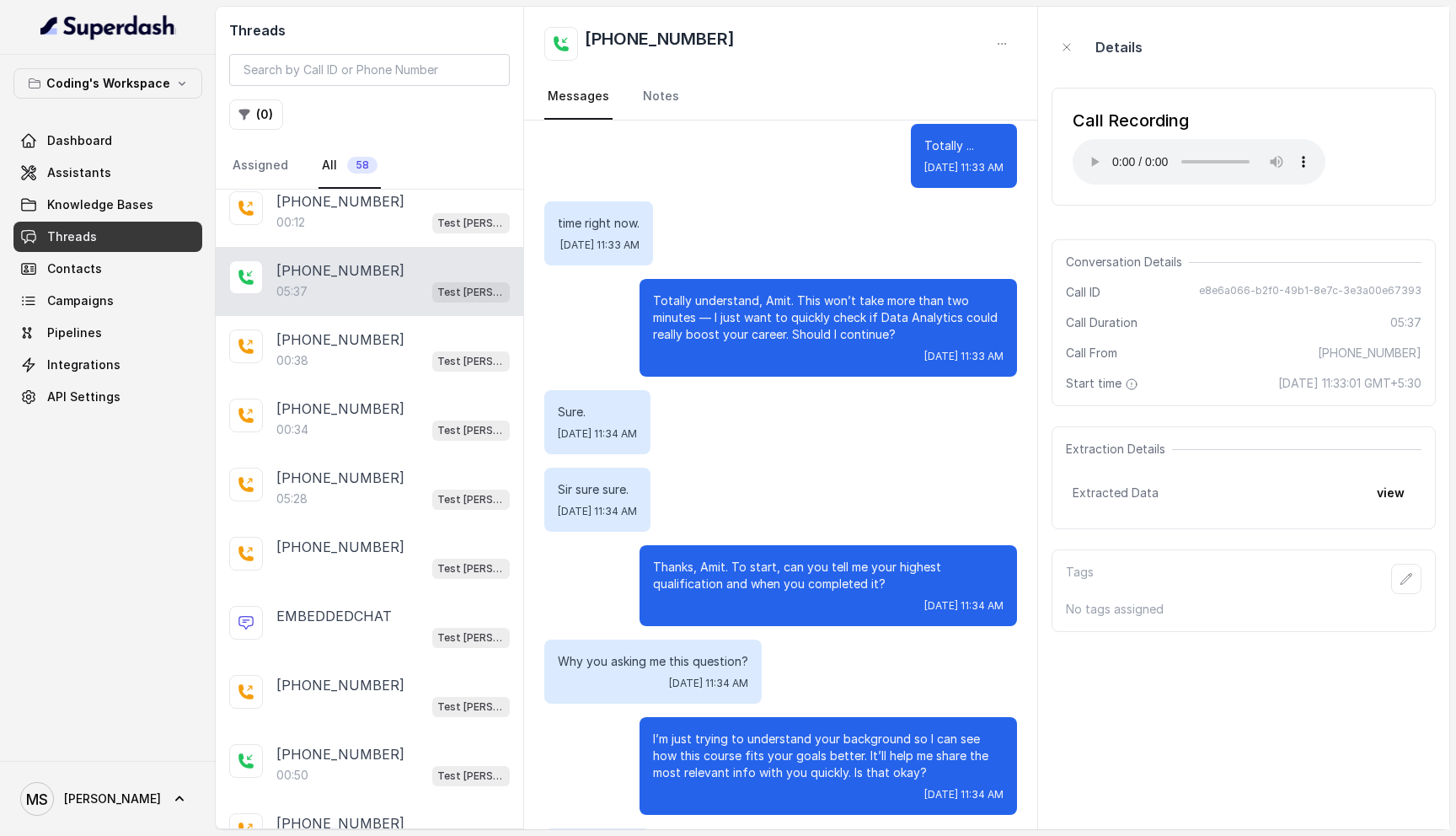
scroll to position [1407, 0]
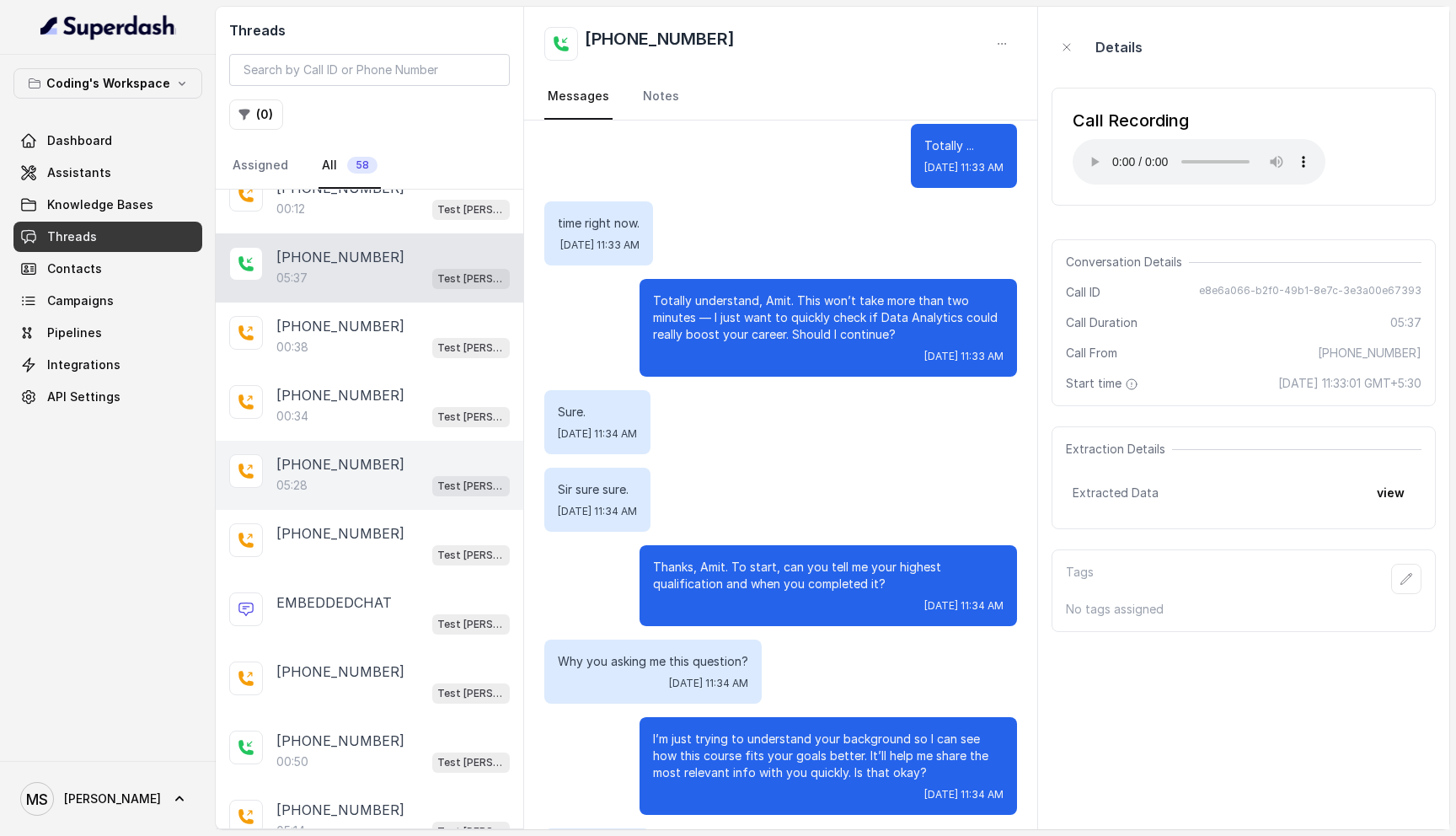
click at [379, 474] on div "05:28 Test Mihir" at bounding box center [393, 485] width 234 height 22
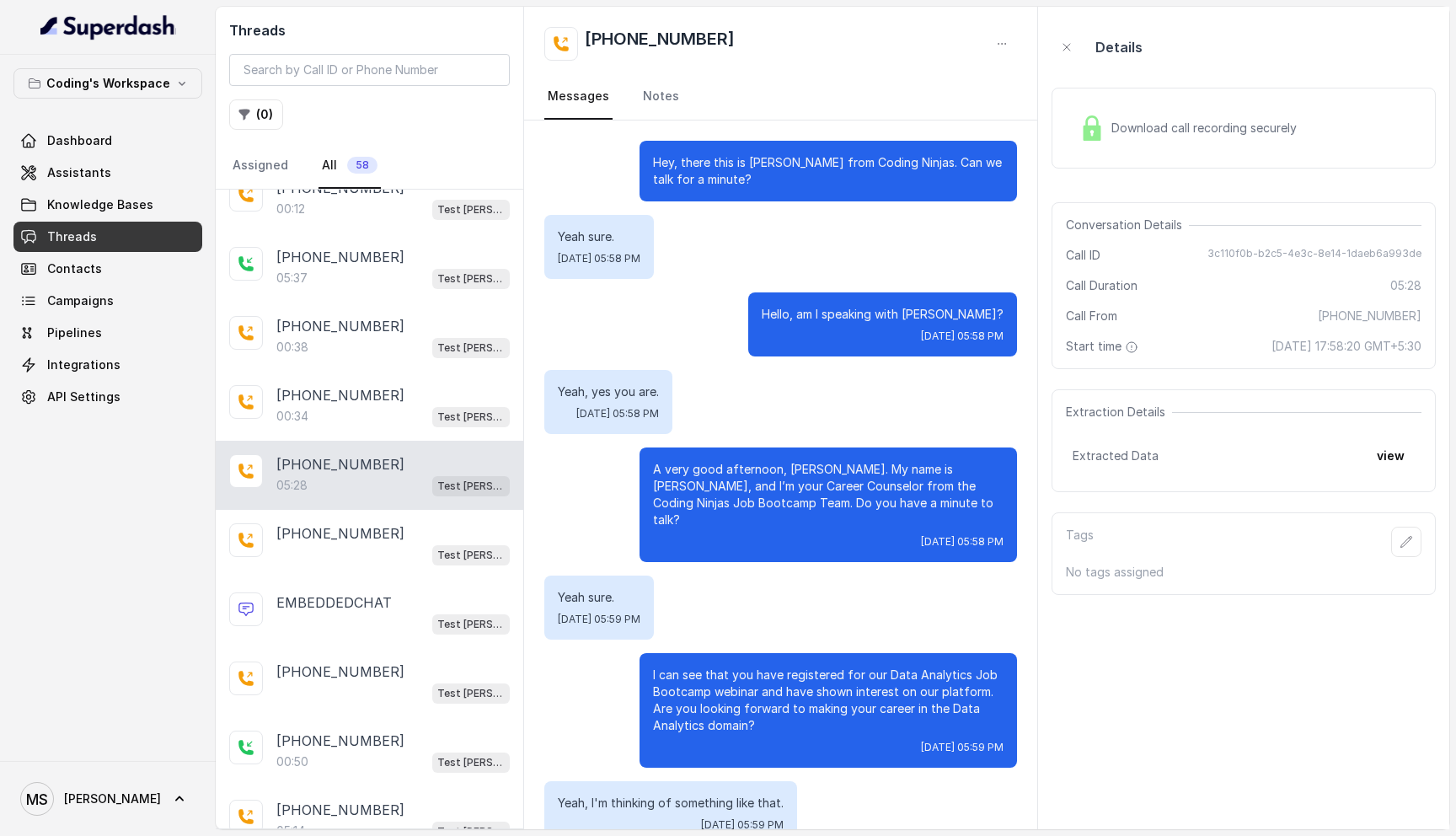
scroll to position [3915, 0]
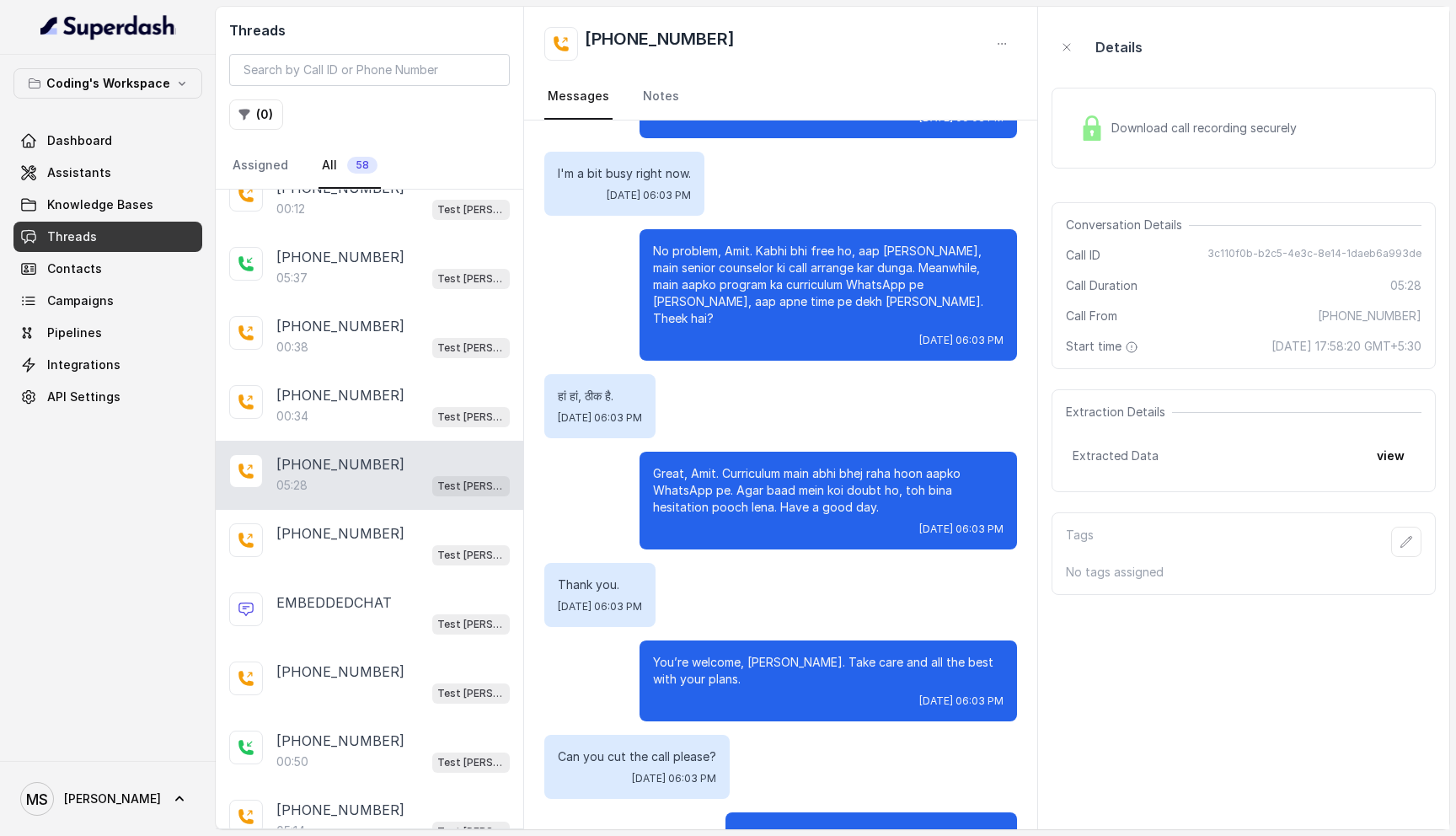
click at [1086, 120] on img at bounding box center [1092, 127] width 26 height 26
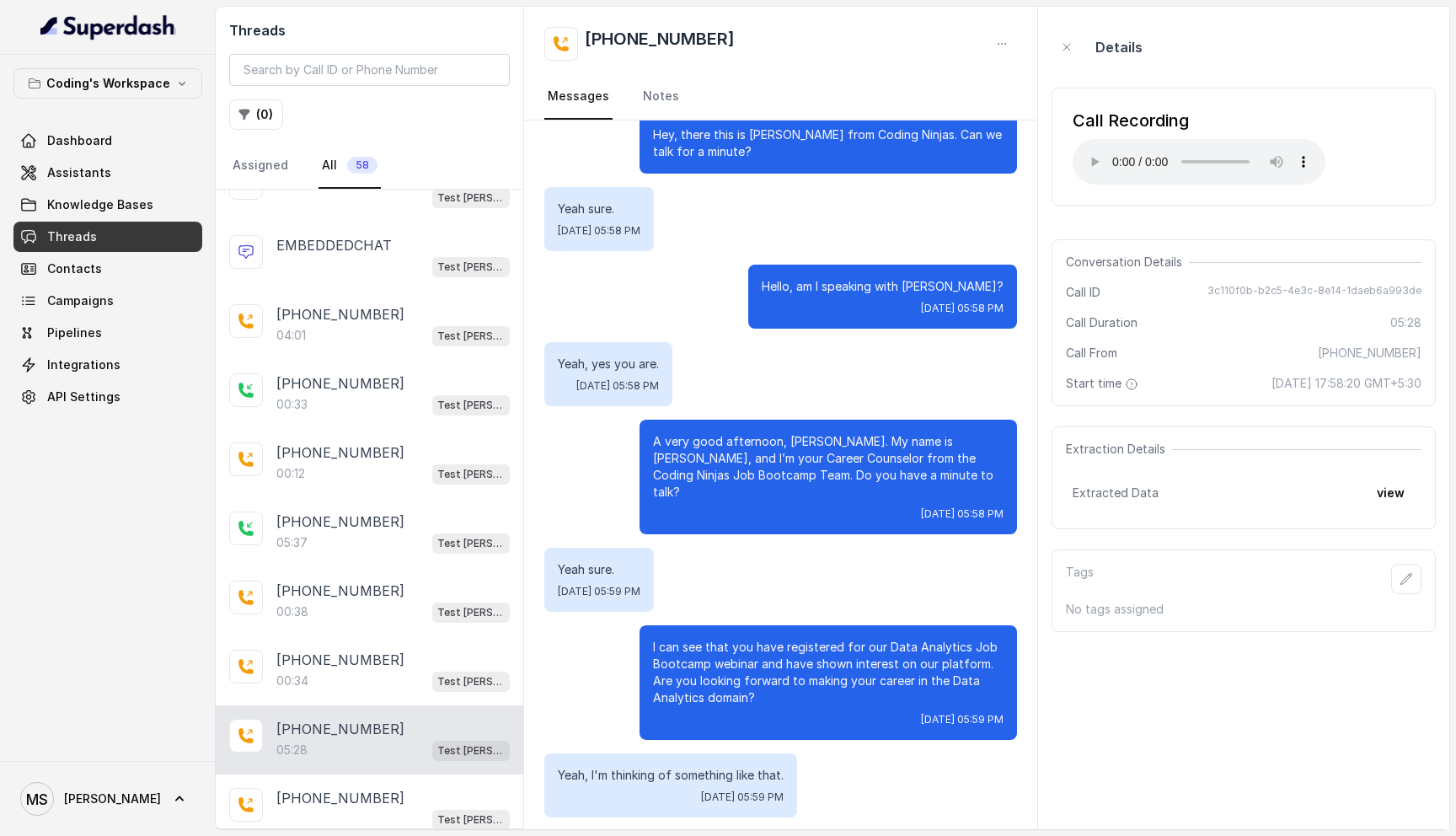
scroll to position [27, 0]
